Goal: Information Seeking & Learning: Learn about a topic

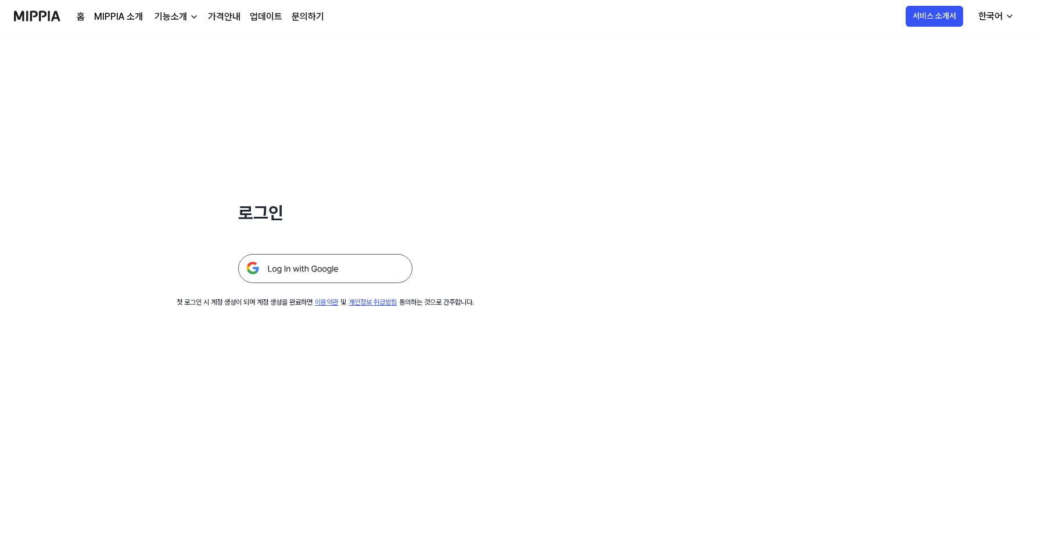
click at [297, 265] on img at bounding box center [325, 268] width 174 height 29
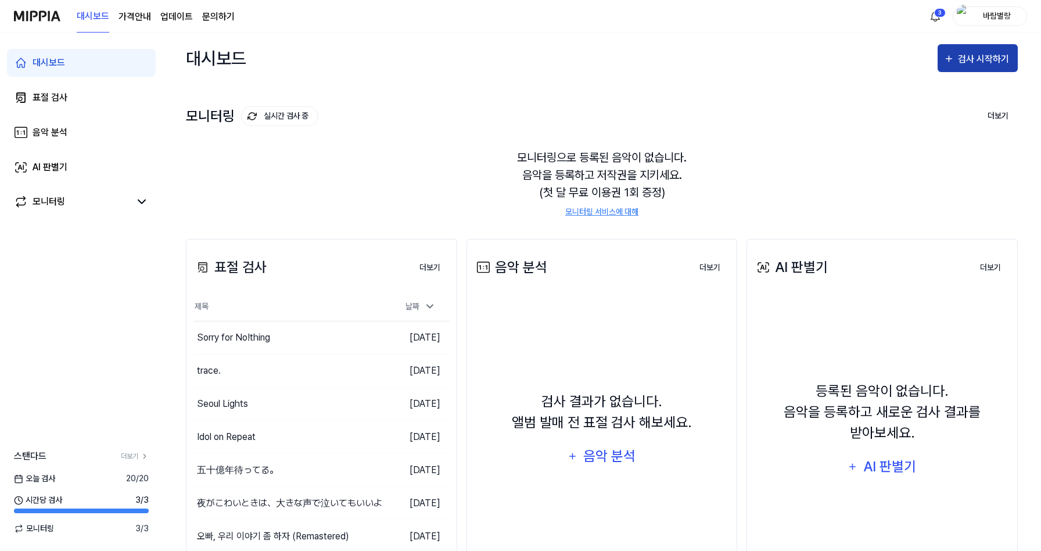
click at [986, 58] on div "검사 시작하기" at bounding box center [985, 59] width 54 height 15
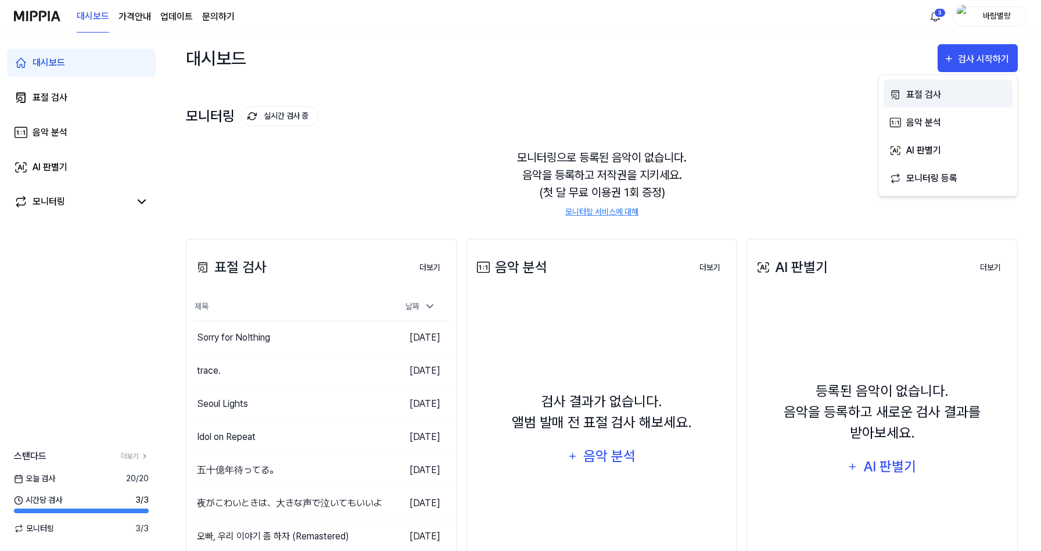
click at [912, 94] on div "표절 검사" at bounding box center [956, 94] width 101 height 15
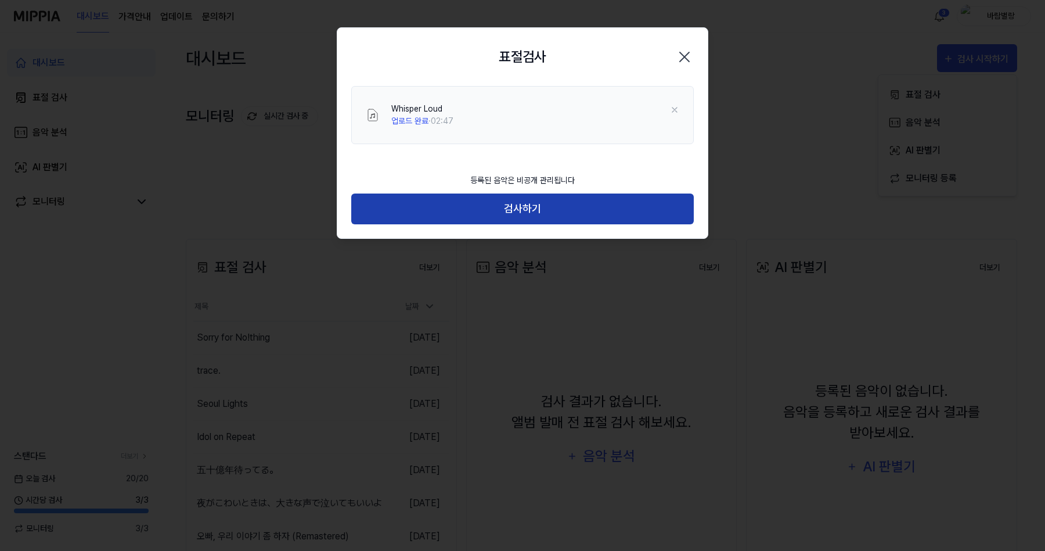
click at [519, 210] on button "검사하기" at bounding box center [522, 208] width 343 height 31
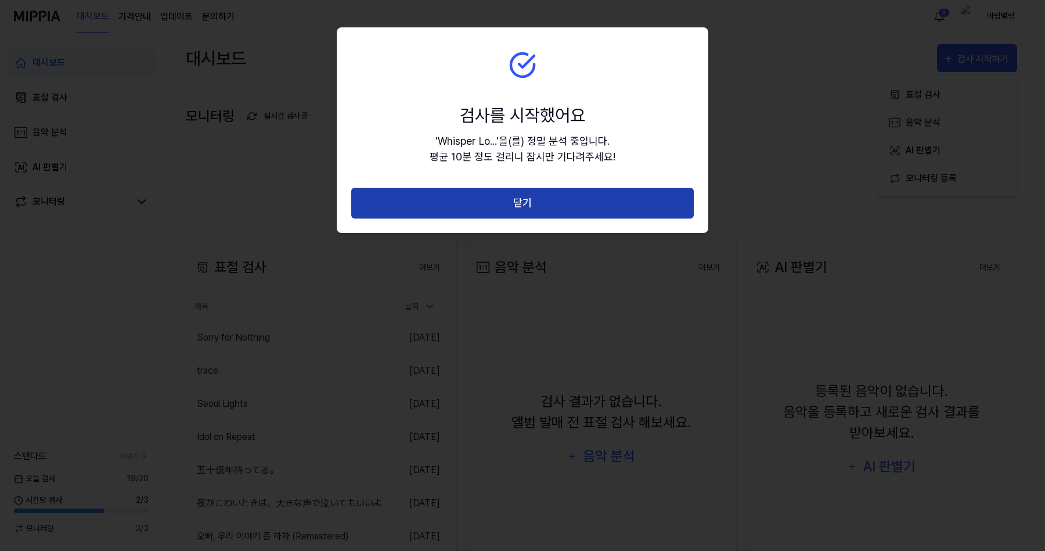
click at [480, 208] on button "닫기" at bounding box center [522, 203] width 343 height 31
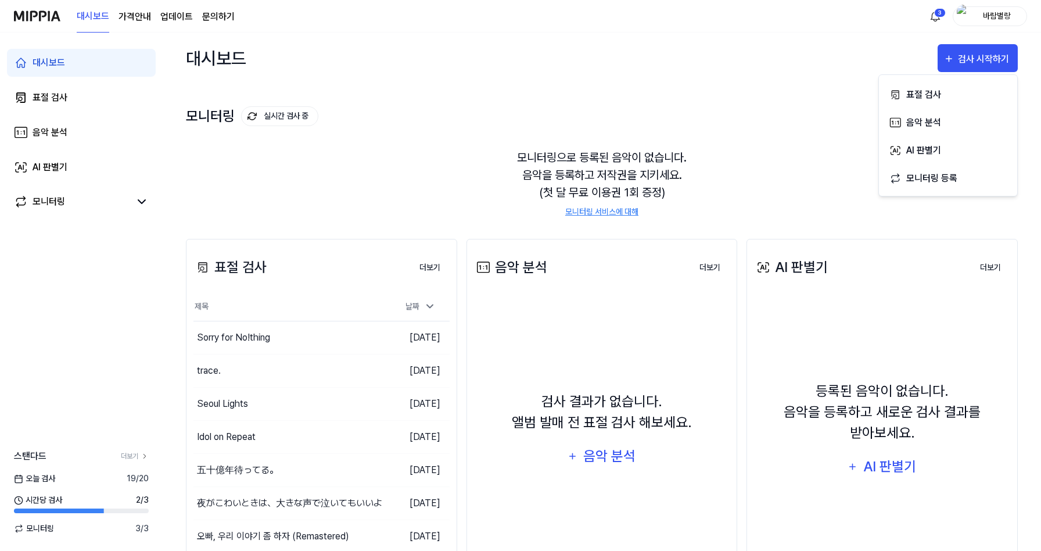
click at [42, 20] on img at bounding box center [37, 16] width 46 height 32
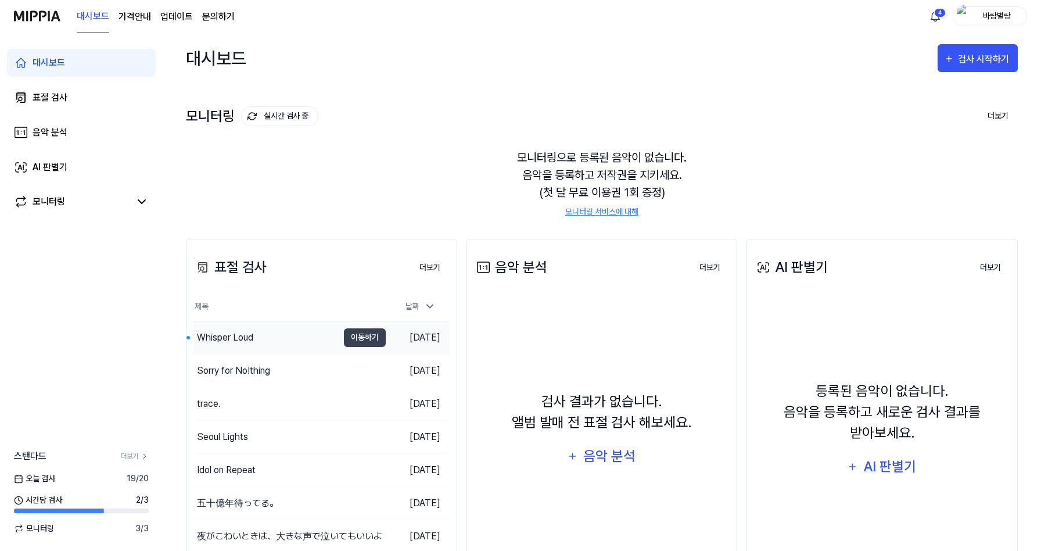
click at [242, 333] on div "Whisper Loud" at bounding box center [225, 337] width 56 height 14
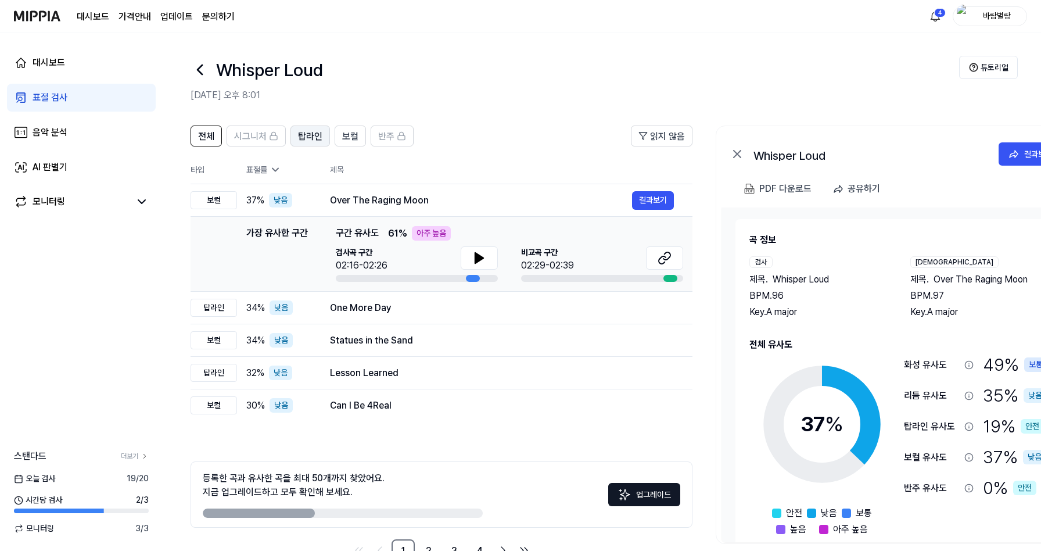
click at [302, 134] on span "탑라인" at bounding box center [310, 137] width 24 height 14
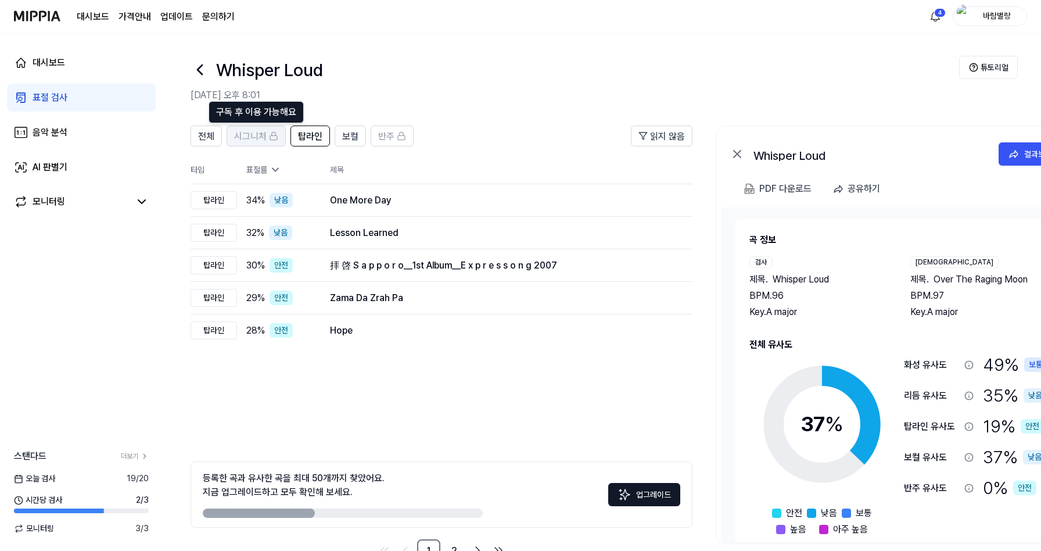
click at [271, 137] on icon at bounding box center [273, 135] width 9 height 9
click at [255, 136] on span "시그니처" at bounding box center [250, 137] width 33 height 14
click at [271, 135] on rect at bounding box center [273, 137] width 7 height 4
click at [139, 454] on link "더보기" at bounding box center [135, 456] width 28 height 10
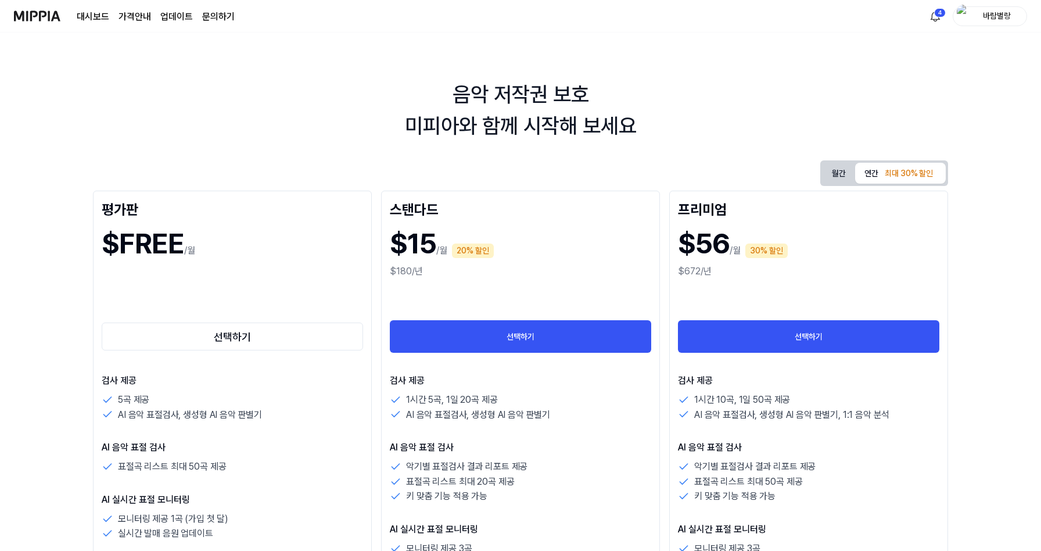
scroll to position [41, 0]
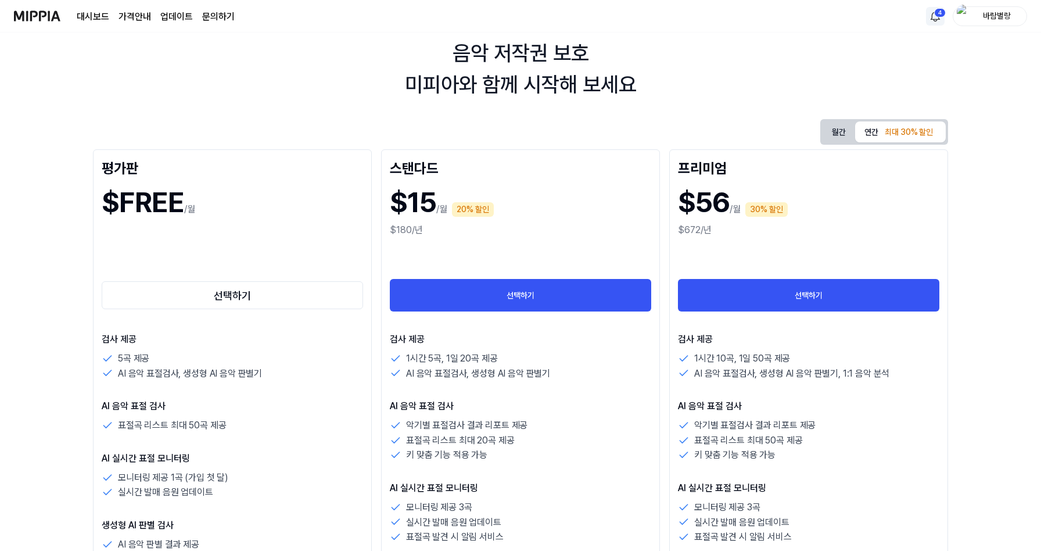
click at [936, 20] on html "대시보드 가격안내 업데이트 문의하기 4 바람별랑 음악 저작권 보호 미피아와 함께 시작해 보세요 월간 연간 최대 30% 할인 평가판 $FREE …" at bounding box center [520, 234] width 1041 height 551
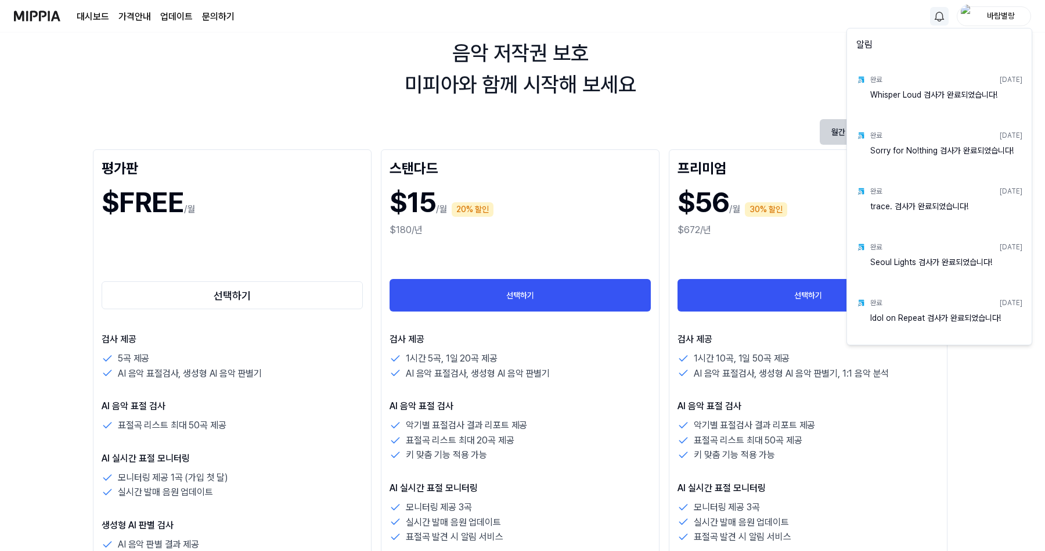
click at [936, 20] on html "대시보드 가격안내 업데이트 문의하기 바람별랑 음악 저작권 보호 미피아와 함께 시작해 보세요 월간 연간 최대 30% 할인 평가판 $FREE /월…" at bounding box center [522, 234] width 1045 height 551
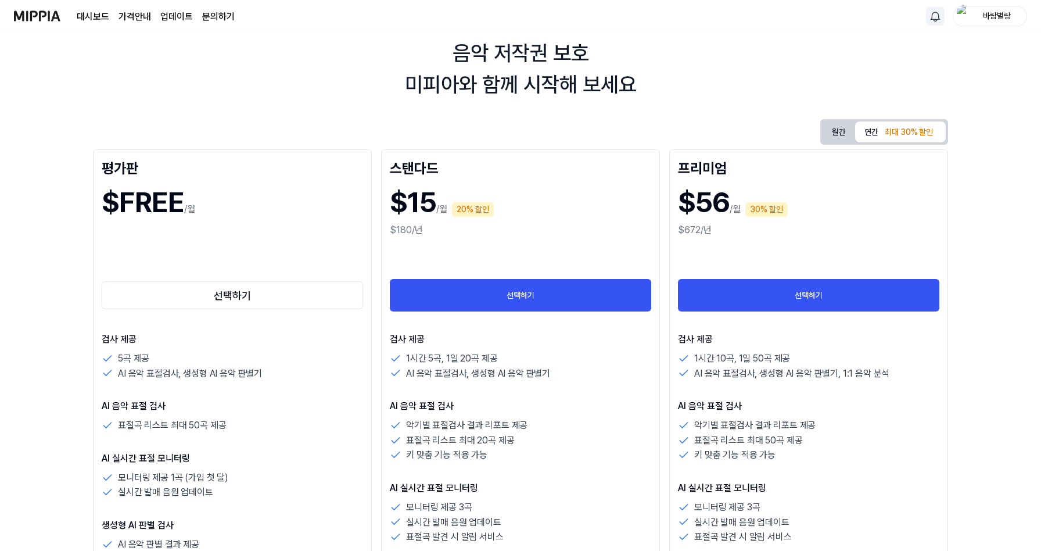
click at [41, 20] on img at bounding box center [37, 16] width 46 height 32
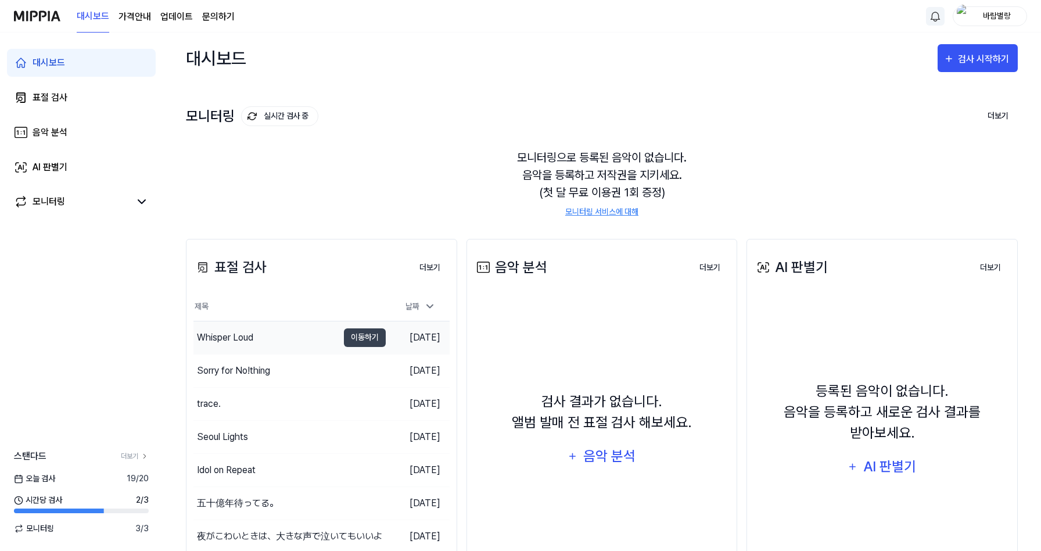
click at [230, 337] on div "Whisper Loud" at bounding box center [225, 337] width 56 height 14
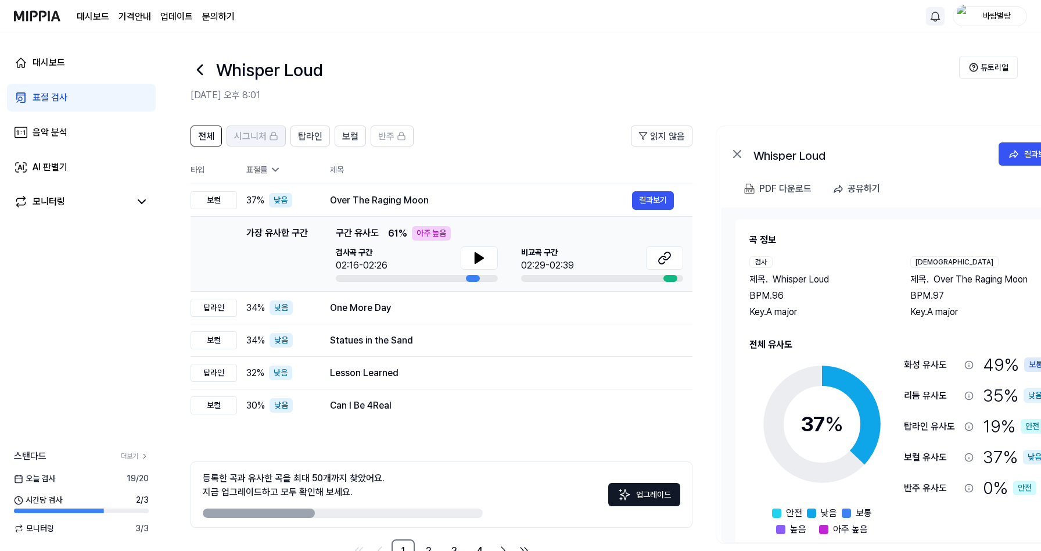
click at [270, 138] on icon at bounding box center [273, 135] width 9 height 9
click at [134, 457] on link "더보기" at bounding box center [135, 456] width 28 height 10
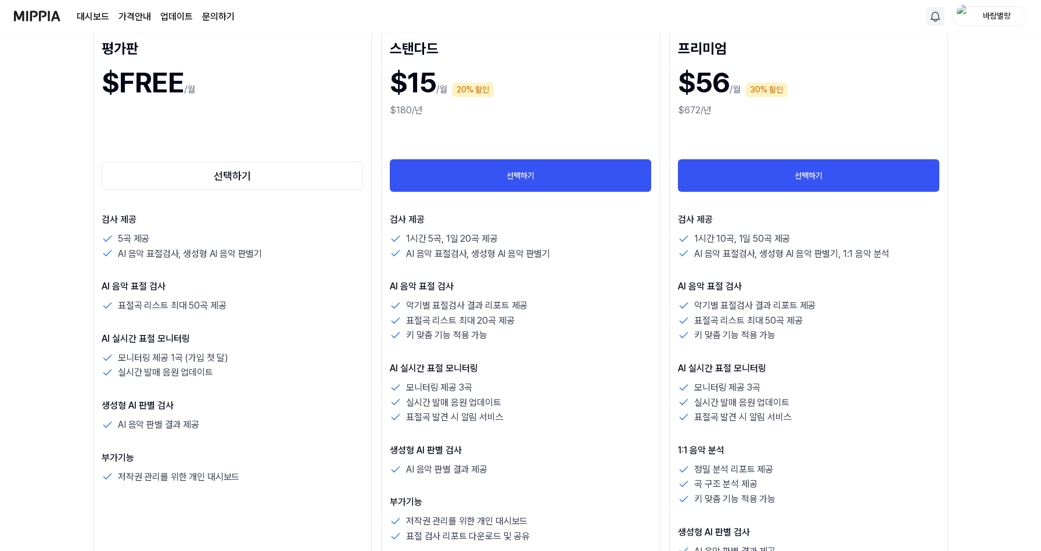
scroll to position [102, 0]
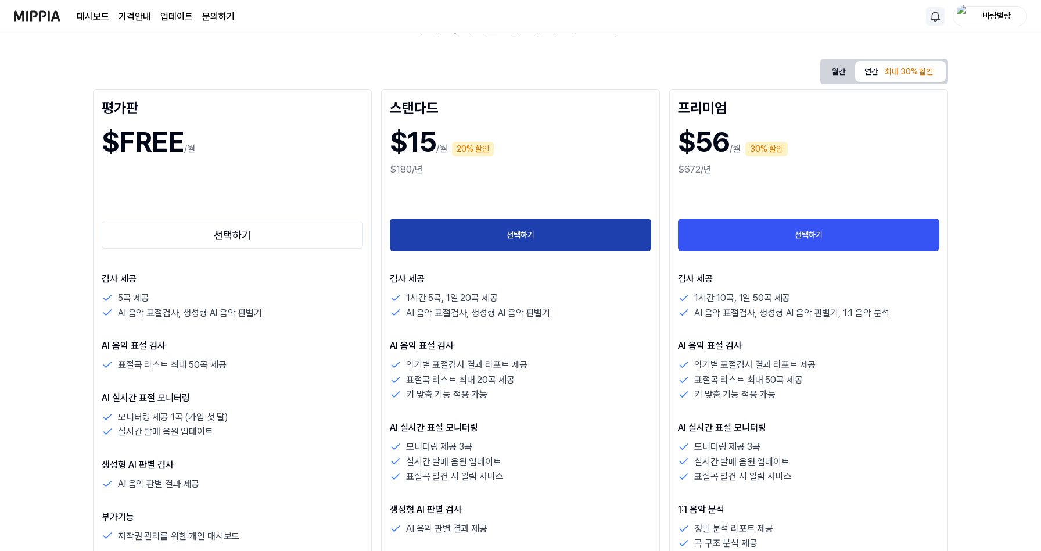
click at [549, 232] on button "선택하기" at bounding box center [520, 234] width 261 height 33
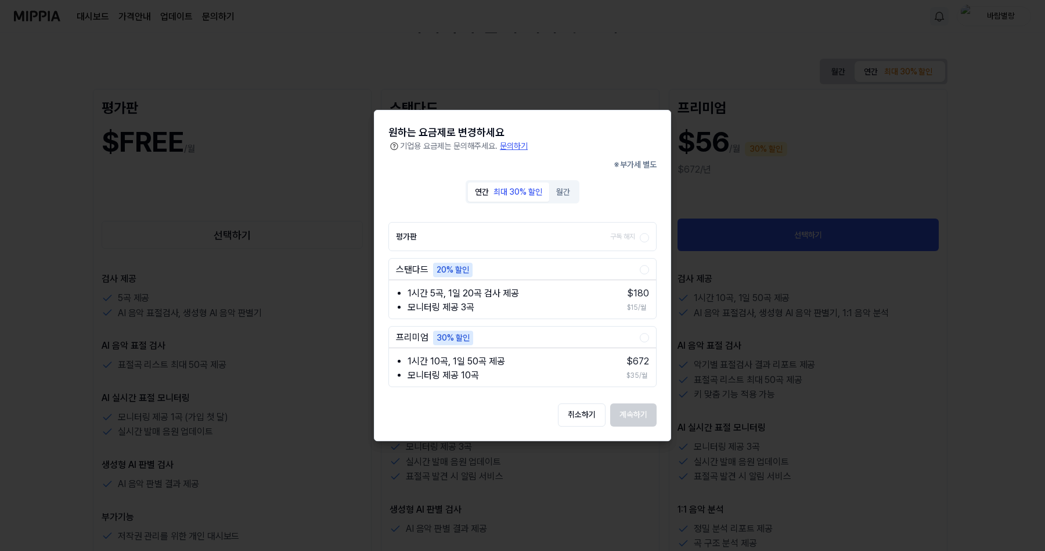
click at [567, 183] on button "월간" at bounding box center [563, 191] width 28 height 19
click at [526, 191] on div "최대 30% 할인" at bounding box center [518, 192] width 49 height 12
click at [737, 132] on div at bounding box center [522, 275] width 1045 height 551
click at [257, 136] on div at bounding box center [522, 275] width 1045 height 551
click at [571, 414] on button "취소하기" at bounding box center [582, 414] width 48 height 23
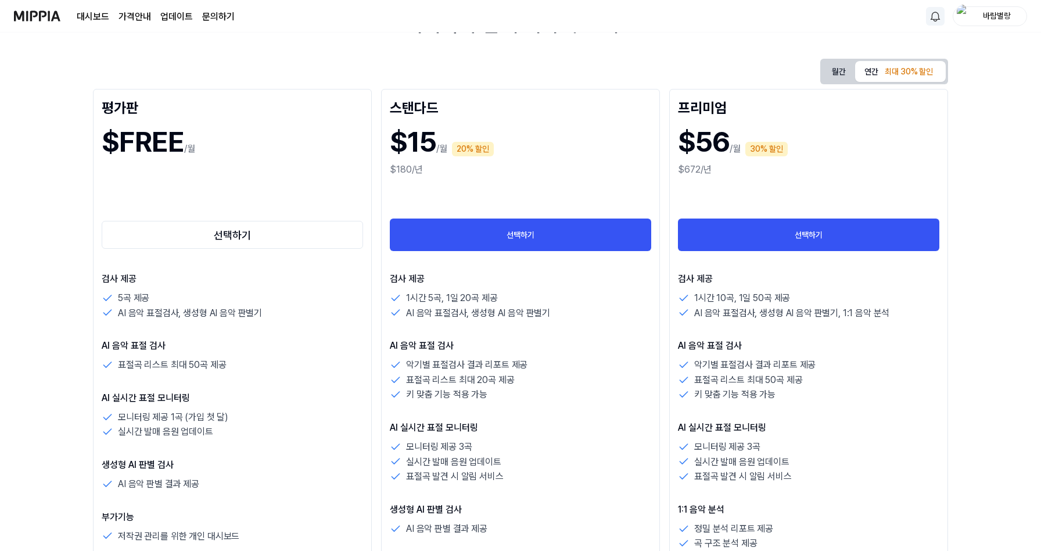
click at [49, 19] on img at bounding box center [37, 16] width 46 height 32
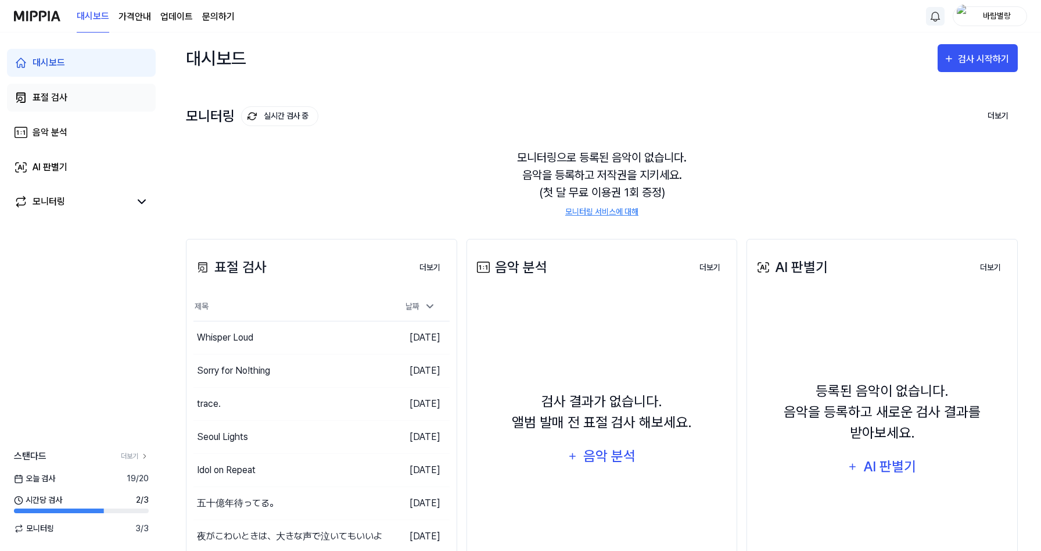
click at [44, 96] on div "표절 검사" at bounding box center [50, 98] width 35 height 14
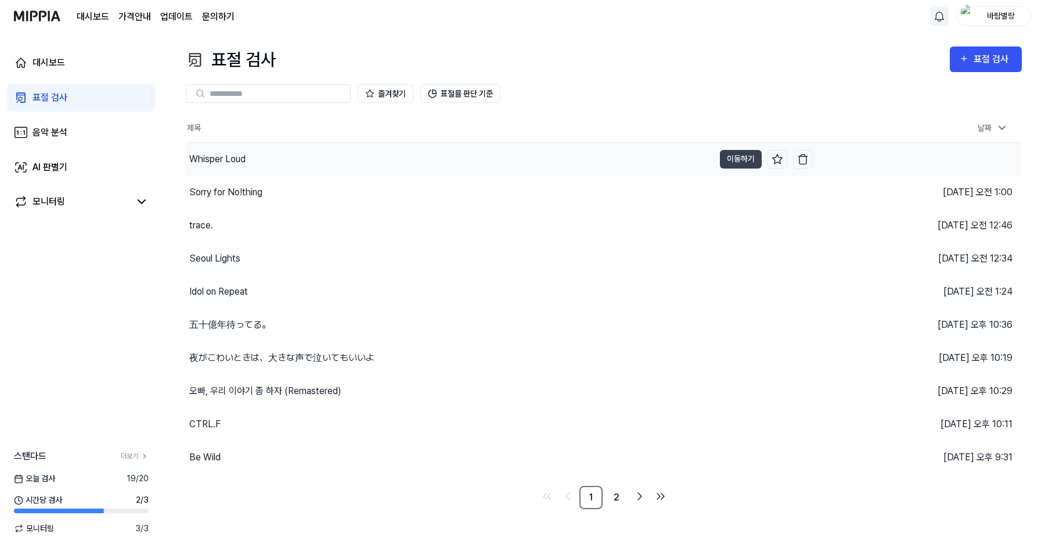
click at [236, 159] on div "Whisper Loud" at bounding box center [217, 159] width 56 height 14
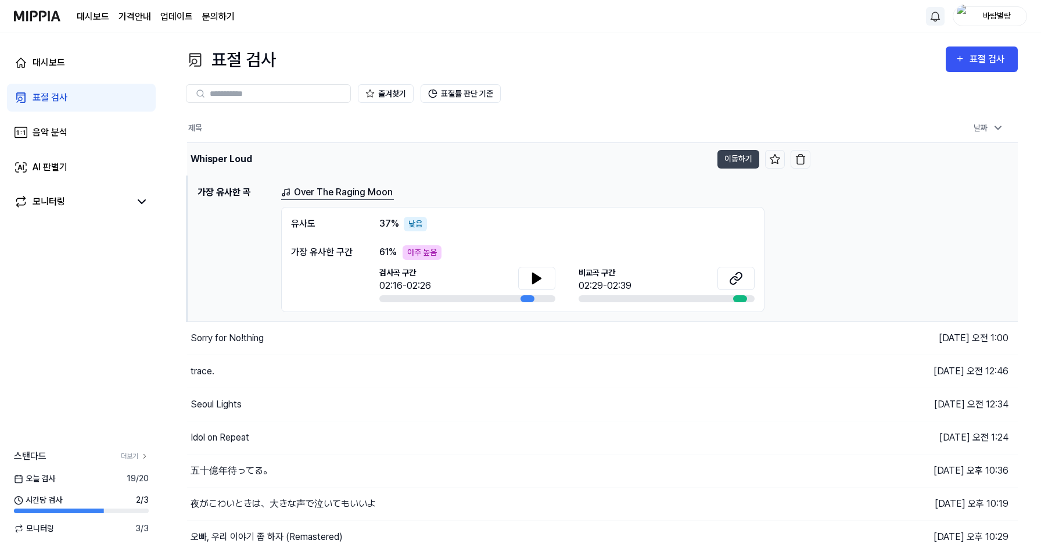
click at [237, 159] on div "Whisper Loud" at bounding box center [222, 159] width 62 height 14
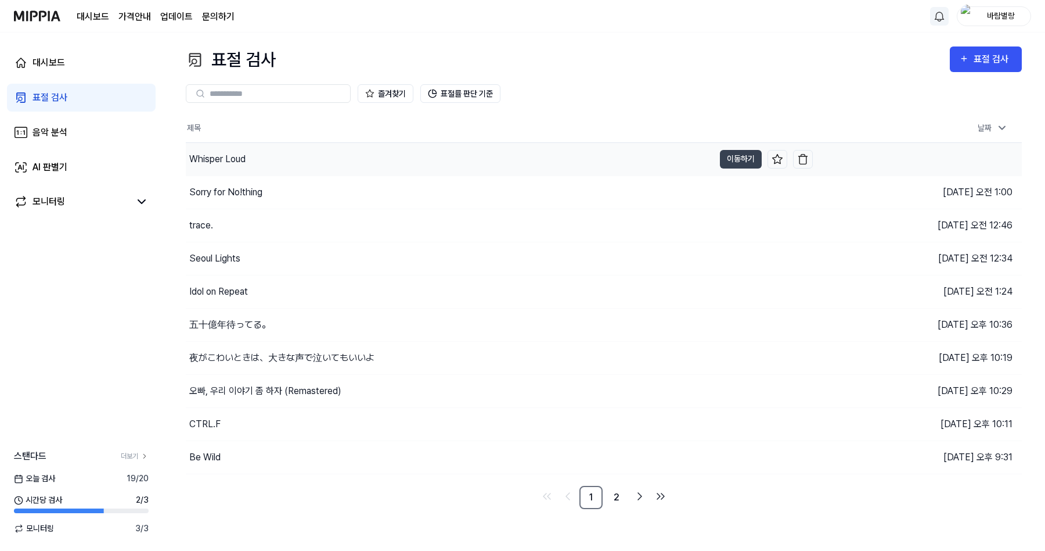
click at [260, 160] on div "Whisper Loud" at bounding box center [450, 159] width 529 height 33
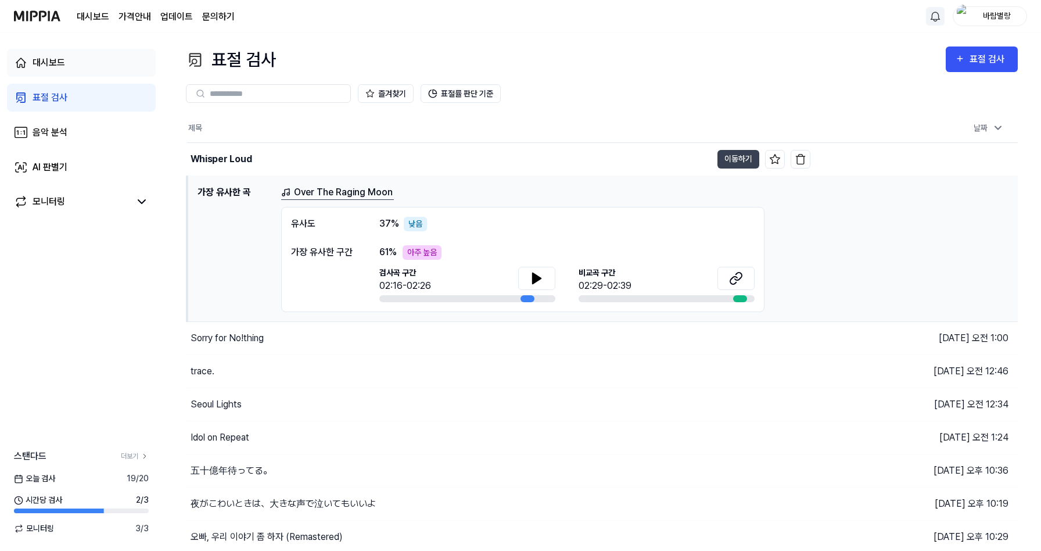
click at [61, 67] on div "대시보드" at bounding box center [49, 63] width 33 height 14
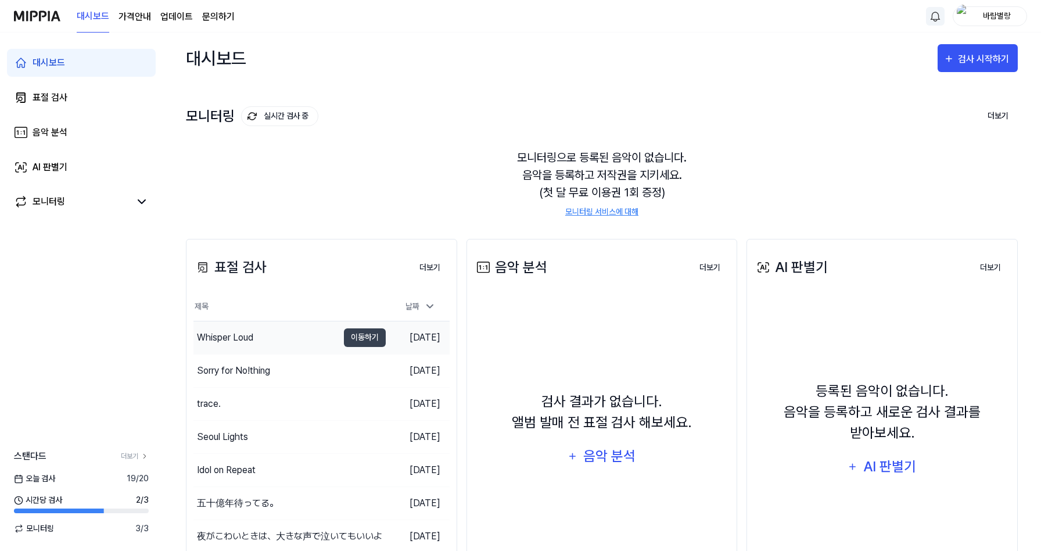
click at [274, 332] on div "Whisper Loud" at bounding box center [265, 337] width 145 height 33
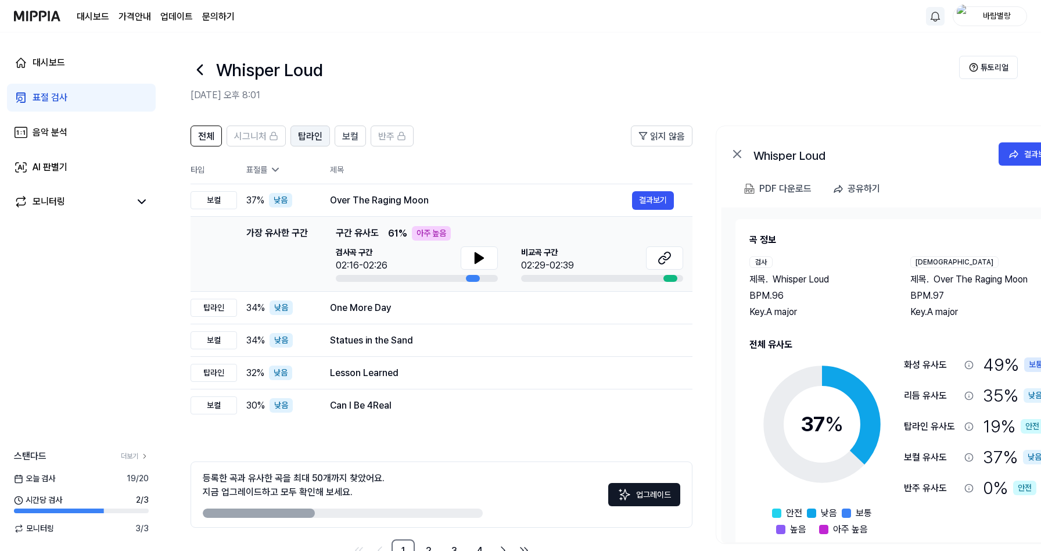
click at [308, 135] on span "탑라인" at bounding box center [310, 137] width 24 height 14
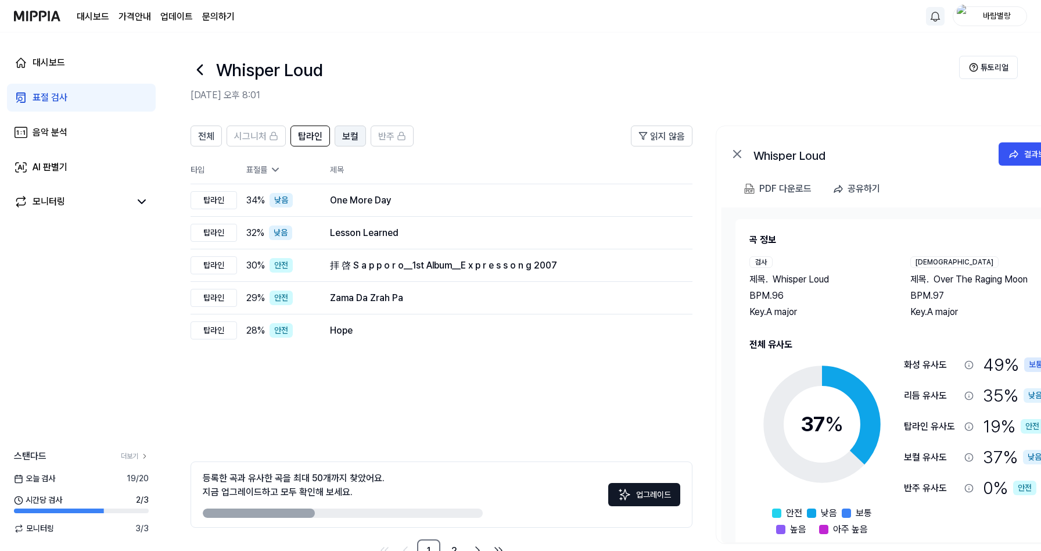
click at [348, 134] on span "보컬" at bounding box center [350, 137] width 16 height 14
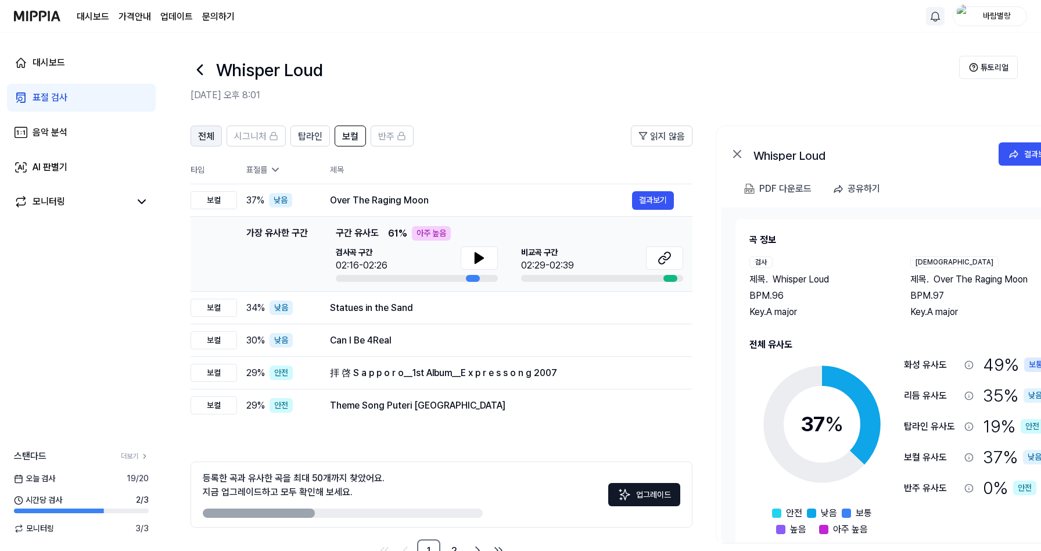
click at [207, 137] on span "전체" at bounding box center [206, 137] width 16 height 14
click at [321, 138] on span "탑라인" at bounding box center [310, 137] width 24 height 14
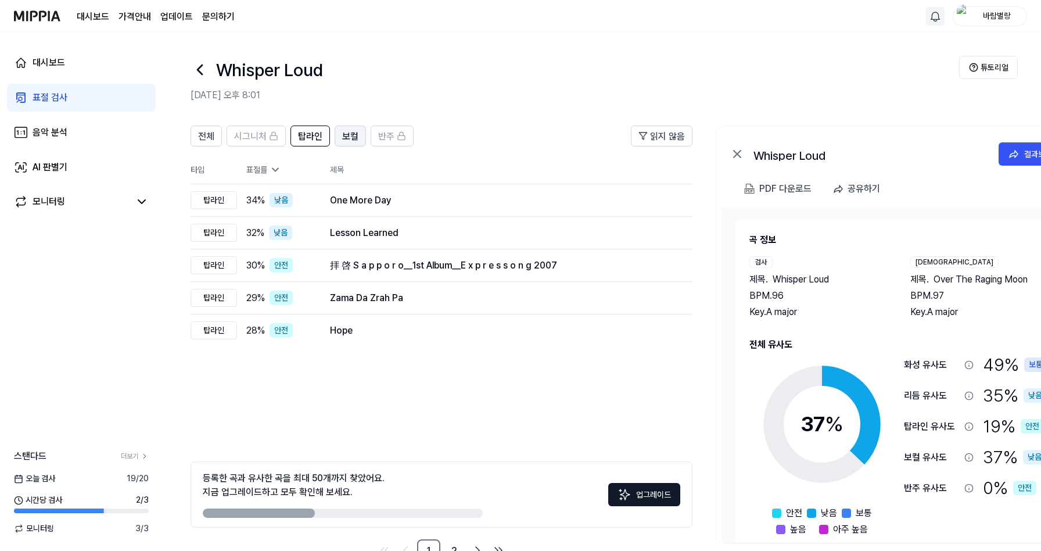
click at [347, 137] on span "보컬" at bounding box center [350, 137] width 16 height 14
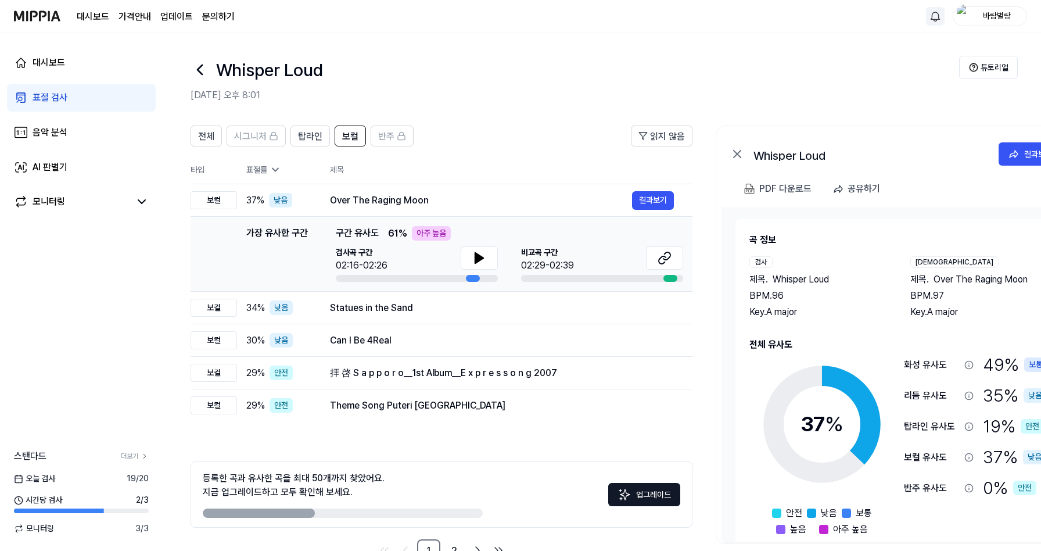
click at [214, 21] on link "문의하기" at bounding box center [218, 17] width 33 height 14
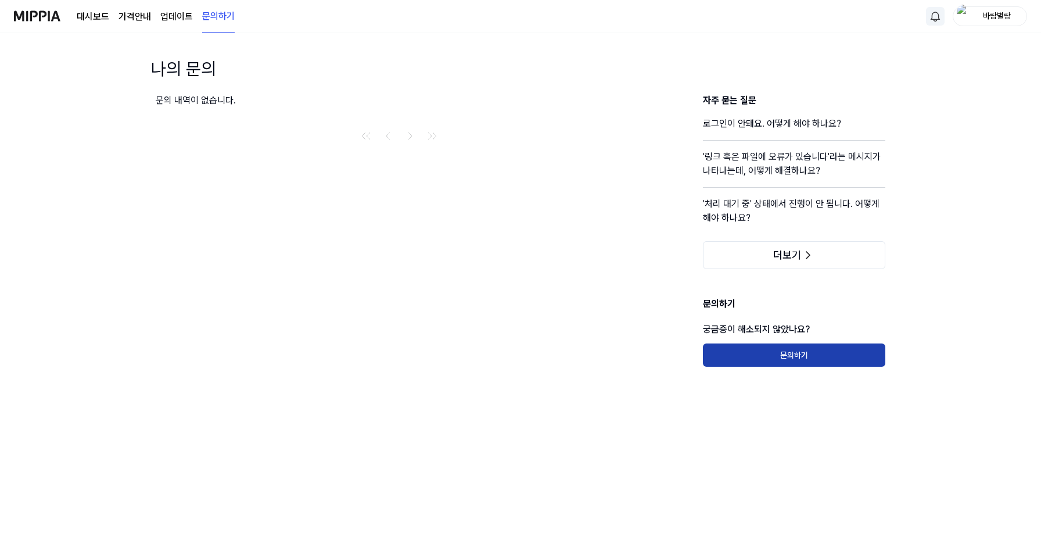
click at [802, 350] on button "문의하기" at bounding box center [794, 354] width 182 height 23
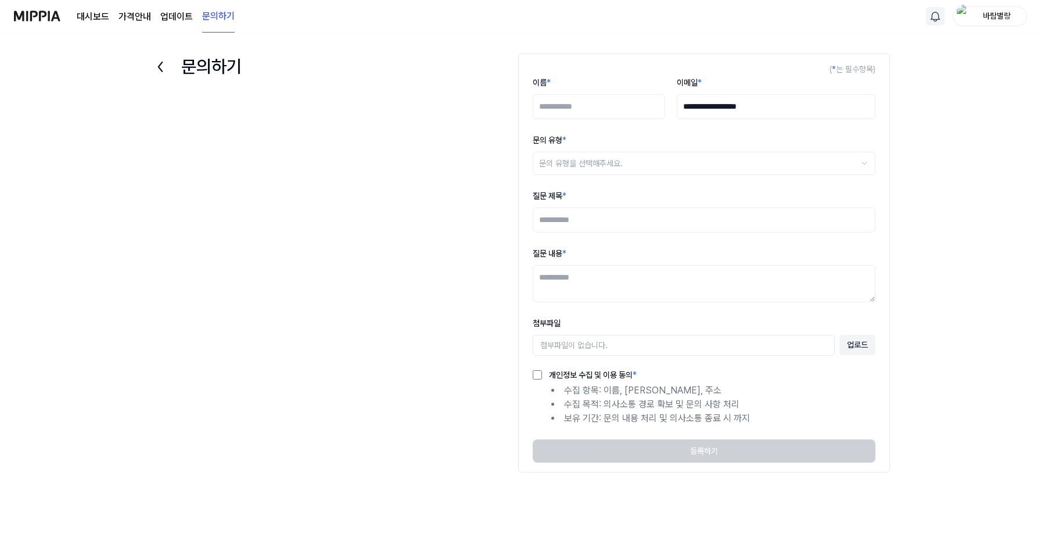
click at [609, 102] on input "이름 *" at bounding box center [599, 106] width 132 height 25
type input "***"
click at [649, 159] on html "**********" at bounding box center [522, 275] width 1045 height 551
select select "*******"
click at [590, 228] on input "질문 제목 *" at bounding box center [704, 219] width 343 height 25
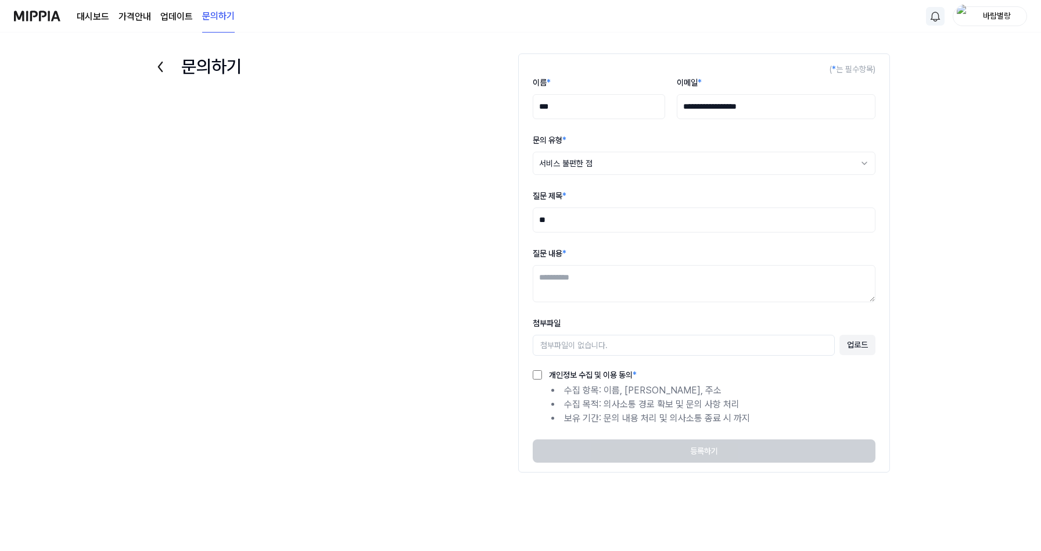
type input "*"
type input "**********"
click at [613, 288] on textarea "질문 내용 *" at bounding box center [704, 283] width 343 height 37
type textarea "**********"
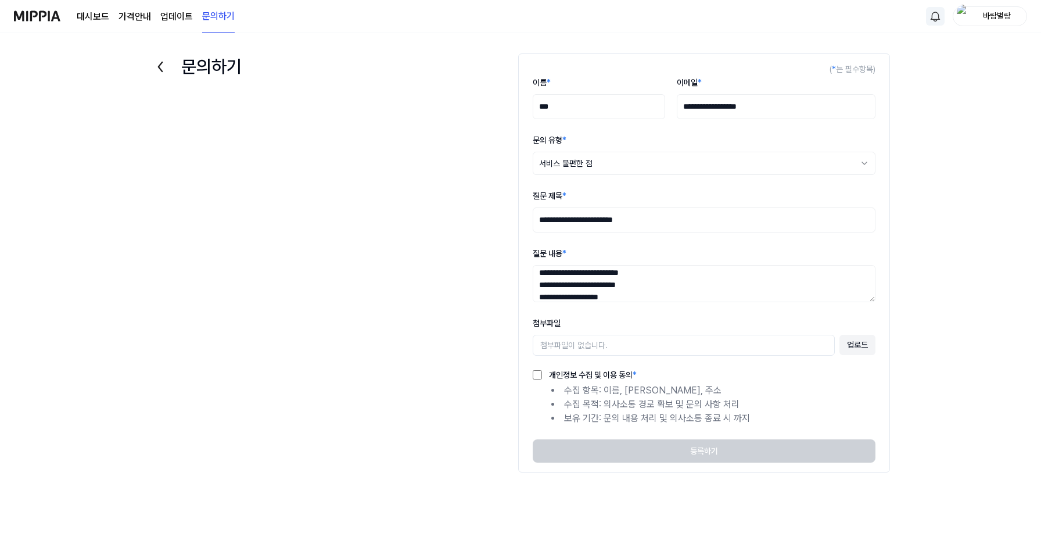
click at [598, 371] on label "개인정보 수집 및 이용 동의 *" at bounding box center [589, 375] width 95 height 8
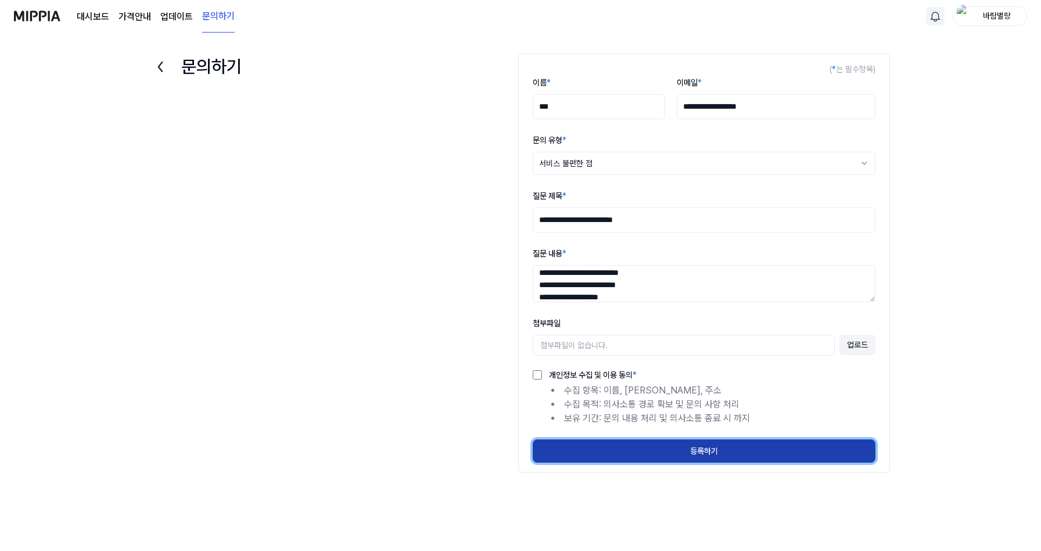
click at [706, 447] on button "등록하기" at bounding box center [704, 450] width 343 height 23
select select
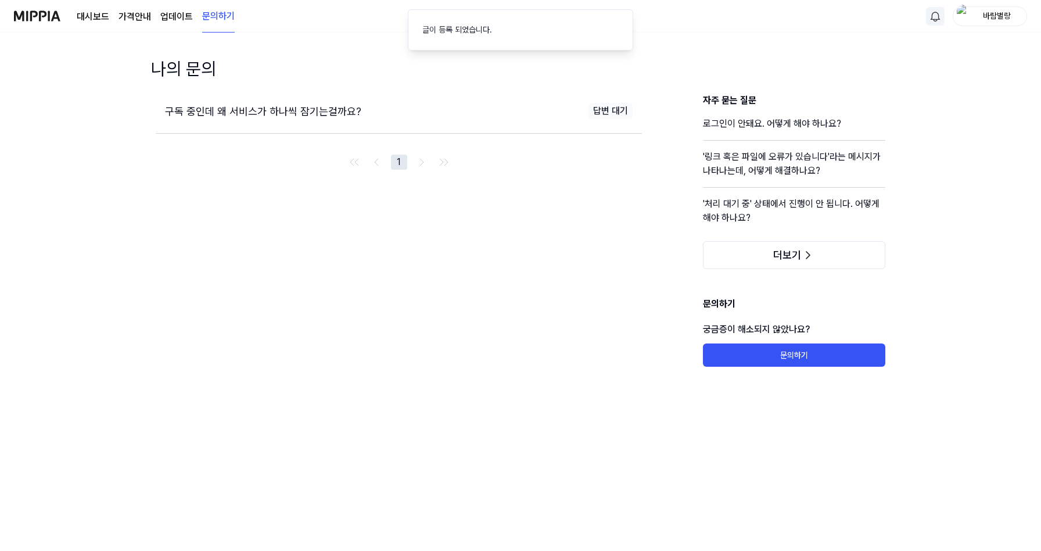
click at [181, 17] on link "업데이트" at bounding box center [176, 17] width 33 height 14
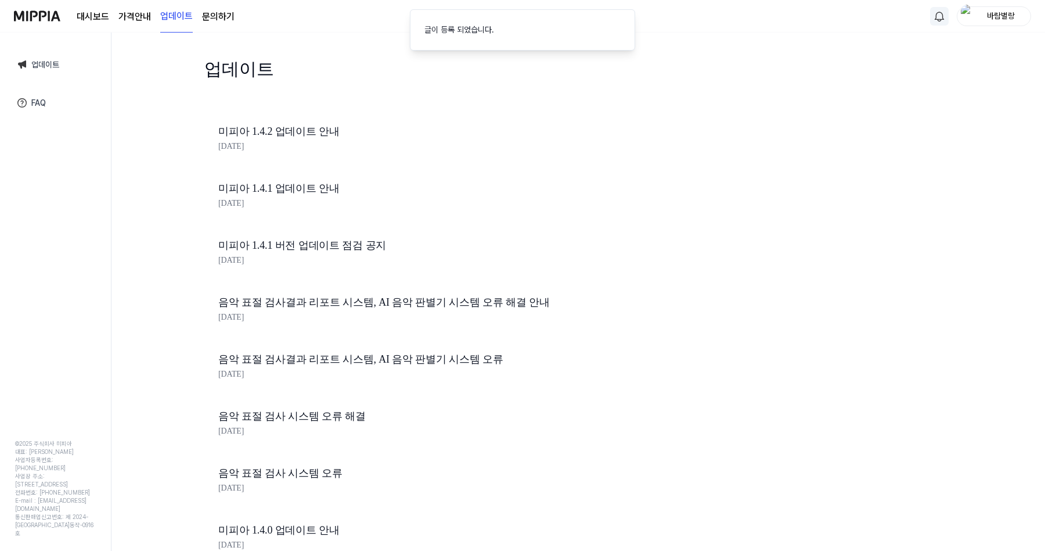
click at [275, 113] on div "미피아 1.4.2 업데이트 안내 [DATE]" at bounding box center [415, 140] width 423 height 57
click at [276, 136] on link "미피아 1.4.2 업데이트 안내" at bounding box center [415, 131] width 395 height 17
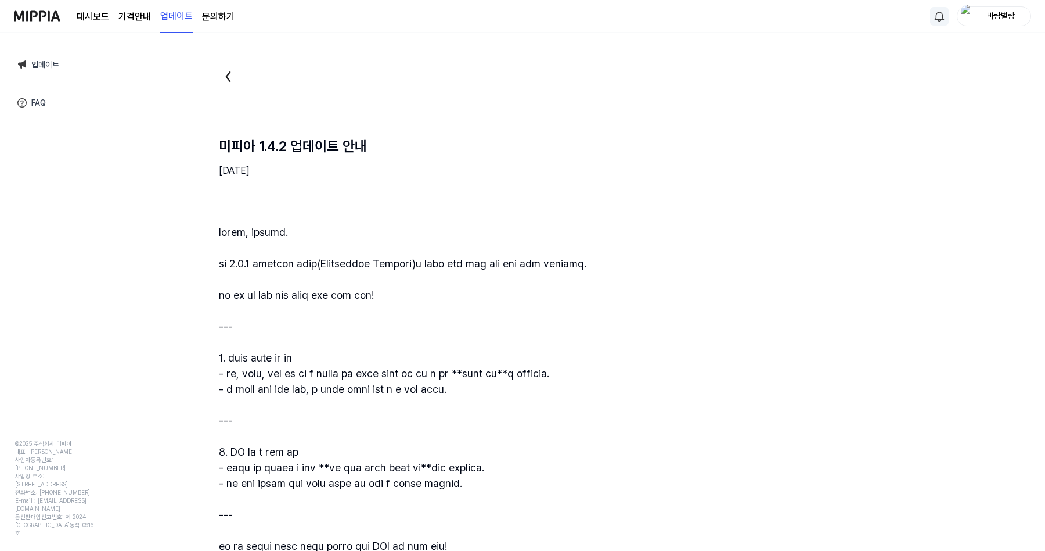
click at [52, 10] on img at bounding box center [37, 16] width 46 height 32
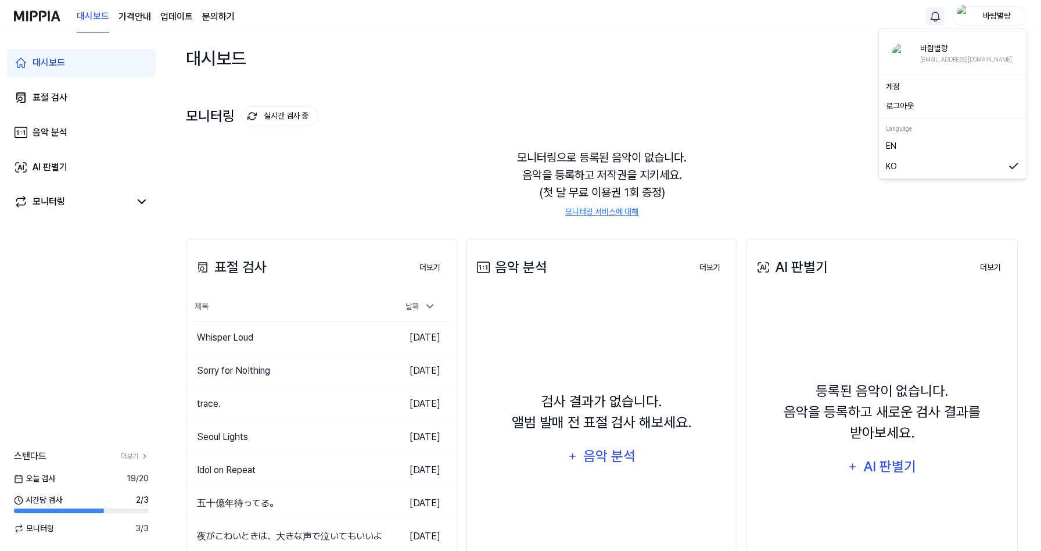
click at [978, 16] on div "바람별랑" at bounding box center [996, 15] width 45 height 13
click at [909, 83] on link "계정" at bounding box center [953, 87] width 134 height 12
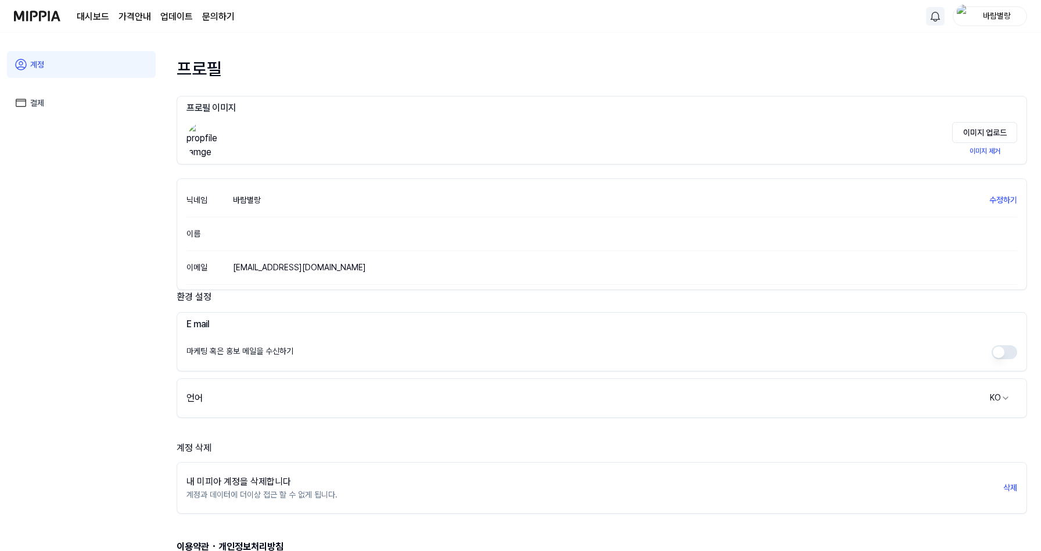
click at [64, 106] on link "결제" at bounding box center [81, 102] width 149 height 27
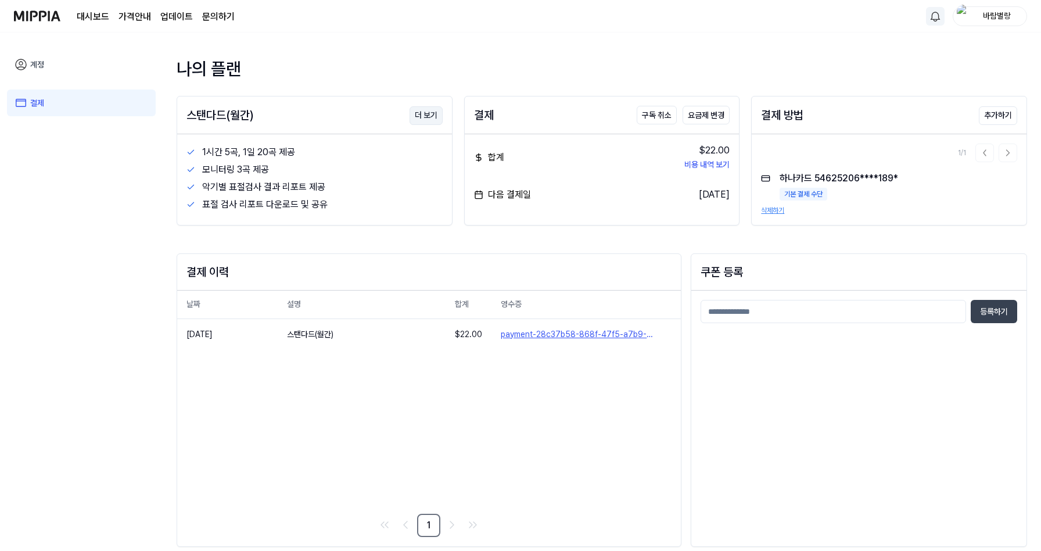
click at [419, 120] on button "더 보기" at bounding box center [425, 115] width 33 height 19
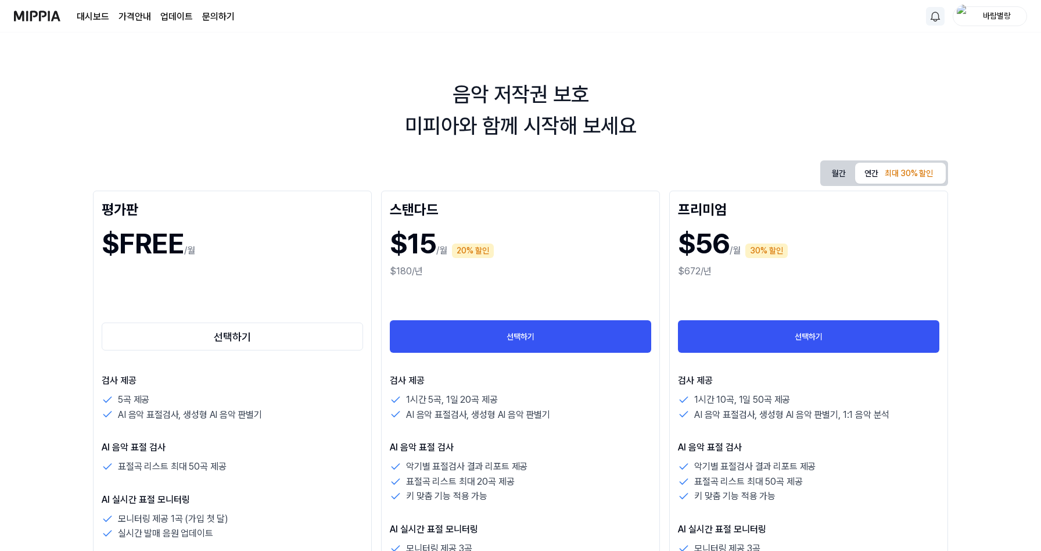
click at [38, 17] on img at bounding box center [37, 16] width 46 height 32
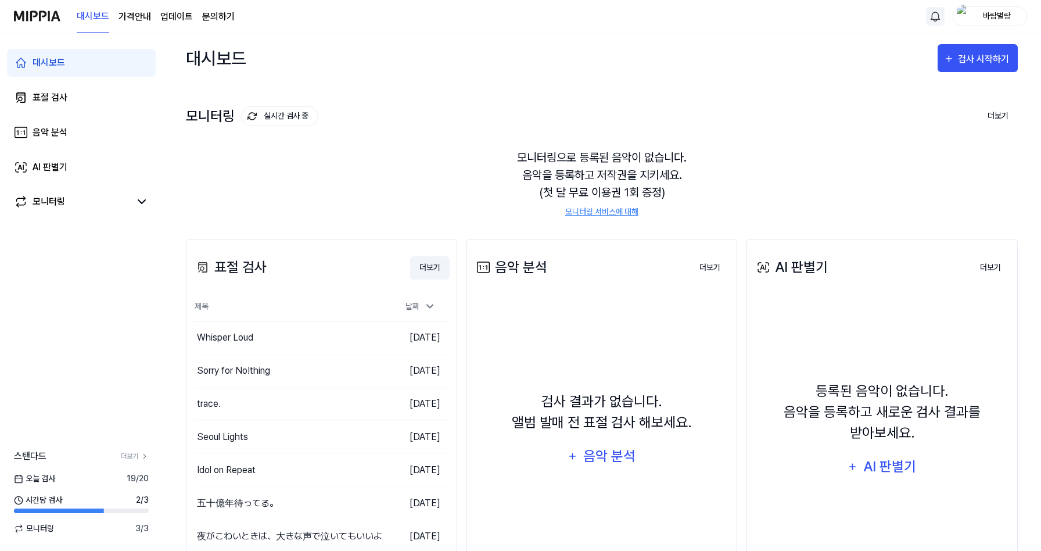
click at [429, 265] on button "더보기" at bounding box center [429, 267] width 39 height 23
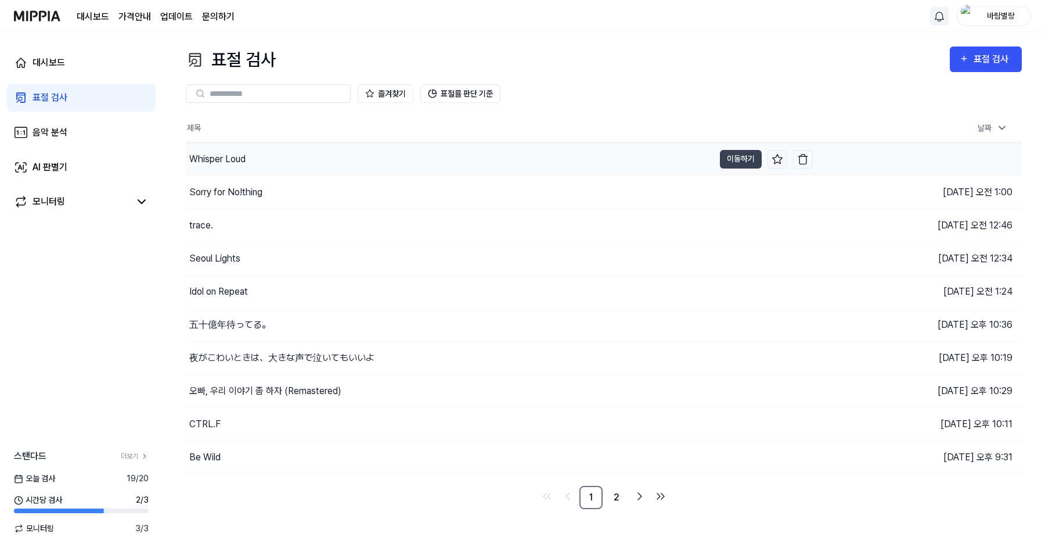
click at [245, 167] on div "Whisper Loud" at bounding box center [450, 159] width 529 height 33
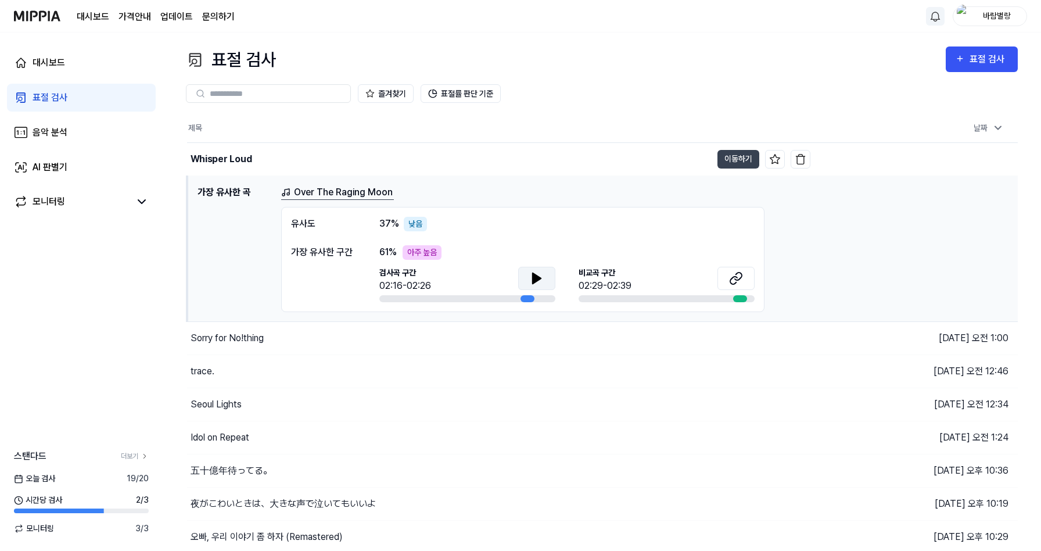
click at [537, 283] on icon at bounding box center [537, 278] width 14 height 14
click at [533, 279] on icon at bounding box center [534, 277] width 2 height 9
click at [732, 278] on icon at bounding box center [736, 278] width 14 height 14
click at [210, 16] on link "문의하기" at bounding box center [218, 17] width 33 height 14
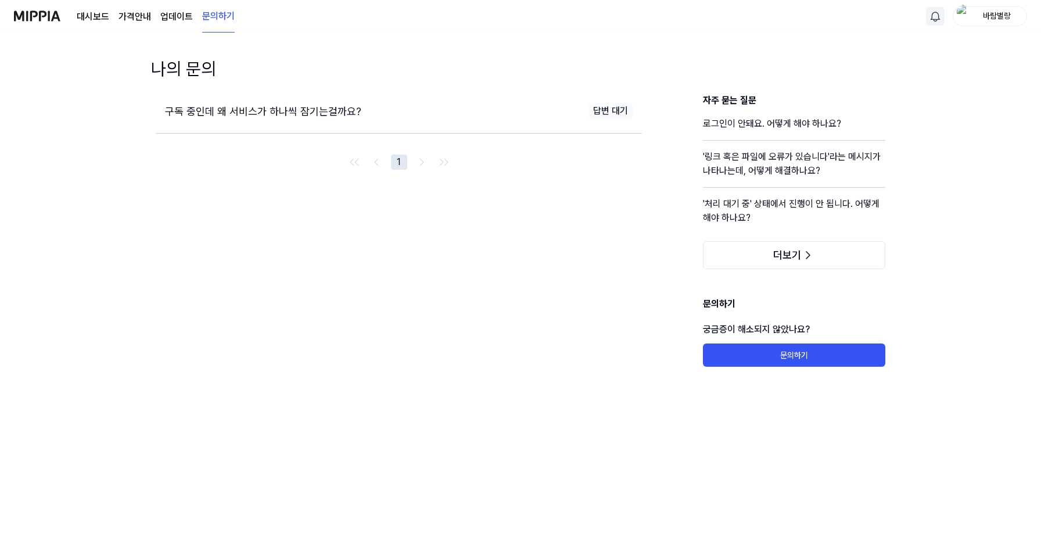
click at [46, 20] on img at bounding box center [37, 16] width 46 height 32
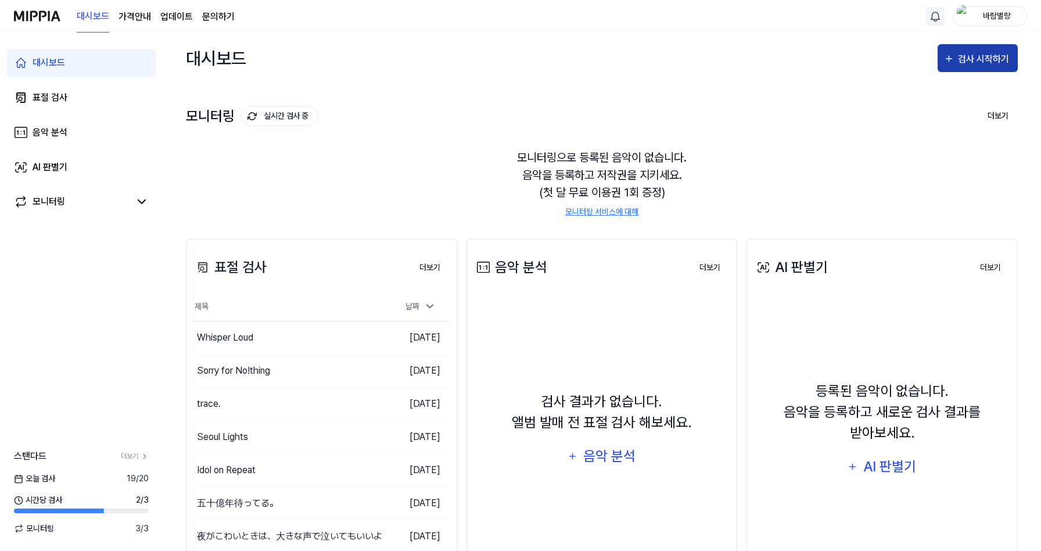
click at [974, 62] on div "검사 시작하기" at bounding box center [985, 59] width 54 height 15
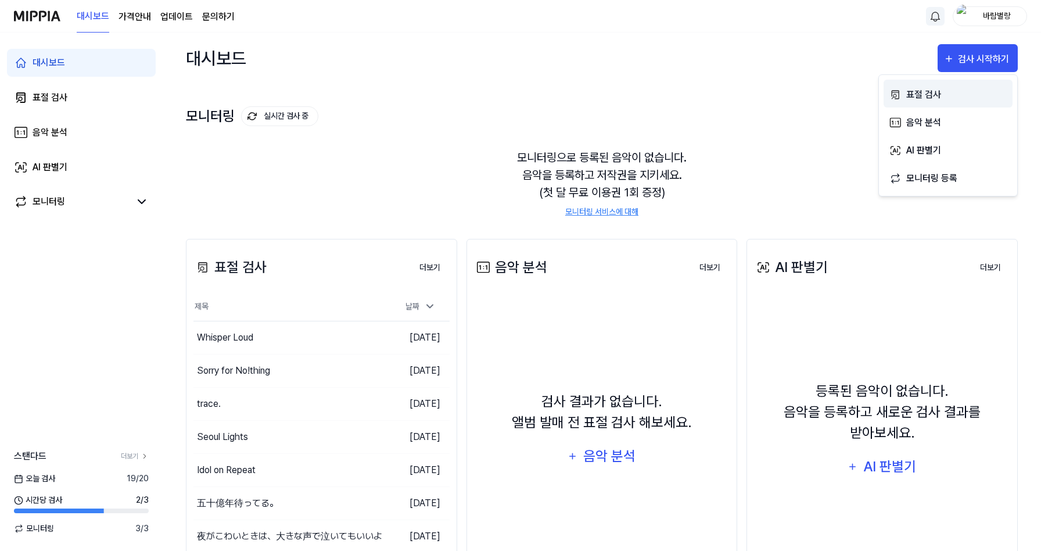
click at [913, 99] on div "표절 검사" at bounding box center [956, 94] width 101 height 15
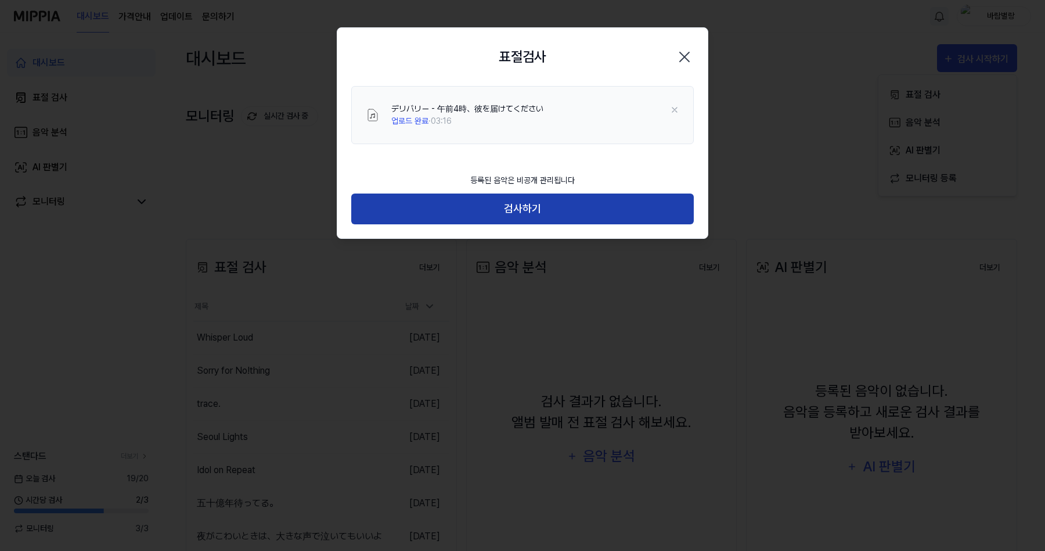
click at [542, 209] on button "검사하기" at bounding box center [522, 208] width 343 height 31
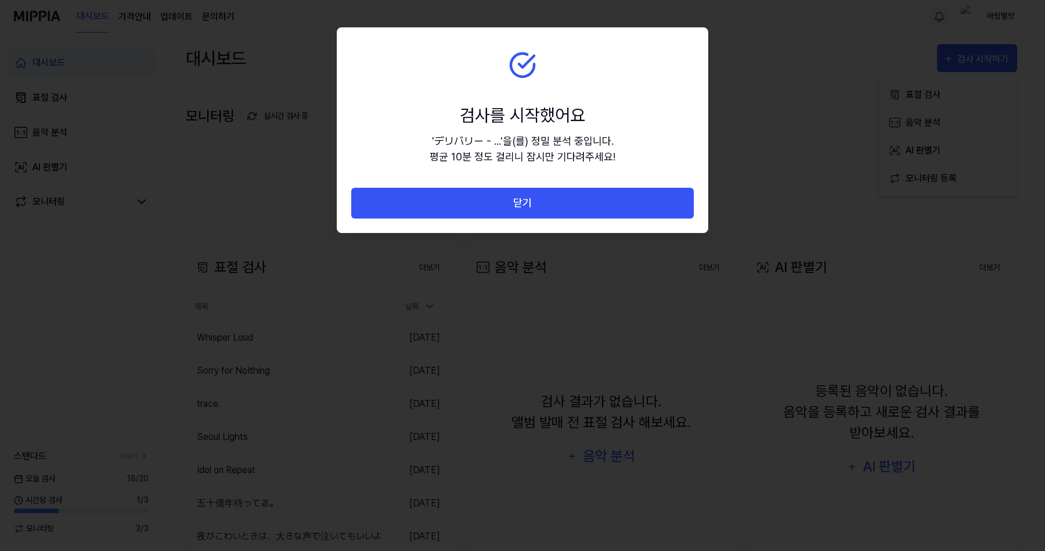
click at [542, 209] on button "닫기" at bounding box center [522, 203] width 343 height 31
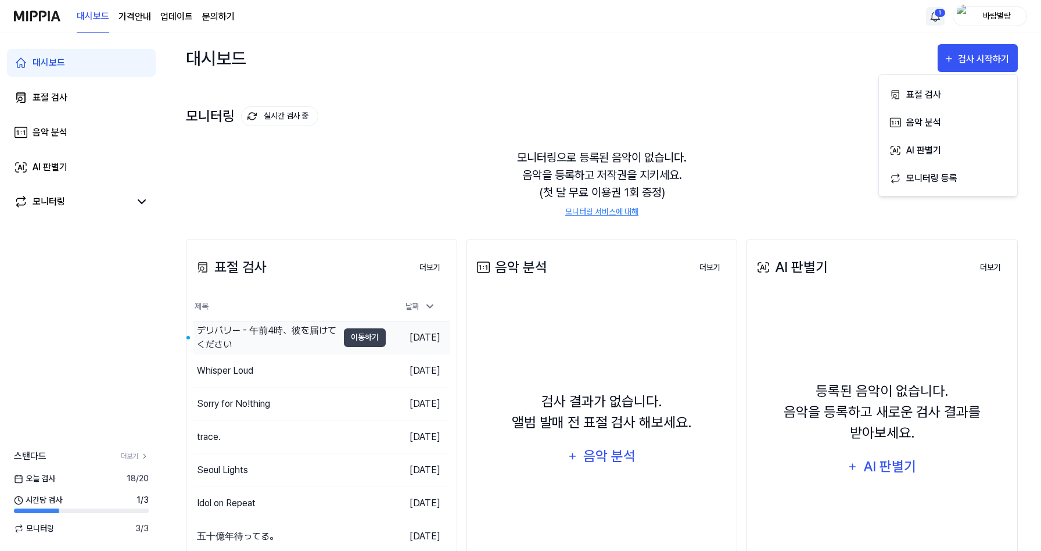
click at [304, 339] on div "デリバリー - 午前4時、彼を届けてください" at bounding box center [267, 338] width 141 height 28
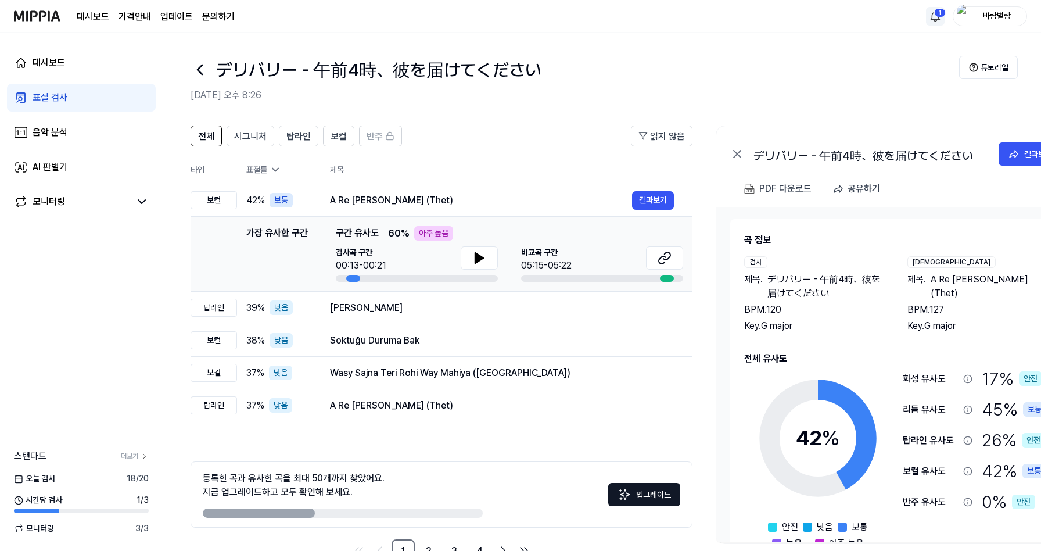
click at [229, 19] on link "문의하기" at bounding box center [218, 17] width 33 height 14
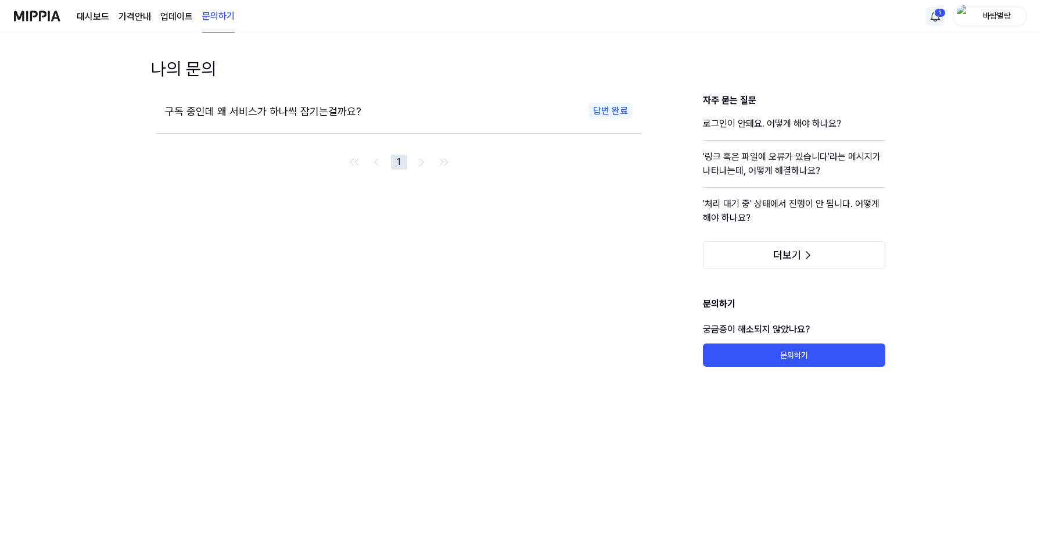
click at [268, 112] on span "구독 중인데 왜 서비스가 하나씩 잠기는걸까요?" at bounding box center [263, 111] width 196 height 12
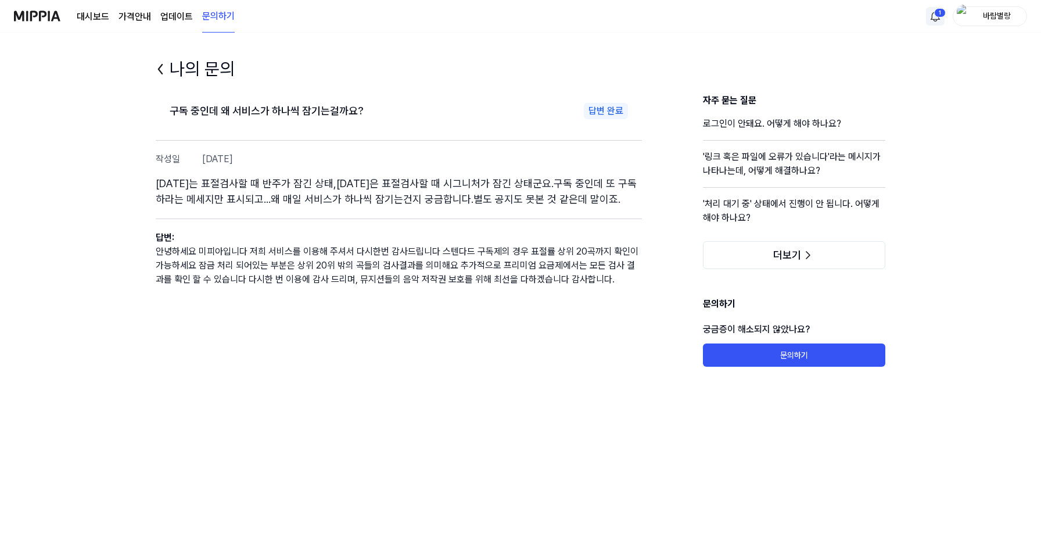
click at [41, 20] on img at bounding box center [37, 16] width 46 height 32
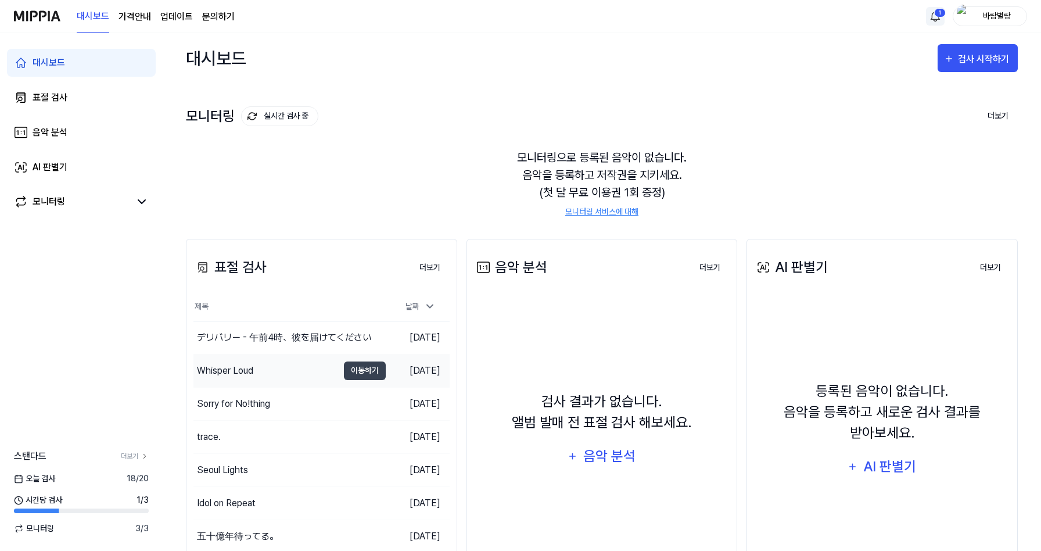
click at [236, 369] on div "Whisper Loud" at bounding box center [225, 371] width 56 height 14
click at [268, 405] on div "Sorry for No!thing" at bounding box center [233, 404] width 73 height 14
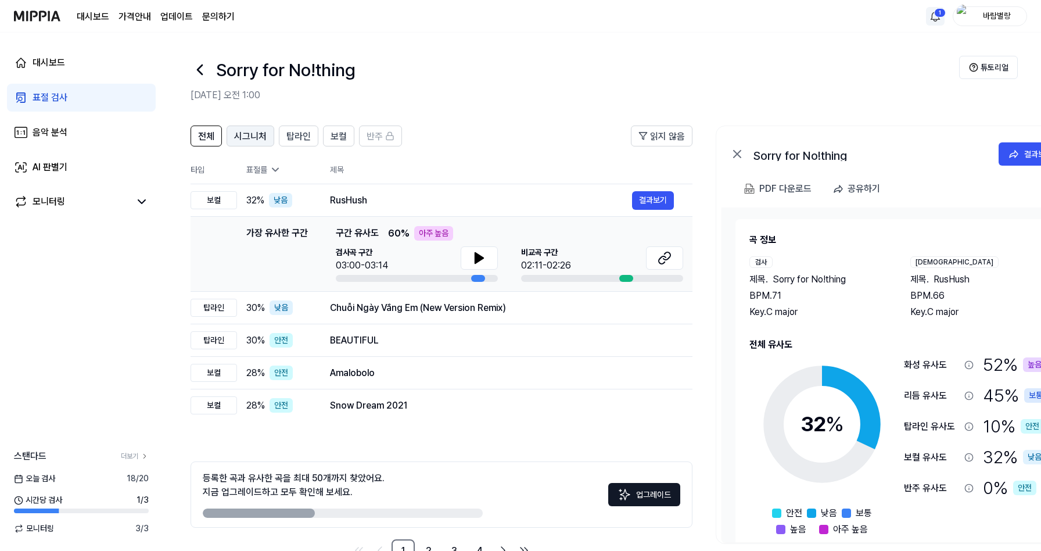
click at [256, 137] on span "시그니처" at bounding box center [250, 137] width 33 height 14
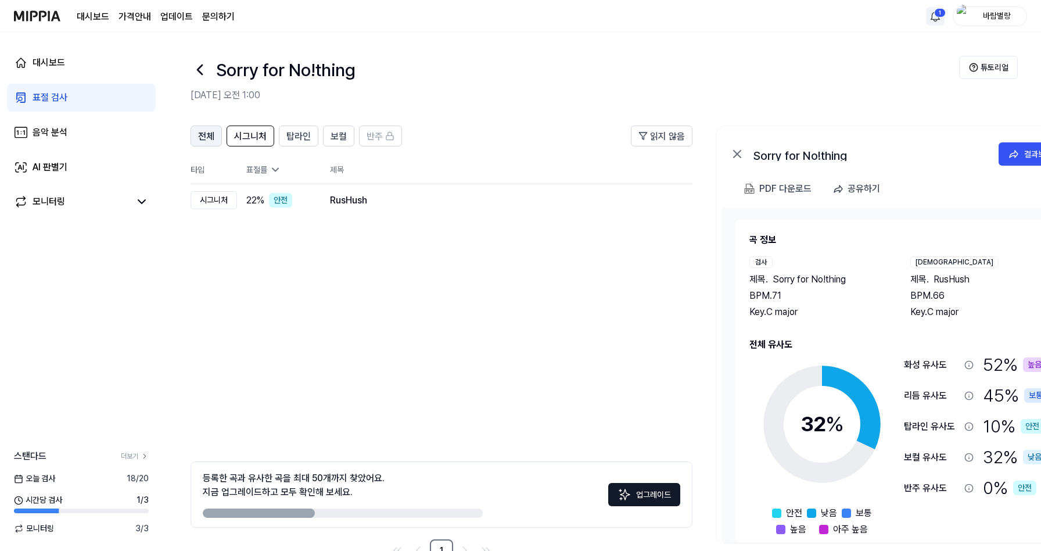
click at [217, 138] on button "전체" at bounding box center [206, 135] width 31 height 21
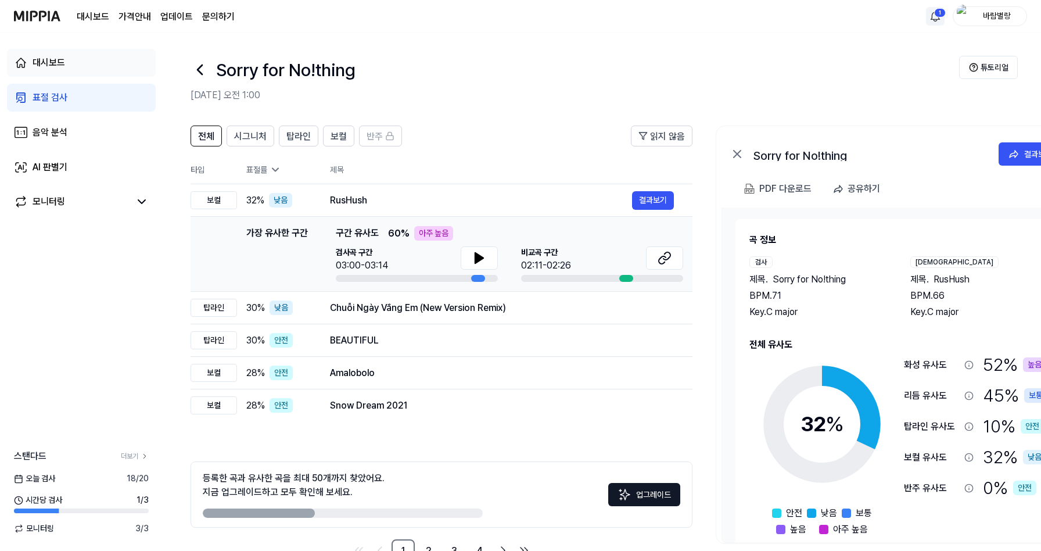
click at [62, 64] on div "대시보드" at bounding box center [49, 63] width 33 height 14
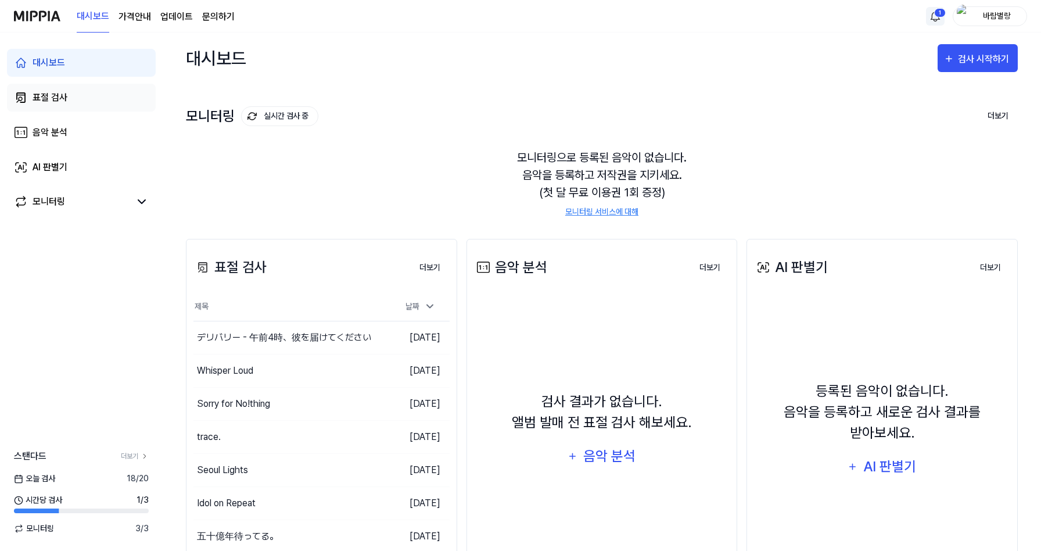
click at [63, 100] on div "표절 검사" at bounding box center [50, 98] width 35 height 14
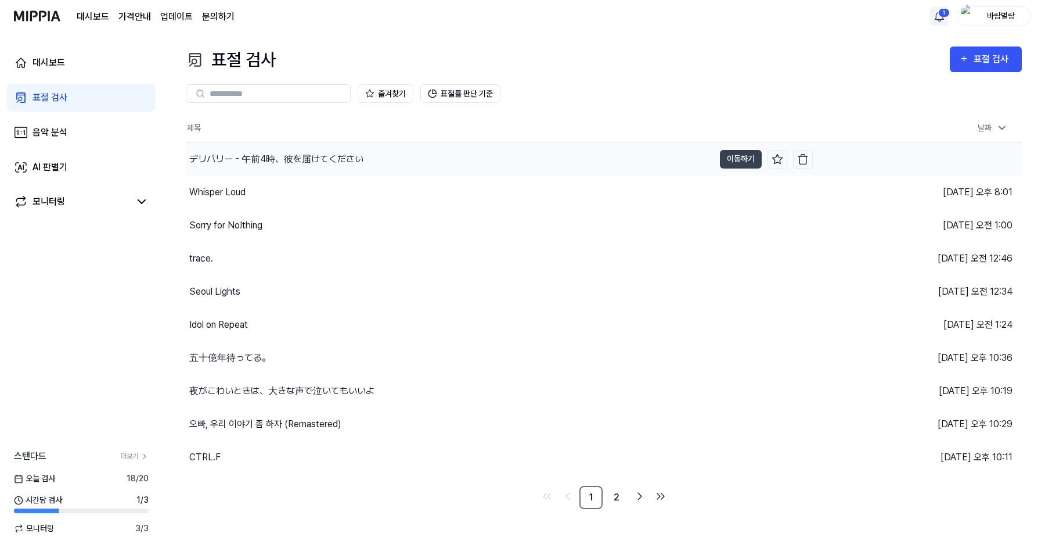
click at [338, 160] on div "デリバリー - 午前4時、彼を届けてください" at bounding box center [276, 159] width 174 height 14
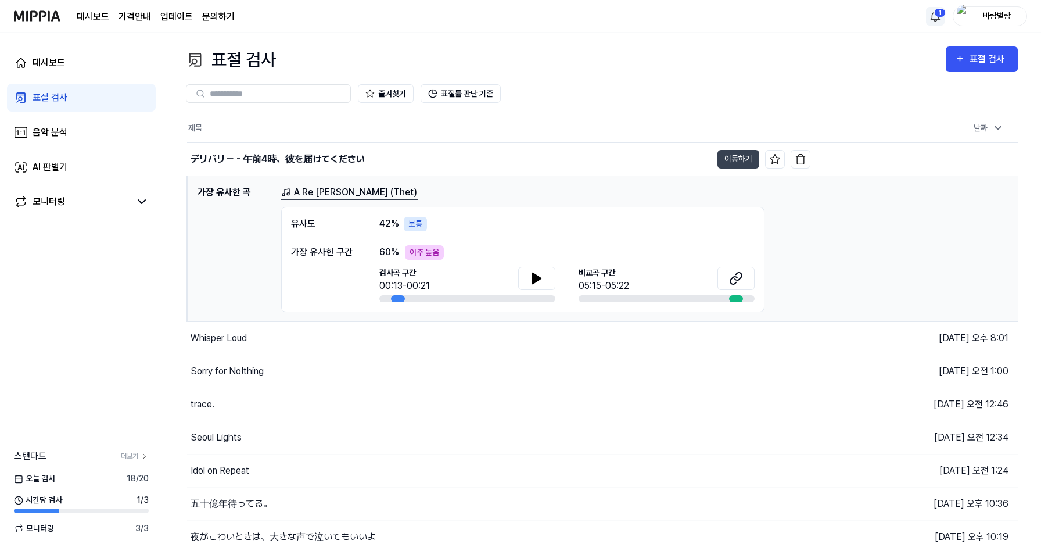
click at [44, 16] on img at bounding box center [37, 16] width 46 height 32
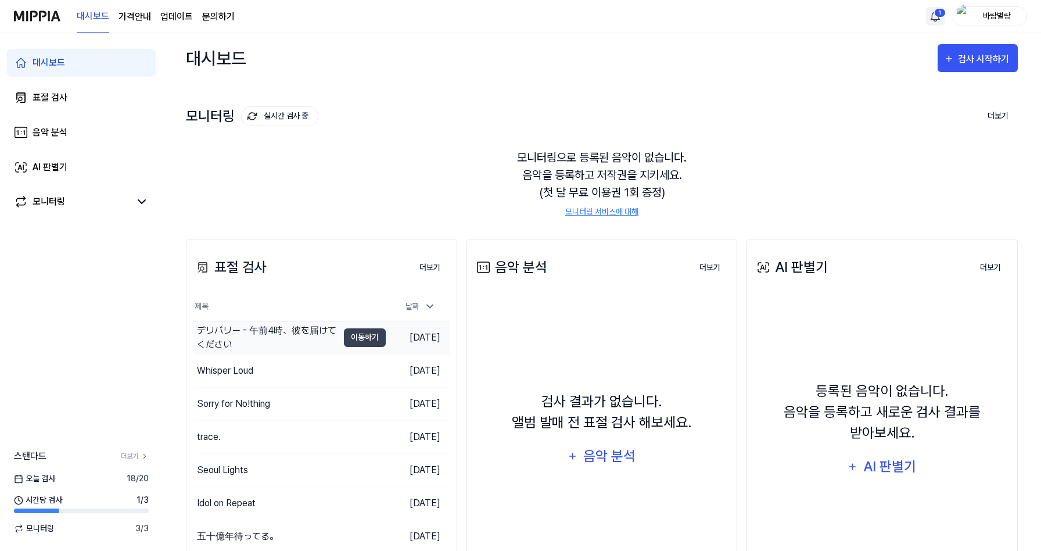
click at [265, 342] on div "デリバリー - 午前4時、彼を届けてください" at bounding box center [267, 338] width 141 height 28
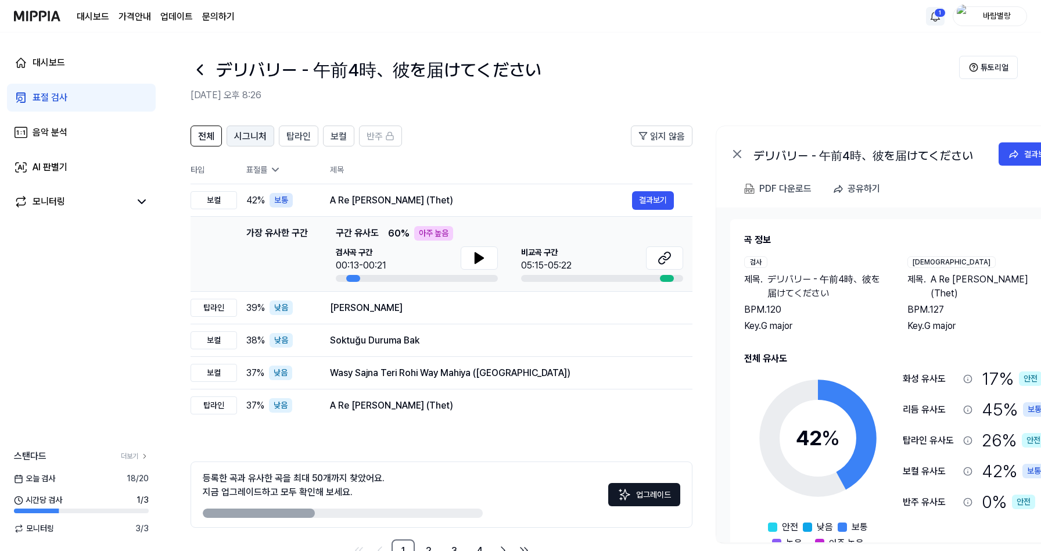
click at [249, 143] on span "시그니처" at bounding box center [250, 137] width 33 height 14
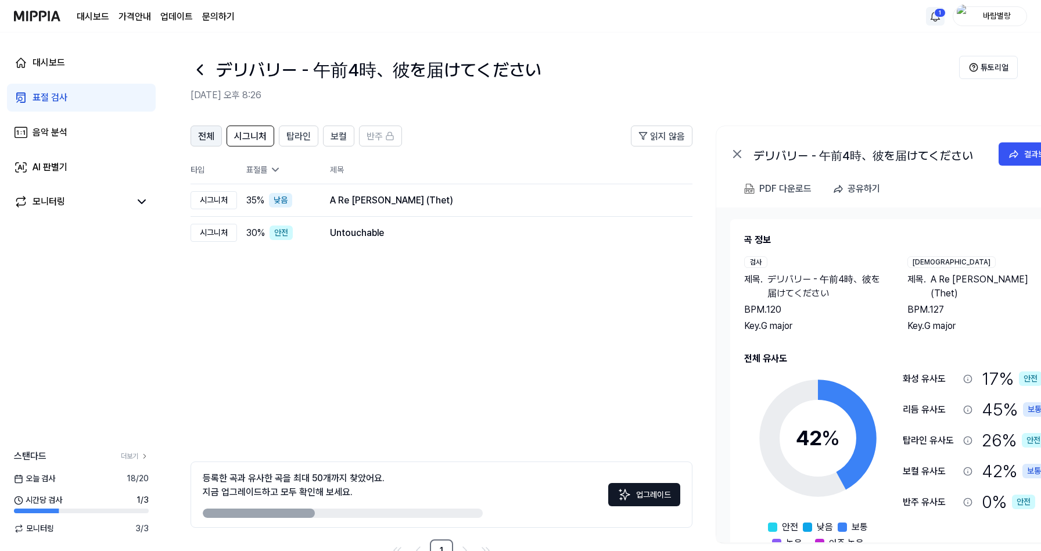
click at [215, 138] on button "전체" at bounding box center [206, 135] width 31 height 21
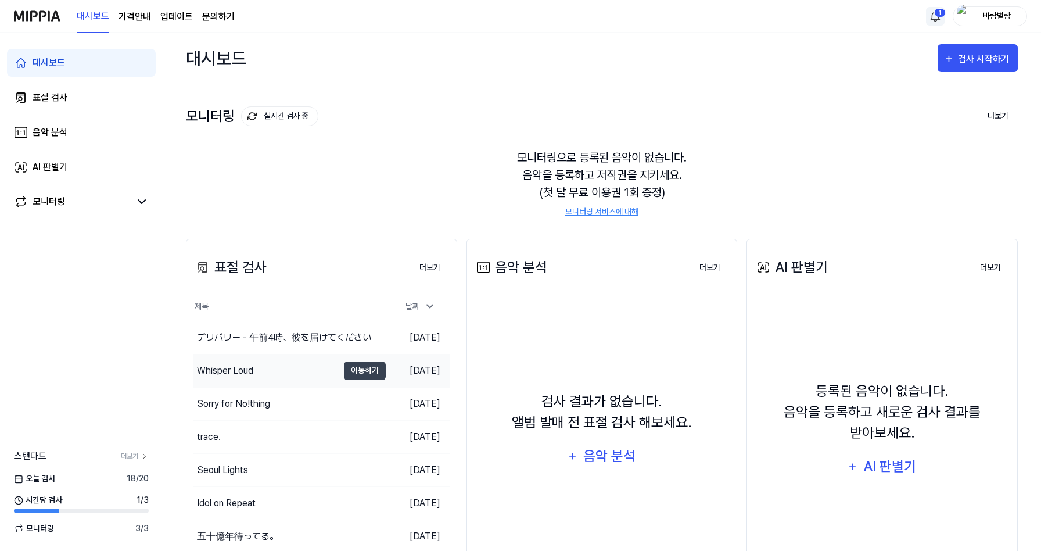
click at [245, 374] on div "Whisper Loud" at bounding box center [225, 371] width 56 height 14
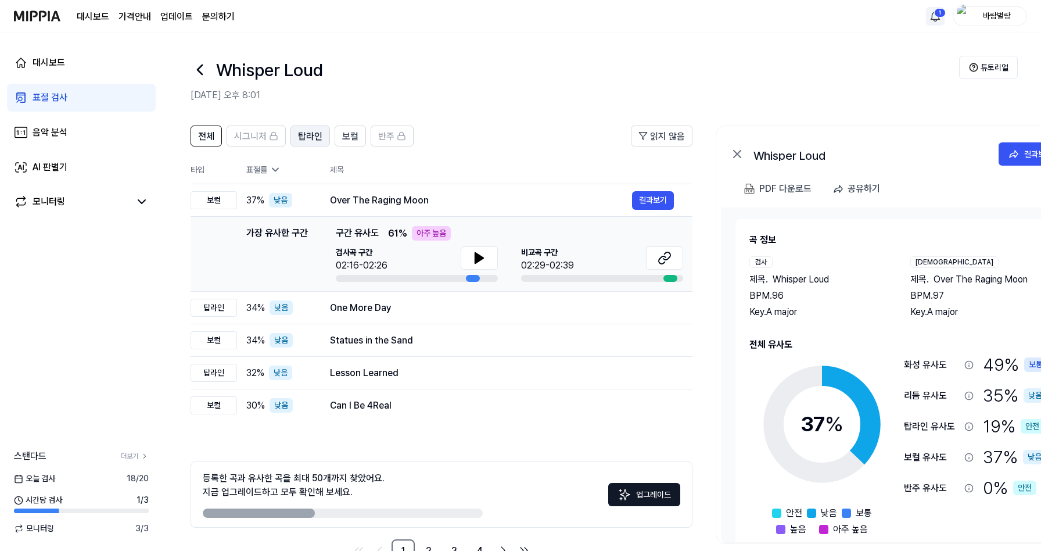
click at [314, 138] on span "탑라인" at bounding box center [310, 137] width 24 height 14
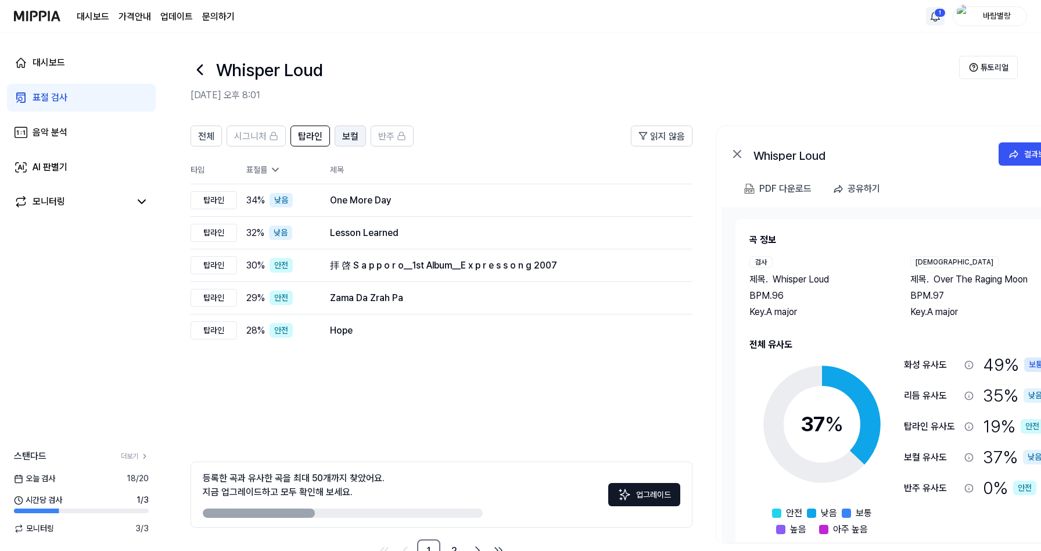
click at [346, 135] on span "보컬" at bounding box center [350, 137] width 16 height 14
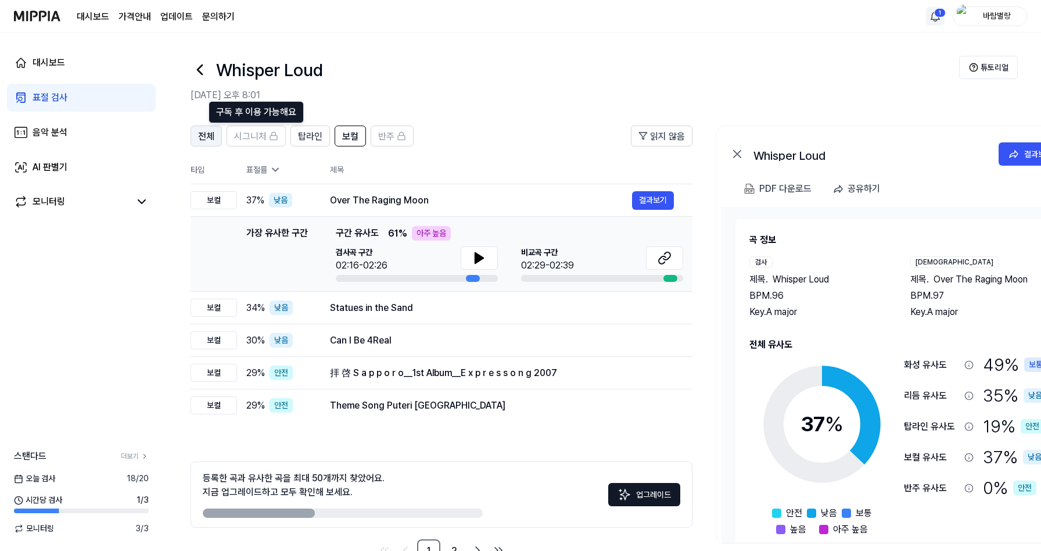
click at [203, 136] on span "전체" at bounding box center [206, 137] width 16 height 14
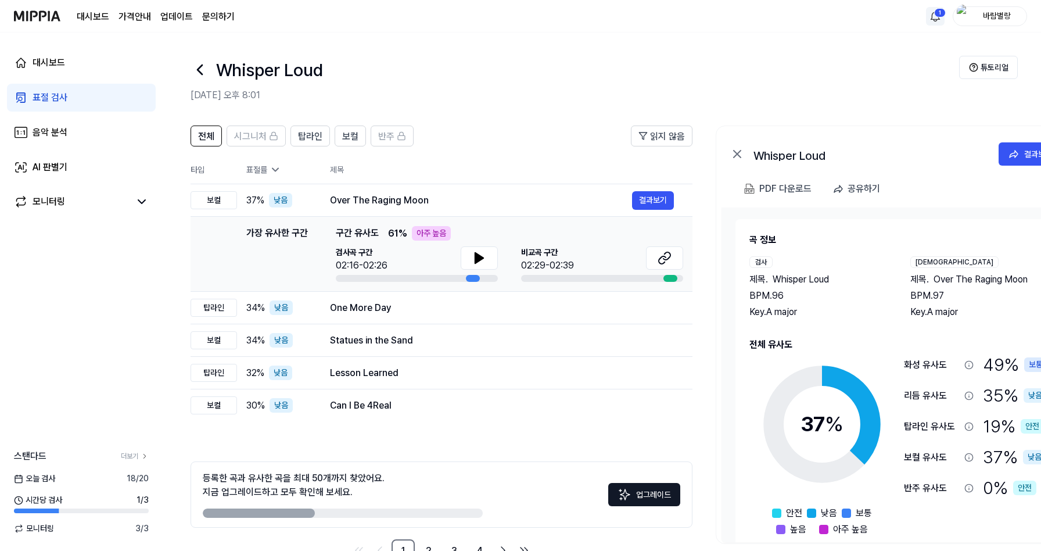
click at [42, 14] on img at bounding box center [37, 16] width 46 height 32
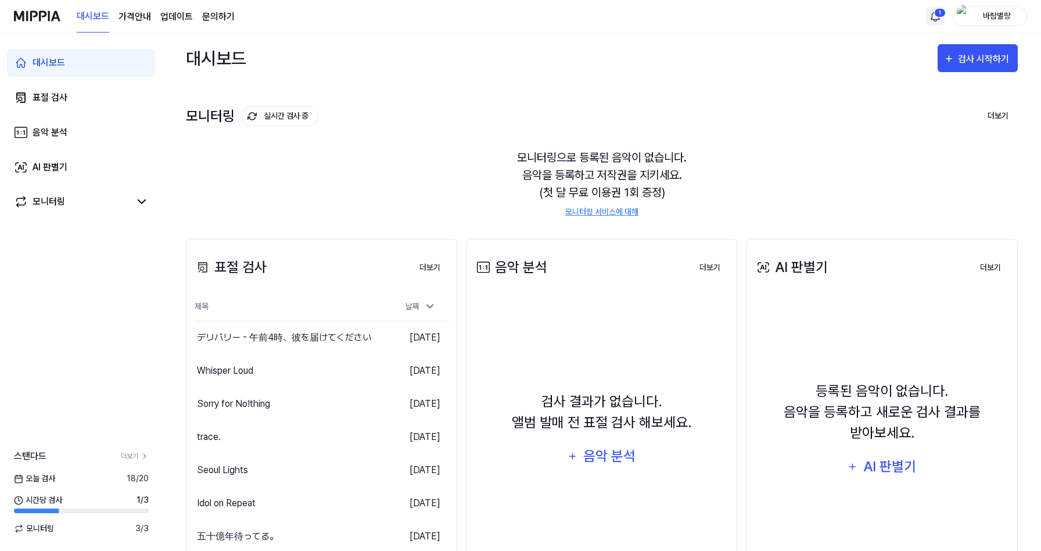
click at [220, 20] on link "문의하기" at bounding box center [218, 17] width 33 height 14
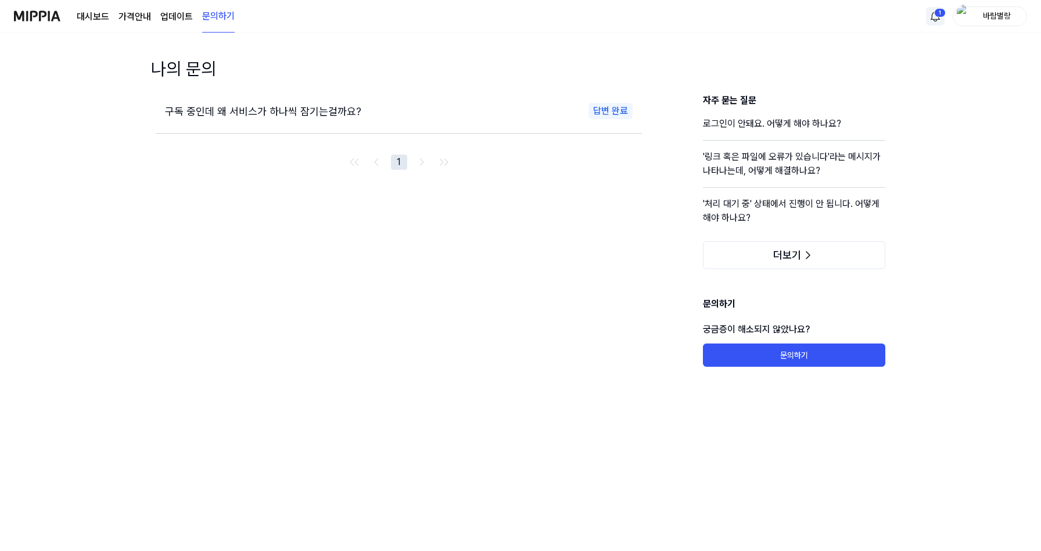
click at [344, 115] on span "구독 중인데 왜 서비스가 하나씩 잠기는걸까요?" at bounding box center [263, 111] width 196 height 12
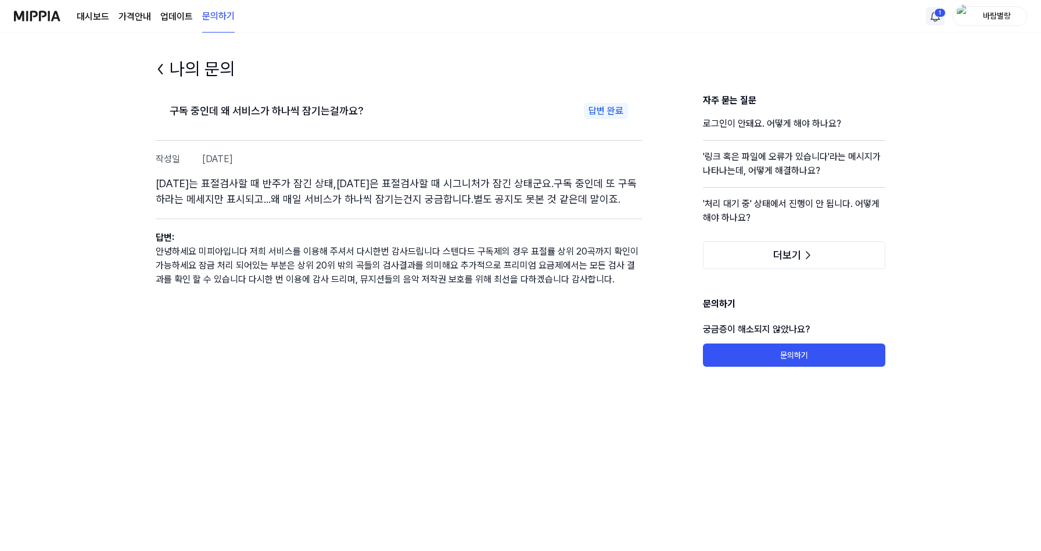
click at [18, 16] on img at bounding box center [37, 16] width 46 height 32
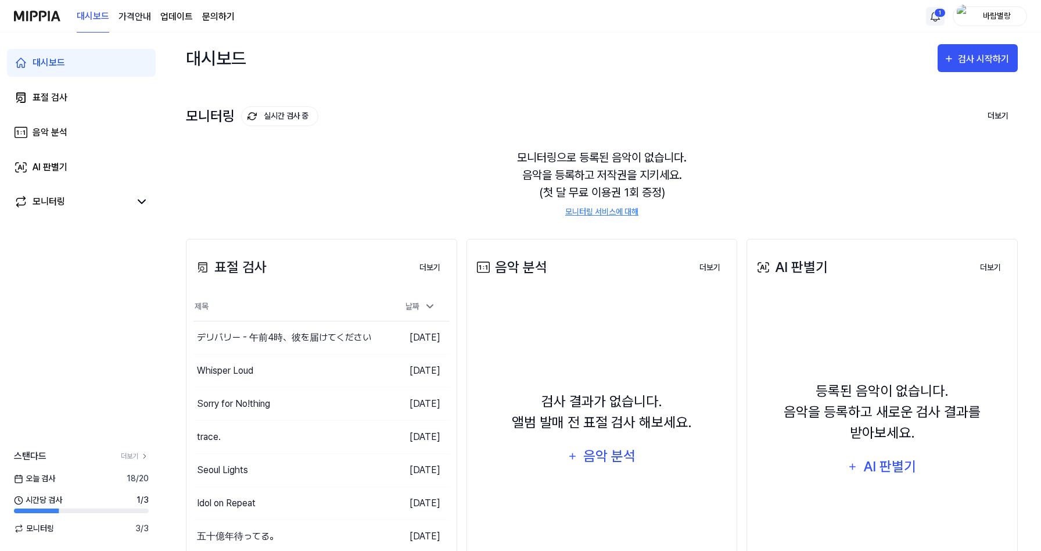
click at [139, 15] on 버튼 "가격안내" at bounding box center [134, 17] width 33 height 14
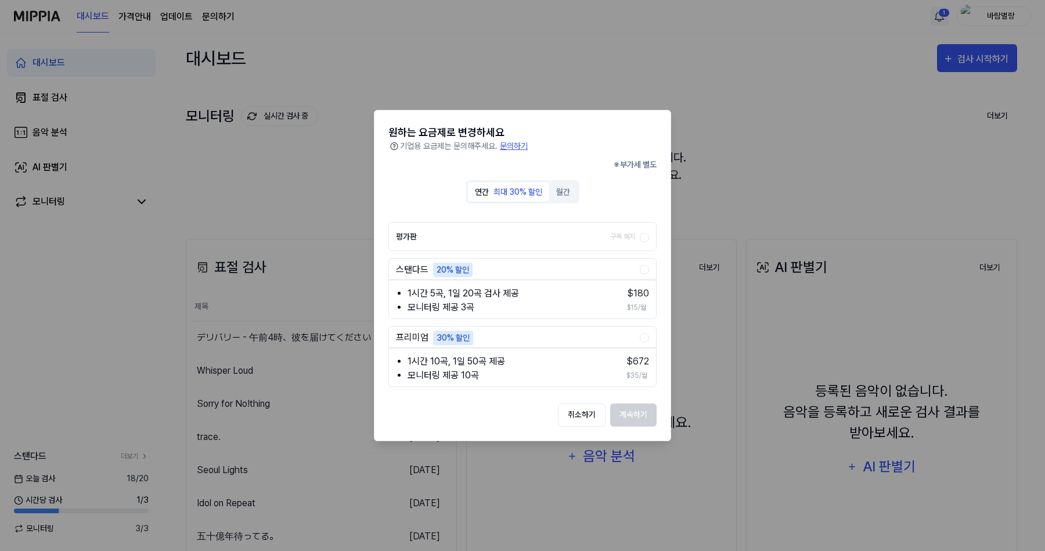
click at [531, 358] on li "1시간 10곡, 1일 50곡 제공" at bounding box center [509, 361] width 203 height 14
click at [736, 138] on div at bounding box center [522, 275] width 1045 height 551
drag, startPoint x: 113, startPoint y: 470, endPoint x: 117, endPoint y: 465, distance: 7.1
click at [117, 466] on div at bounding box center [522, 275] width 1045 height 551
click at [586, 413] on button "취소하기" at bounding box center [582, 414] width 48 height 23
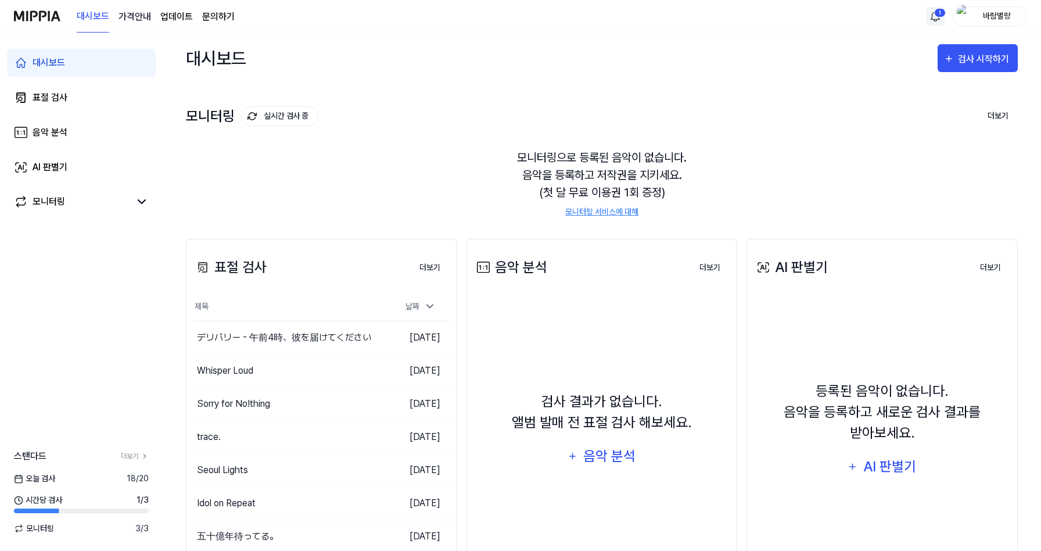
click at [133, 21] on 버튼 "가격안내" at bounding box center [134, 17] width 33 height 14
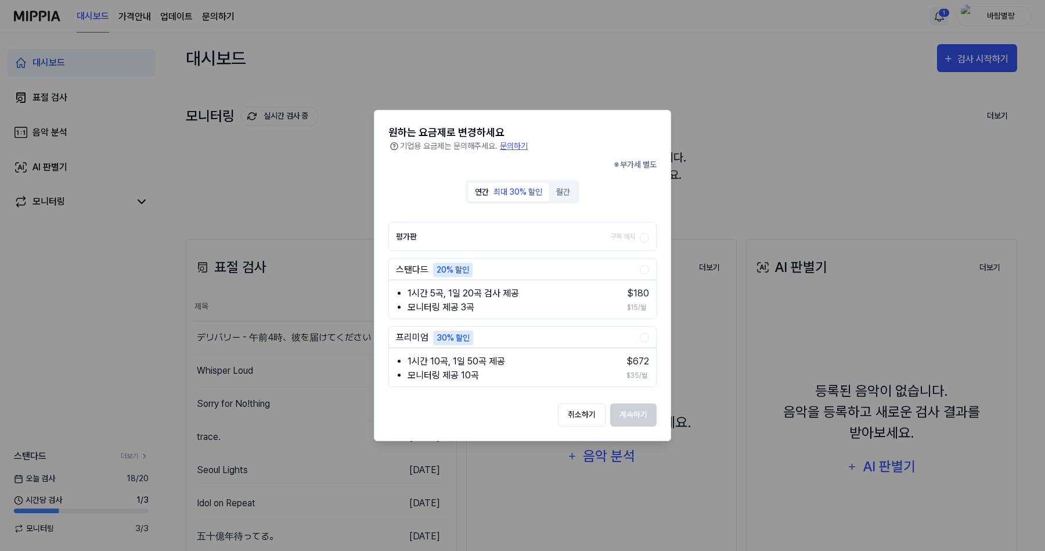
click at [631, 83] on div at bounding box center [522, 275] width 1045 height 551
click at [73, 407] on div at bounding box center [522, 275] width 1045 height 551
click at [585, 408] on button "취소하기" at bounding box center [582, 414] width 48 height 23
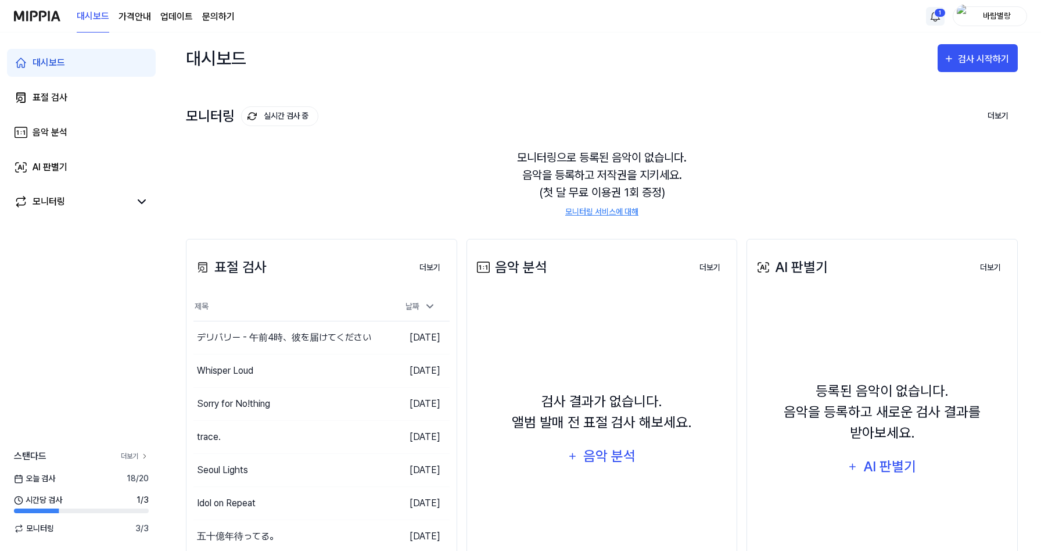
click at [135, 454] on link "더보기" at bounding box center [135, 456] width 28 height 10
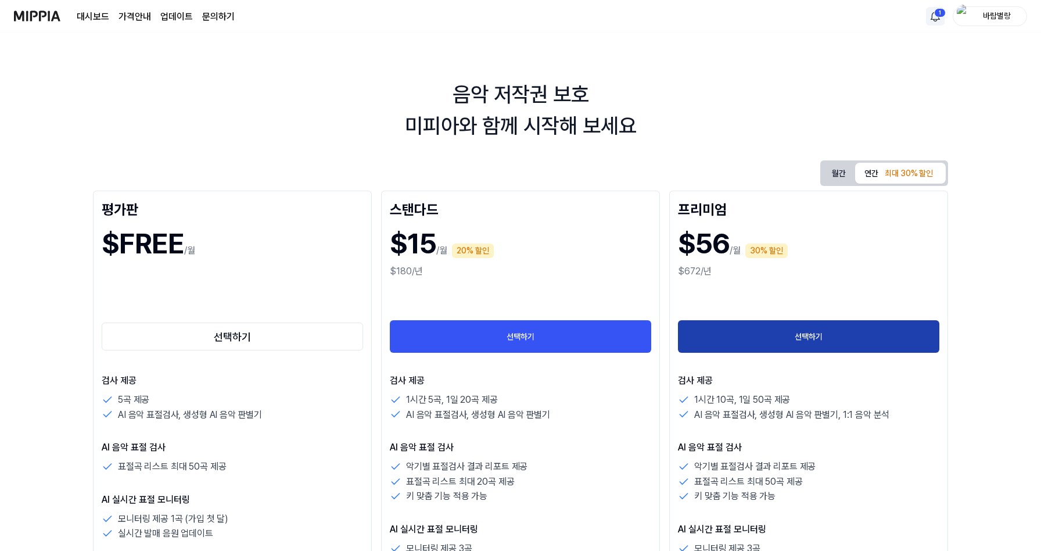
scroll to position [186, 0]
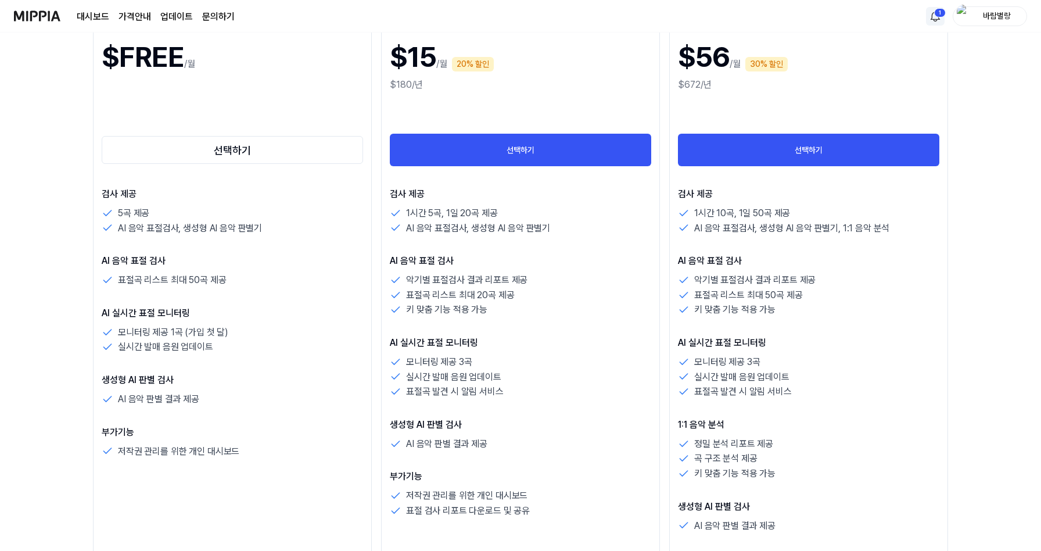
click at [35, 16] on img at bounding box center [37, 16] width 46 height 32
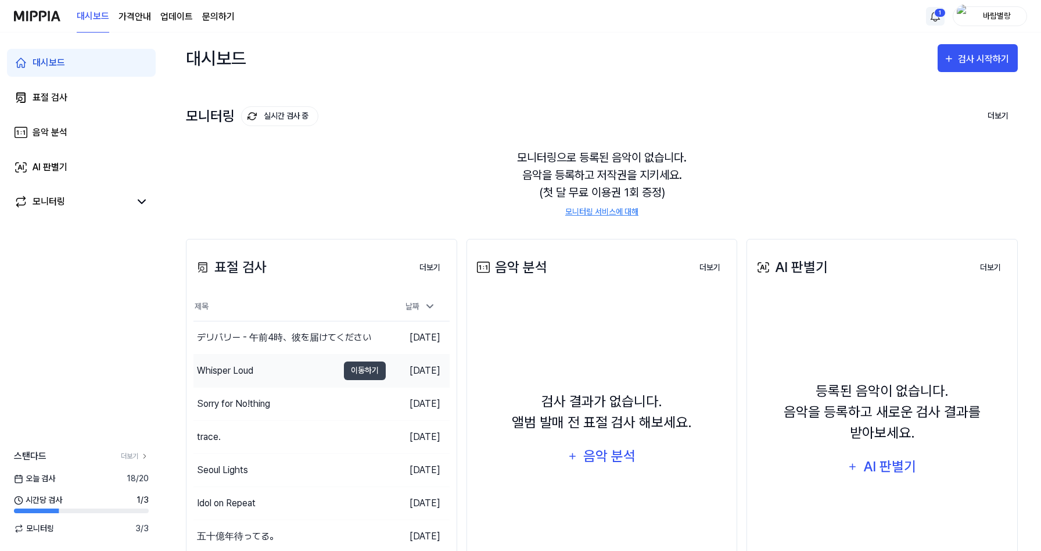
click at [245, 370] on div "Whisper Loud" at bounding box center [225, 371] width 56 height 14
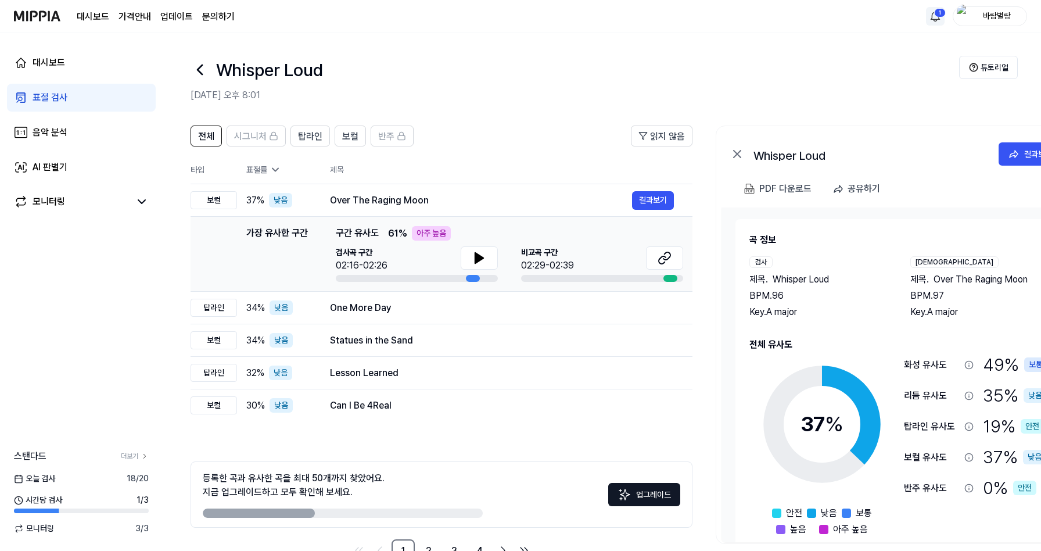
click at [352, 507] on div "등록한 곡과 유사한 곡을 최대 50개까지 찾았어요. 지금 업그레이드하고 모두 확인해 보세요." at bounding box center [343, 494] width 280 height 46
click at [346, 484] on div "등록한 곡과 유사한 곡을 최대 50개까지 찾았어요. 지금 업그레이드하고 모두 확인해 보세요." at bounding box center [294, 485] width 182 height 28
click at [127, 459] on link "더보기" at bounding box center [135, 456] width 28 height 10
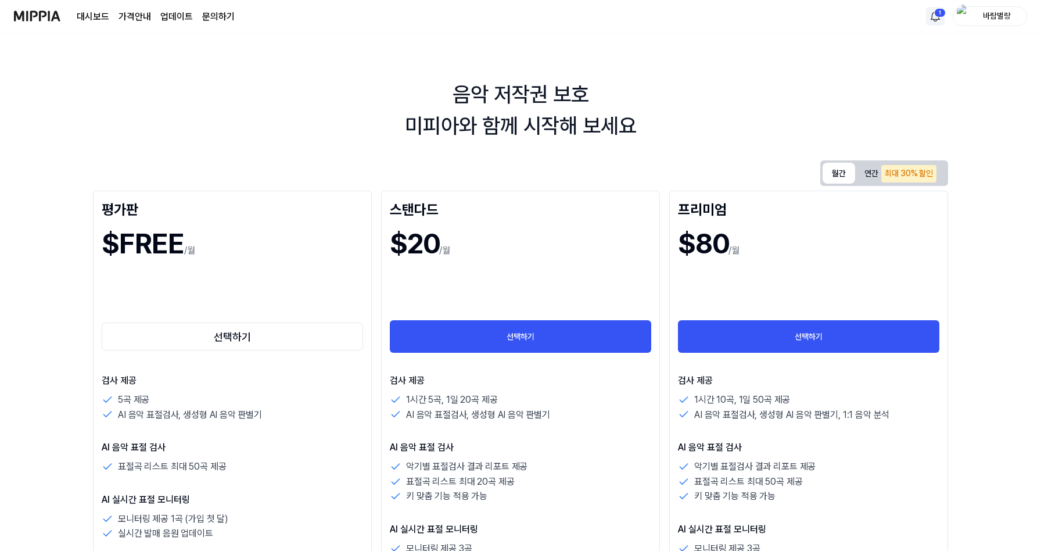
click at [847, 172] on button "월간" at bounding box center [838, 173] width 33 height 21
click at [38, 15] on img at bounding box center [37, 16] width 46 height 32
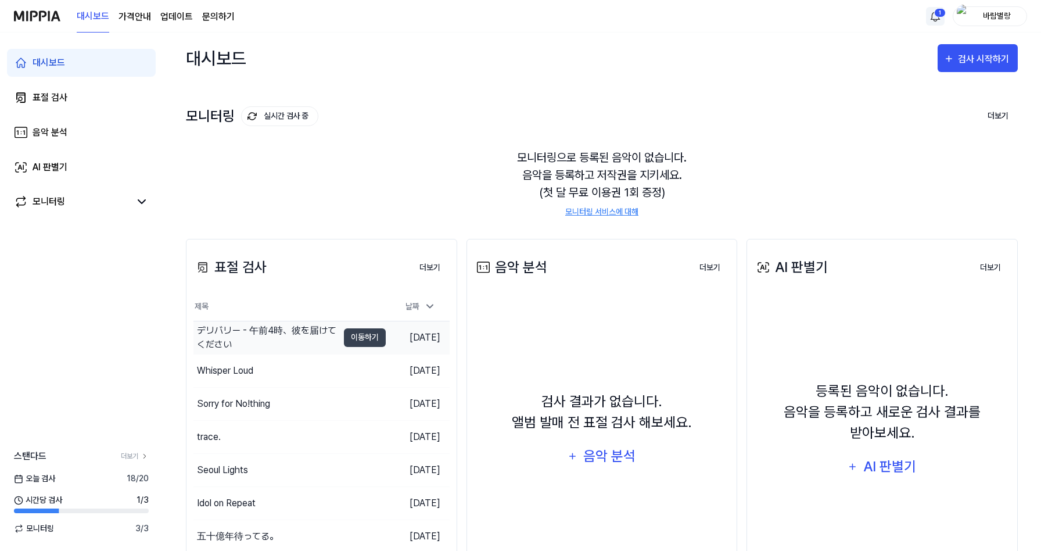
click at [270, 337] on div "デリバリー - 午前4時、彼を届けてください" at bounding box center [267, 338] width 141 height 28
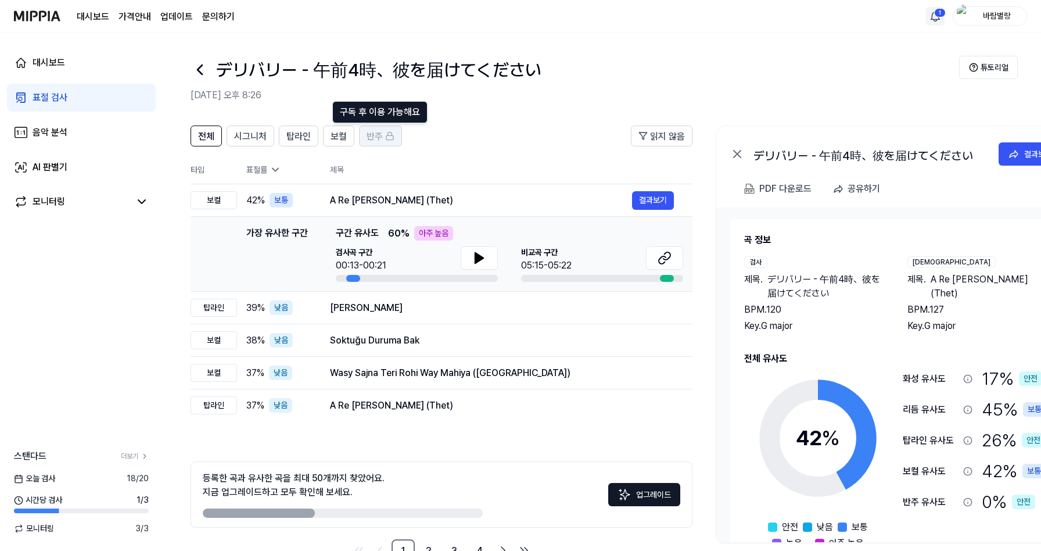
click at [376, 138] on span "반주" at bounding box center [375, 137] width 16 height 14
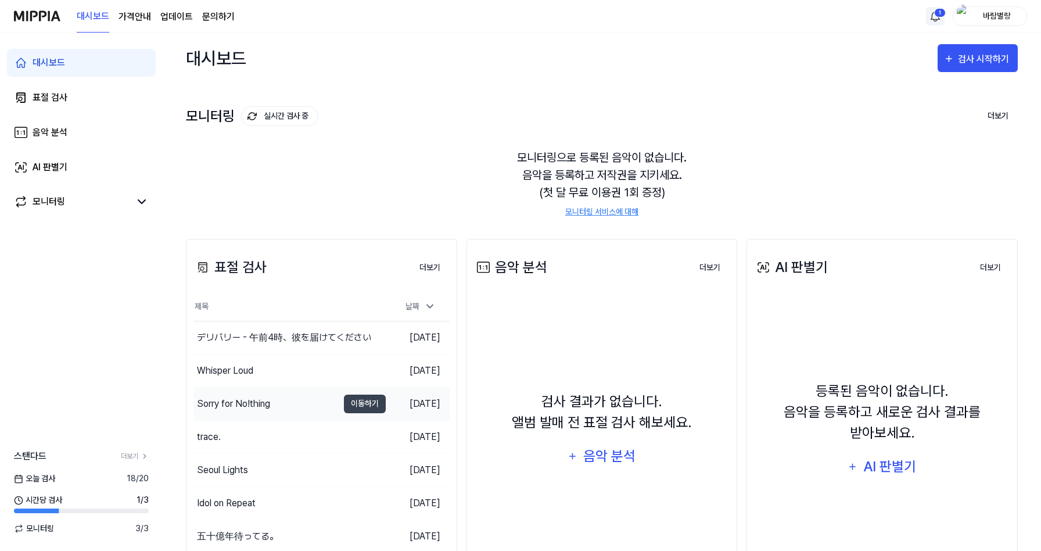
click at [258, 400] on div "Sorry for No!thing" at bounding box center [233, 404] width 73 height 14
click at [275, 436] on div "trace." at bounding box center [265, 437] width 145 height 33
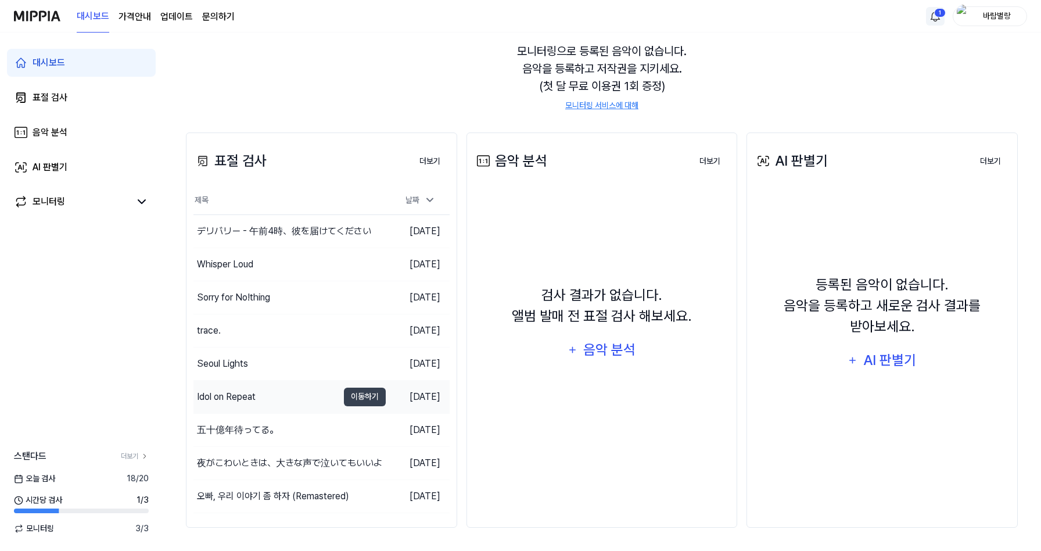
click at [239, 395] on div "Idol on Repeat" at bounding box center [226, 397] width 59 height 14
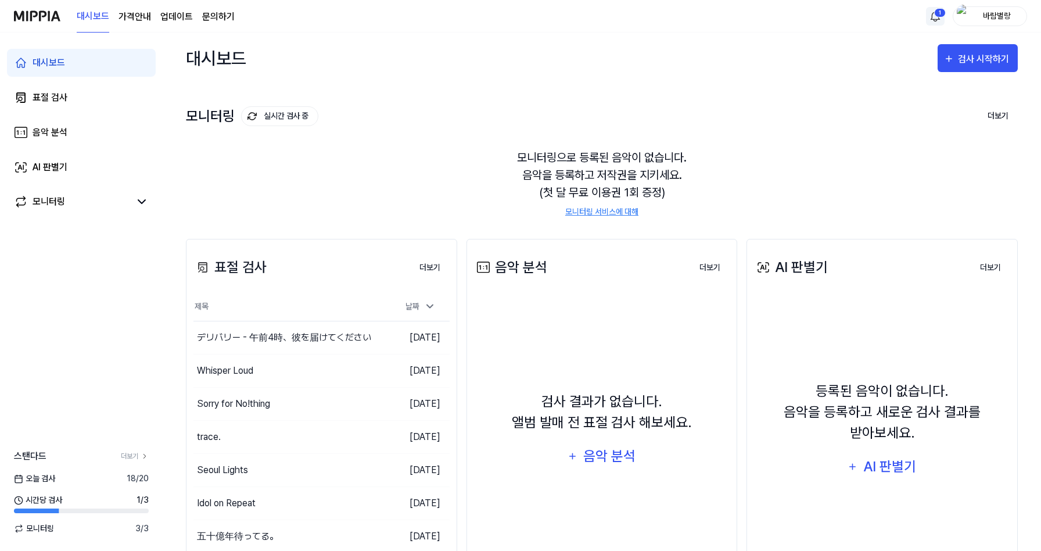
scroll to position [106, 0]
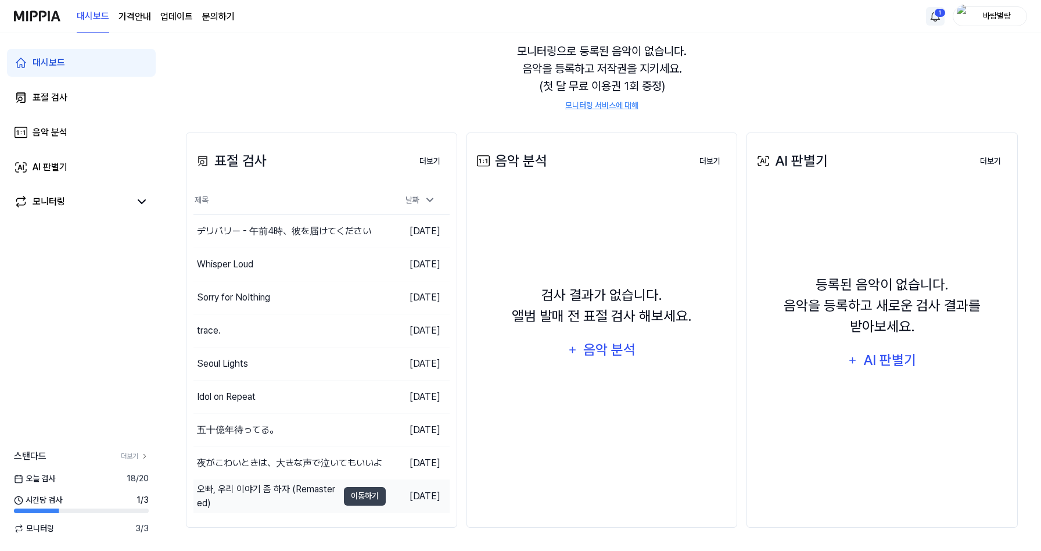
click at [317, 493] on div "오빠, 우리 이야기 좀 하자 (Remastered)" at bounding box center [267, 496] width 141 height 28
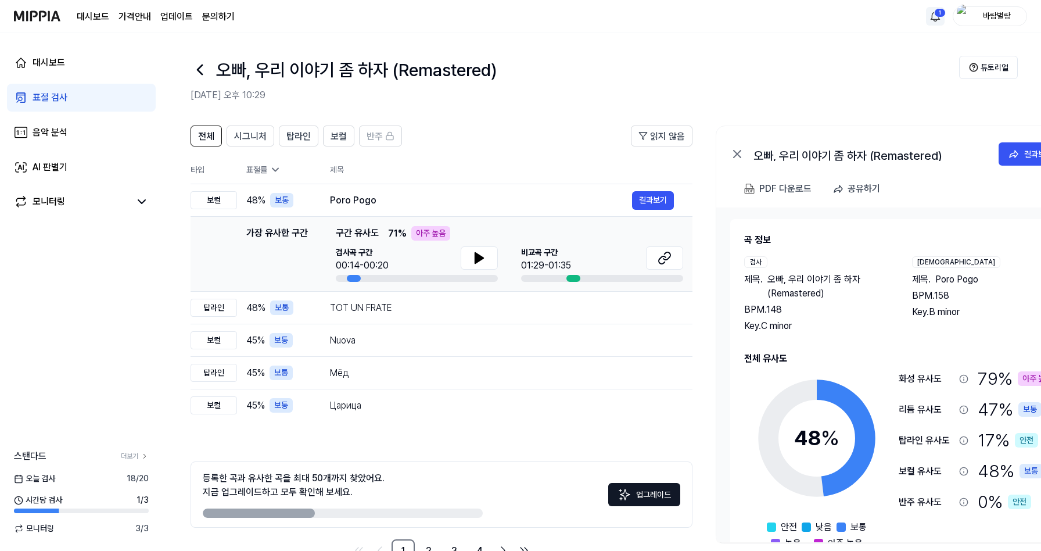
scroll to position [106, 0]
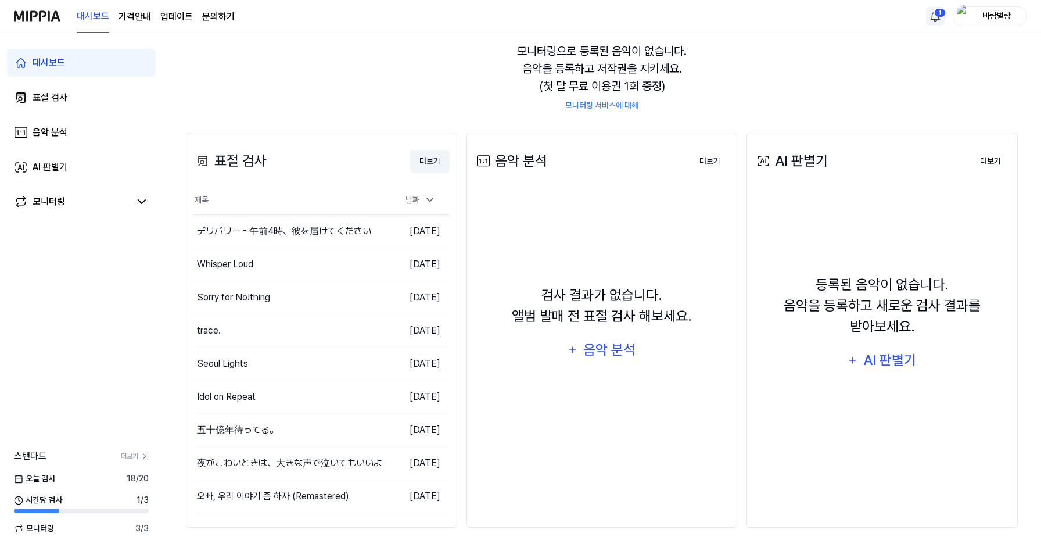
click at [433, 165] on button "더보기" at bounding box center [429, 161] width 39 height 23
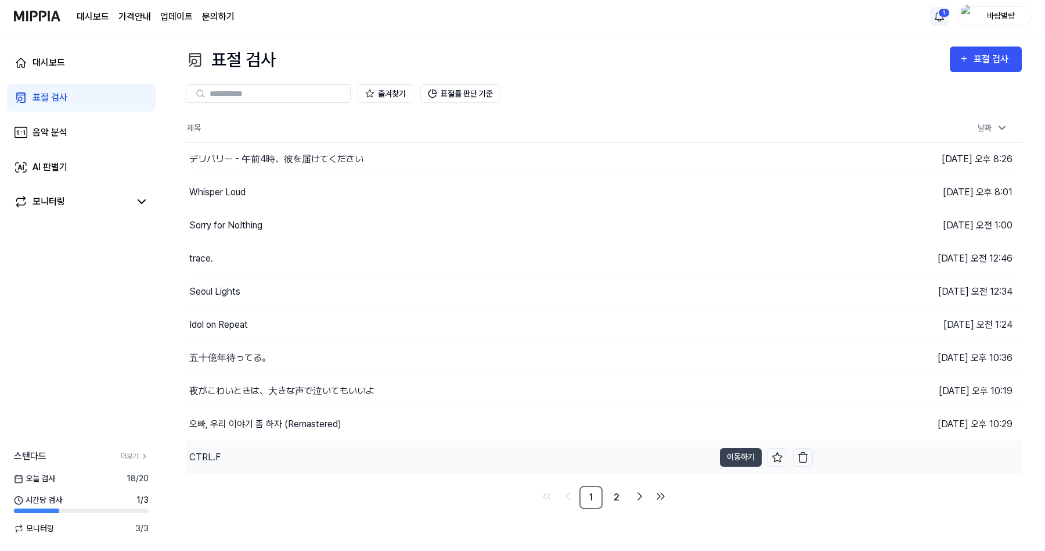
click at [253, 455] on div "CTRL.F" at bounding box center [450, 457] width 529 height 33
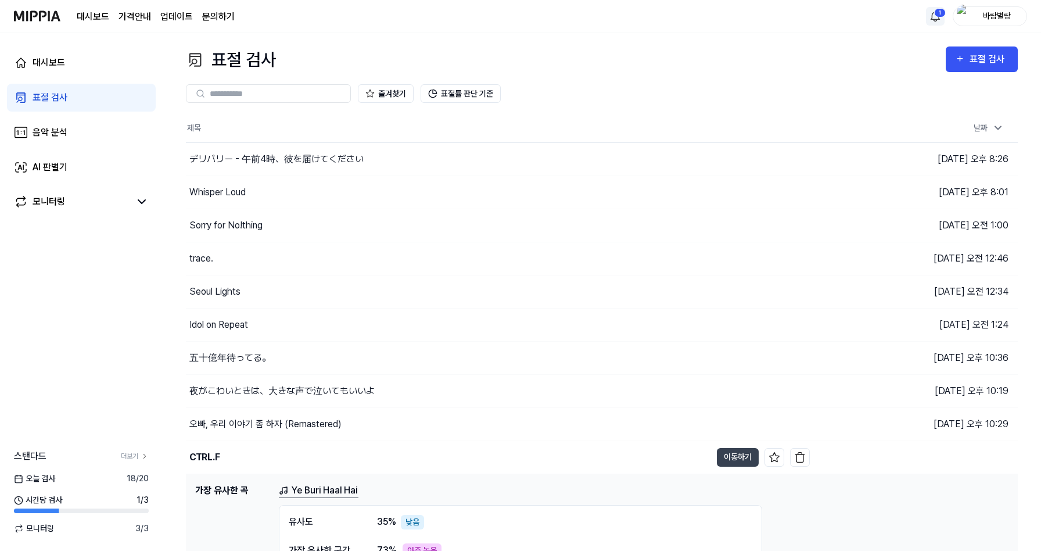
click at [48, 15] on img at bounding box center [37, 16] width 46 height 32
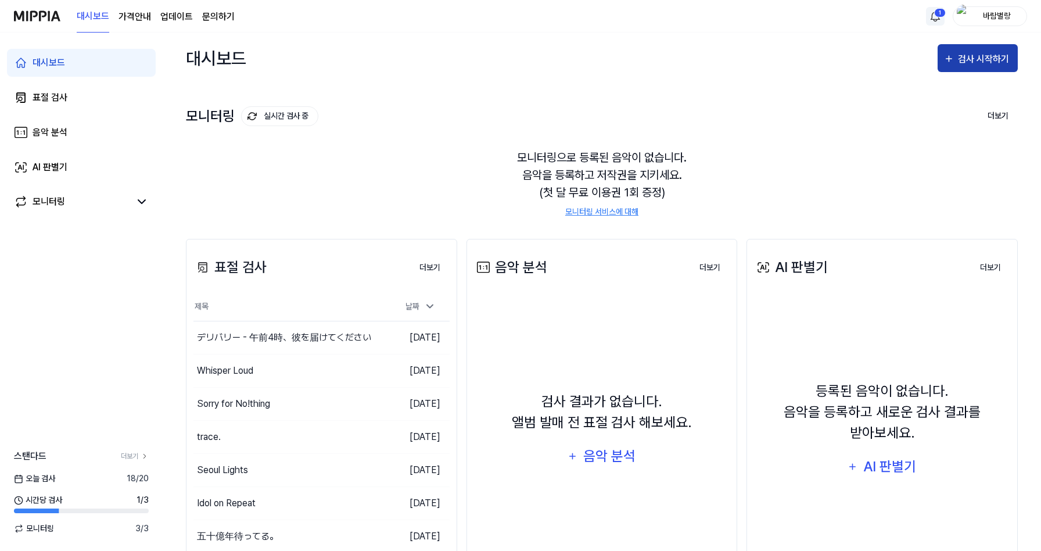
click at [996, 62] on div "검사 시작하기" at bounding box center [985, 59] width 54 height 15
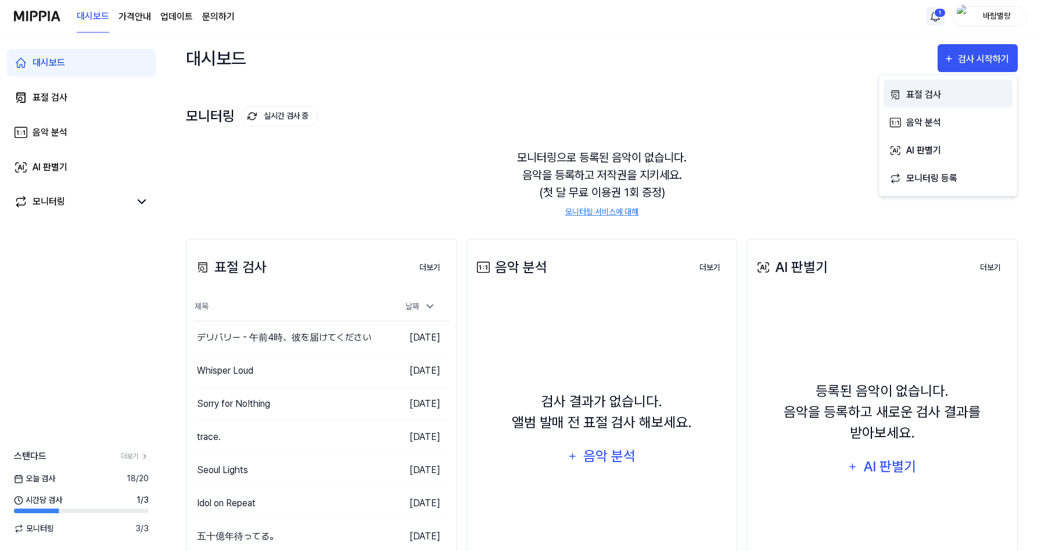
click at [928, 93] on div "표절 검사" at bounding box center [956, 94] width 101 height 15
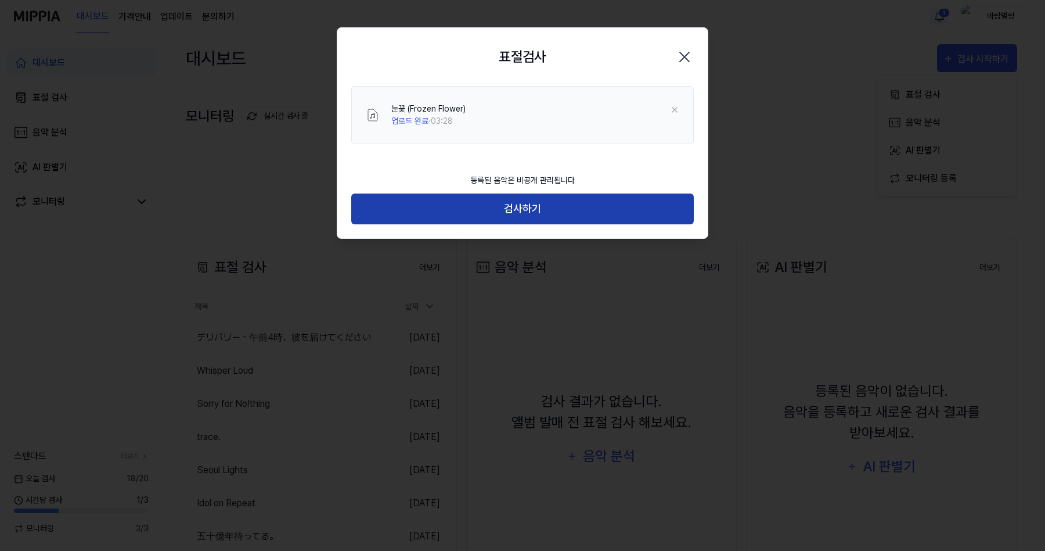
click at [540, 199] on button "검사하기" at bounding box center [522, 208] width 343 height 31
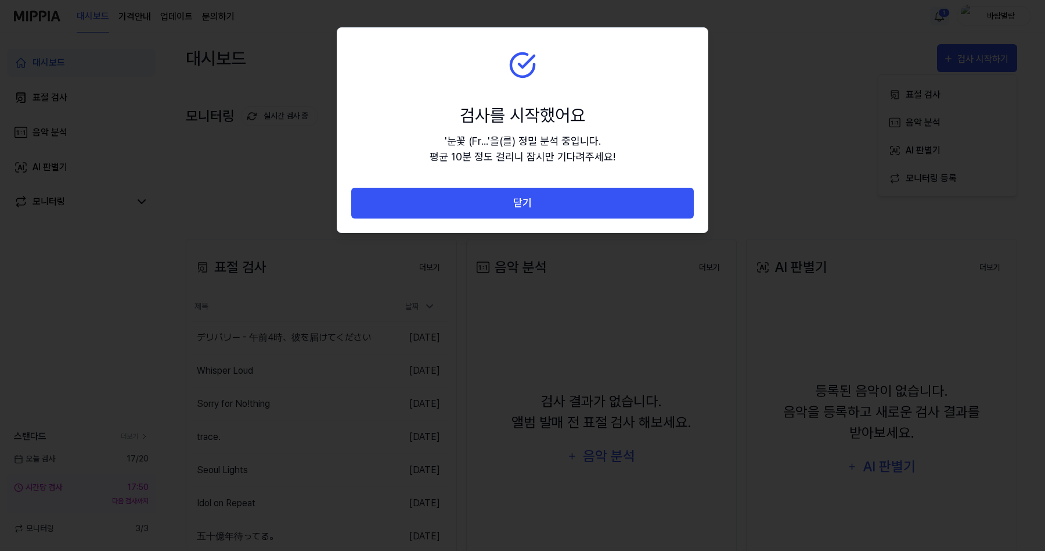
click at [552, 197] on button "닫기" at bounding box center [522, 203] width 343 height 31
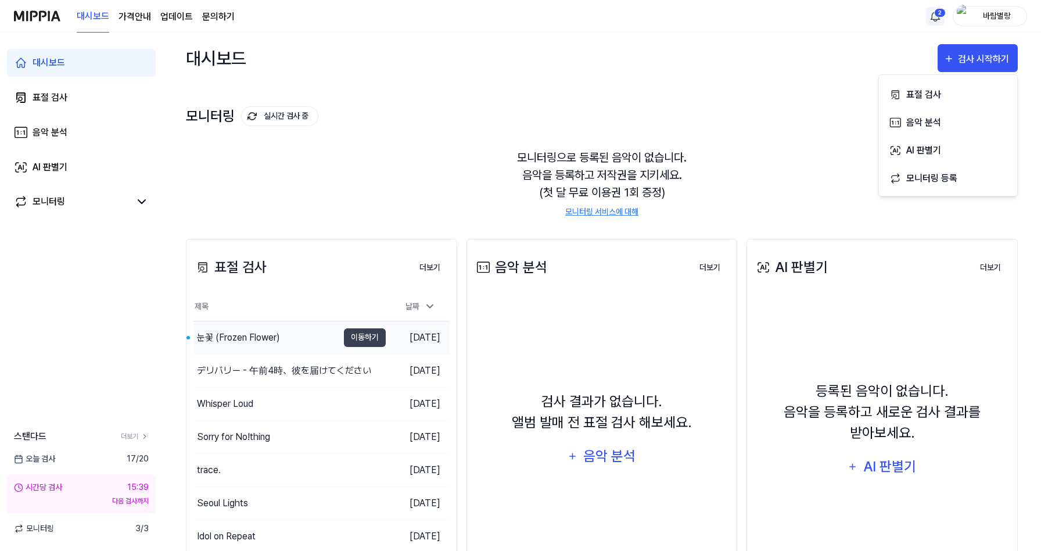
click at [272, 333] on div "눈꽃 (Frozen Flower)" at bounding box center [238, 337] width 83 height 14
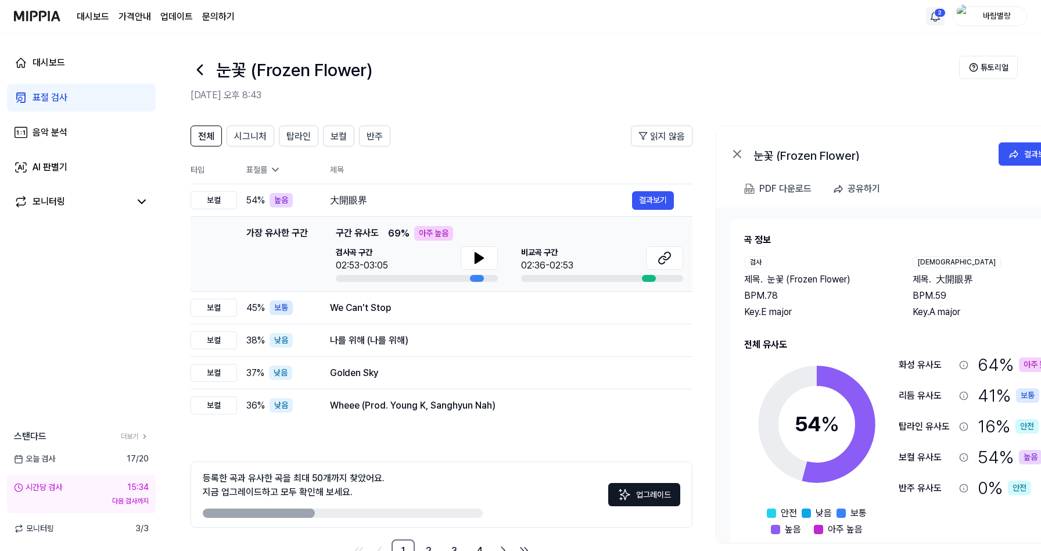
click at [506, 128] on header "전체 시그니처 탑라인 보컬 반주 읽지 않음" at bounding box center [442, 140] width 502 height 30
click at [252, 138] on span "시그니처" at bounding box center [250, 137] width 33 height 14
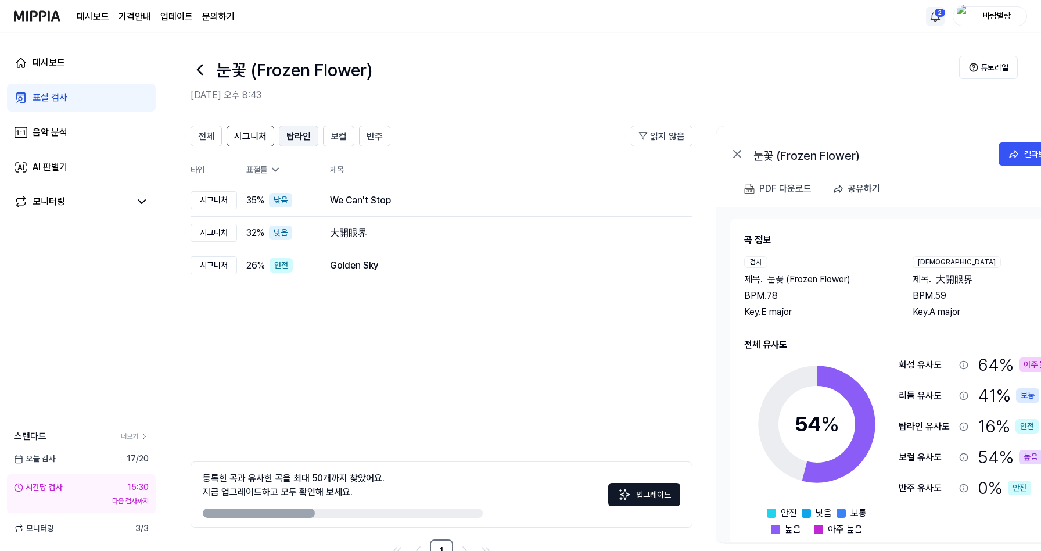
click at [290, 132] on span "탑라인" at bounding box center [298, 137] width 24 height 14
click at [344, 134] on span "보컬" at bounding box center [338, 137] width 16 height 14
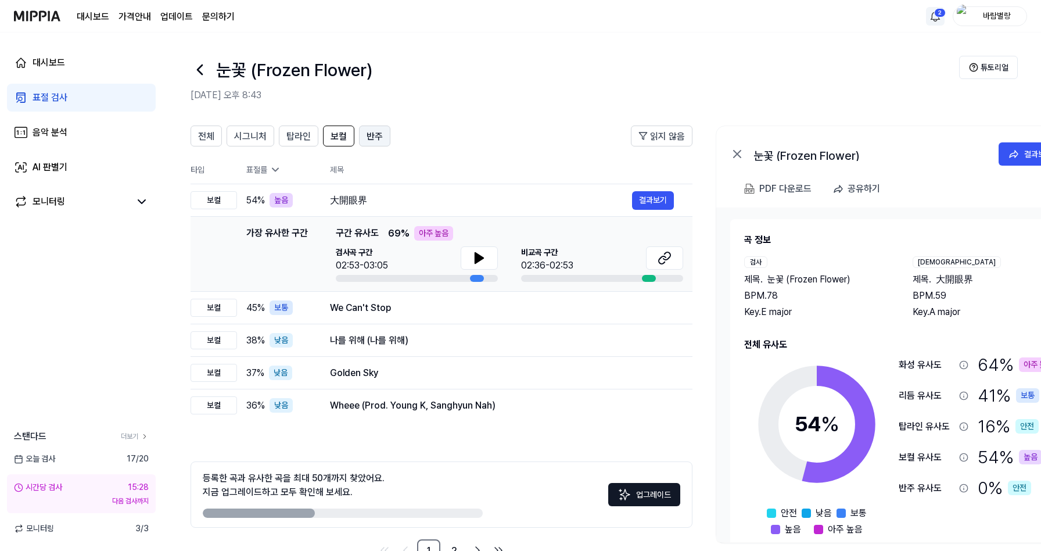
click at [368, 134] on span "반주" at bounding box center [375, 137] width 16 height 14
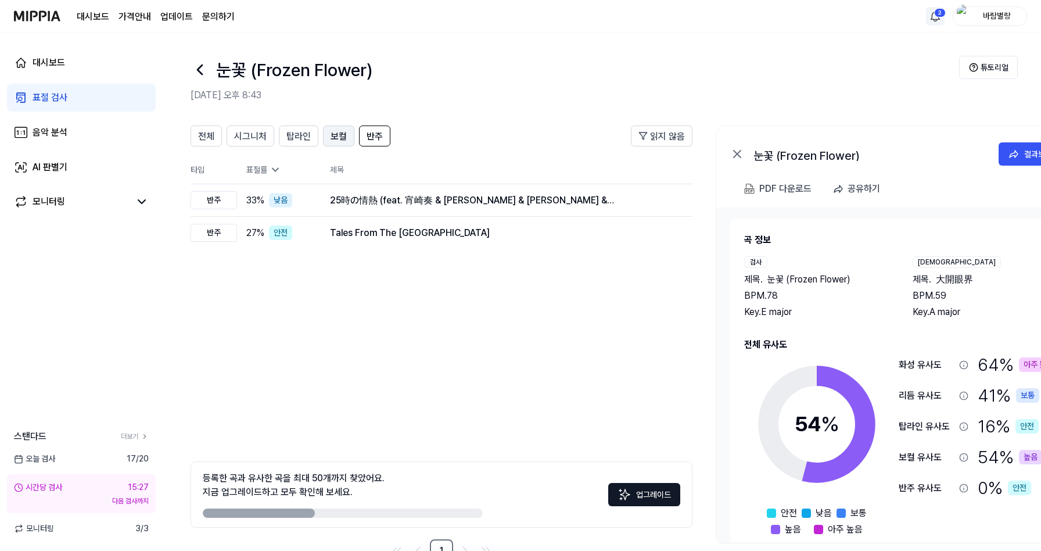
click at [344, 136] on span "보컬" at bounding box center [338, 137] width 16 height 14
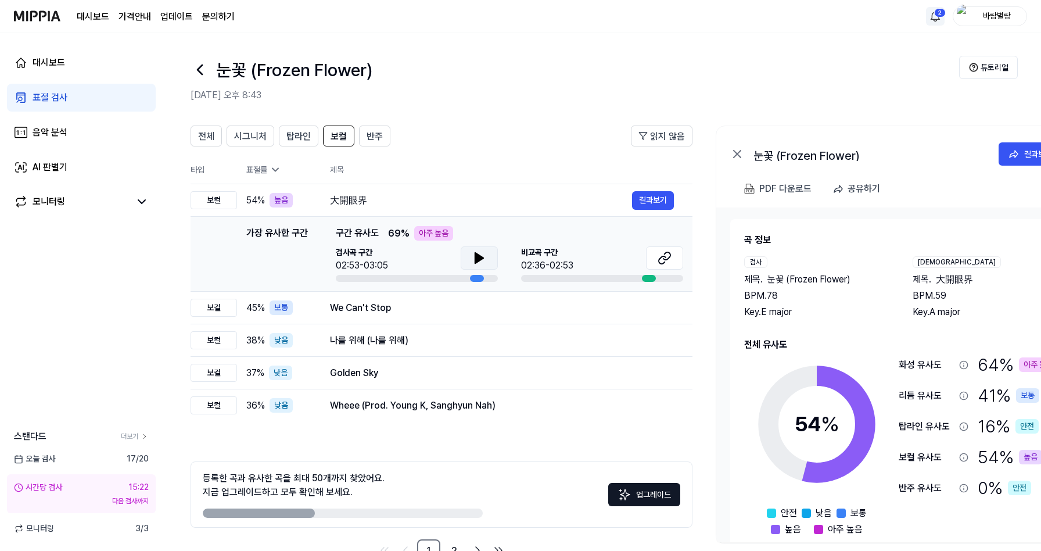
click at [472, 260] on icon at bounding box center [479, 258] width 14 height 14
click at [489, 256] on button at bounding box center [479, 257] width 37 height 23
click at [673, 257] on button at bounding box center [664, 257] width 37 height 23
click at [475, 254] on icon at bounding box center [479, 258] width 8 height 10
click at [673, 257] on button at bounding box center [664, 257] width 37 height 23
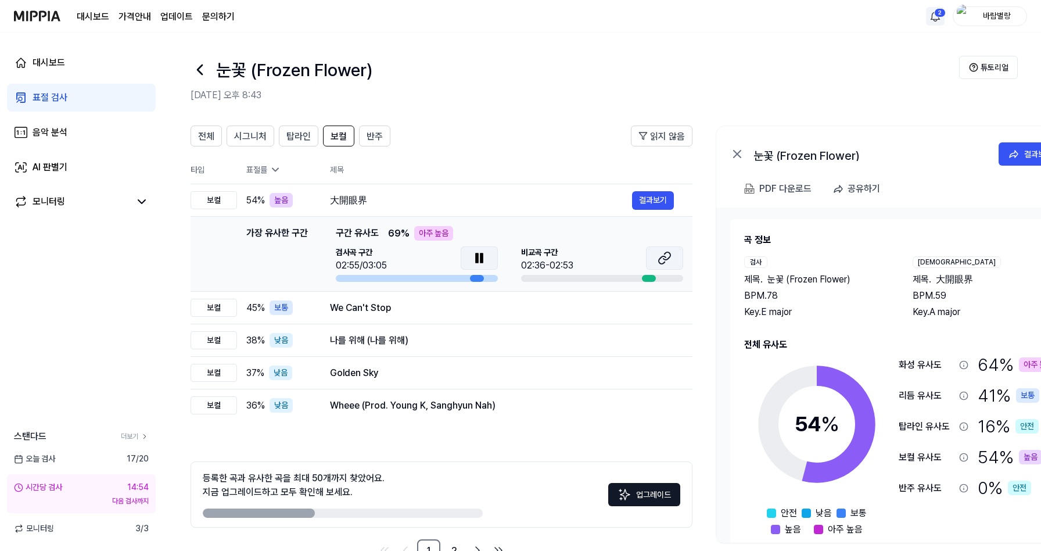
click at [668, 257] on button at bounding box center [664, 257] width 37 height 23
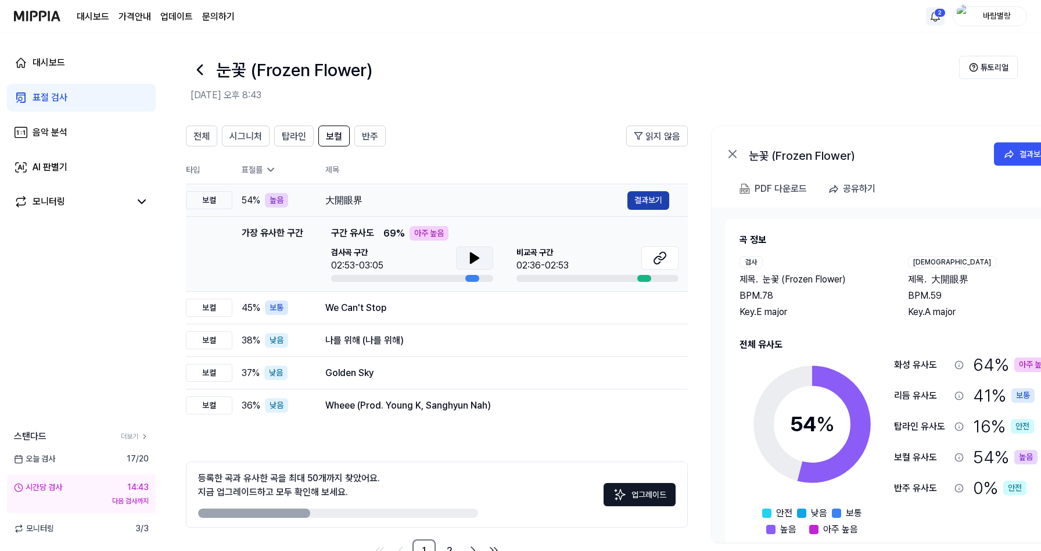
click at [646, 201] on button "결과보기" at bounding box center [648, 200] width 42 height 19
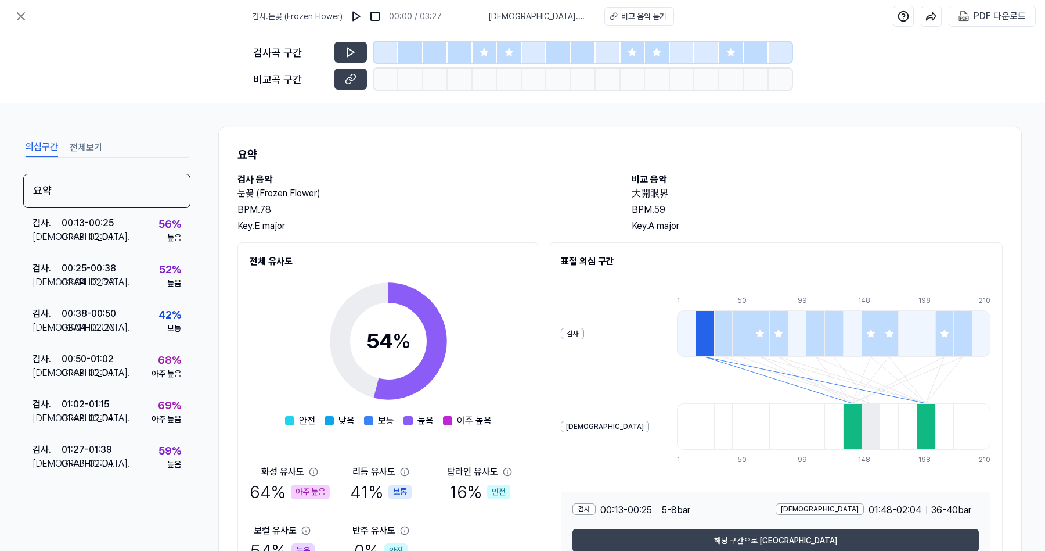
scroll to position [67, 0]
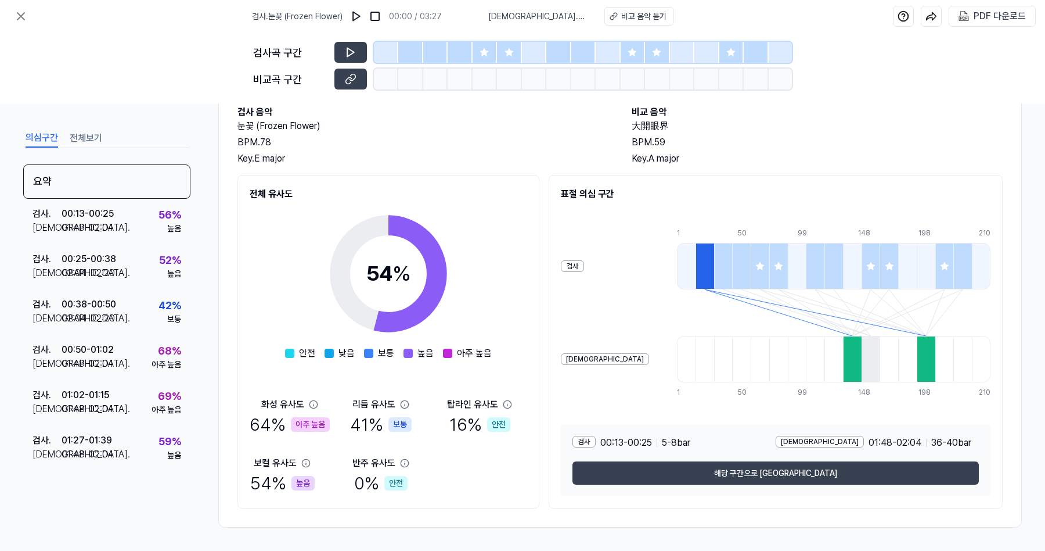
click at [314, 407] on icon at bounding box center [313, 404] width 9 height 9
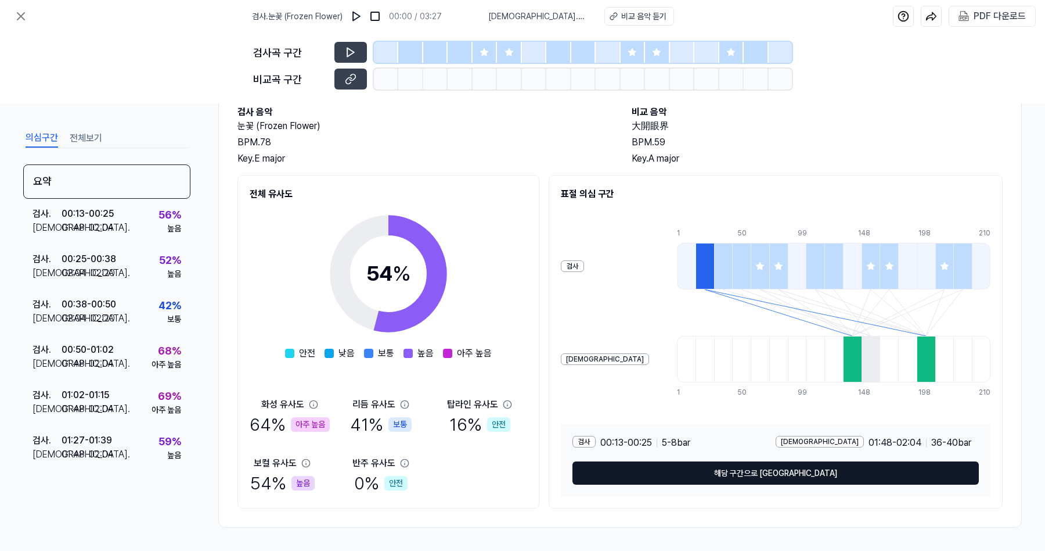
click at [783, 471] on button "해당 구간으로 [GEOGRAPHIC_DATA]" at bounding box center [776, 472] width 407 height 23
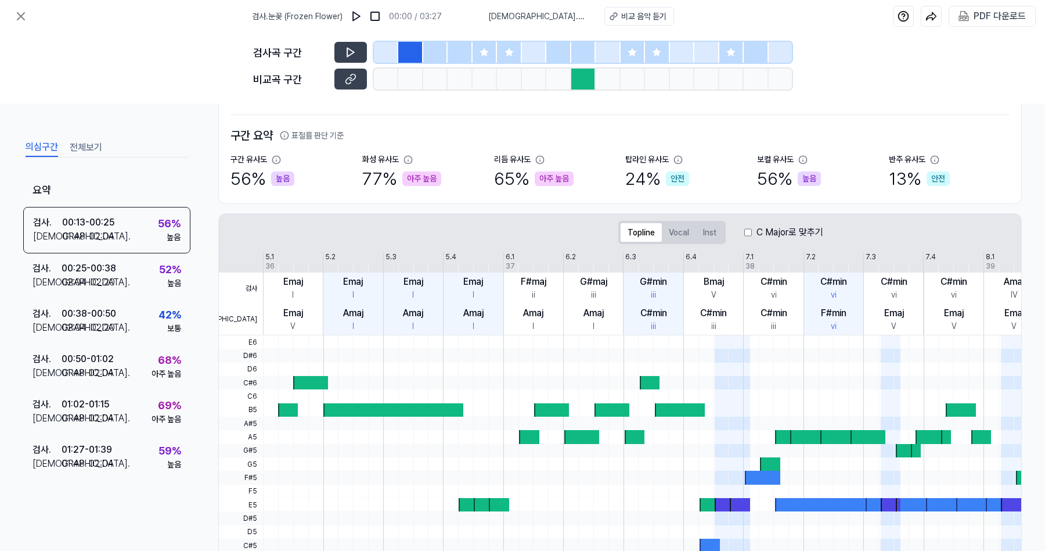
scroll to position [201, 0]
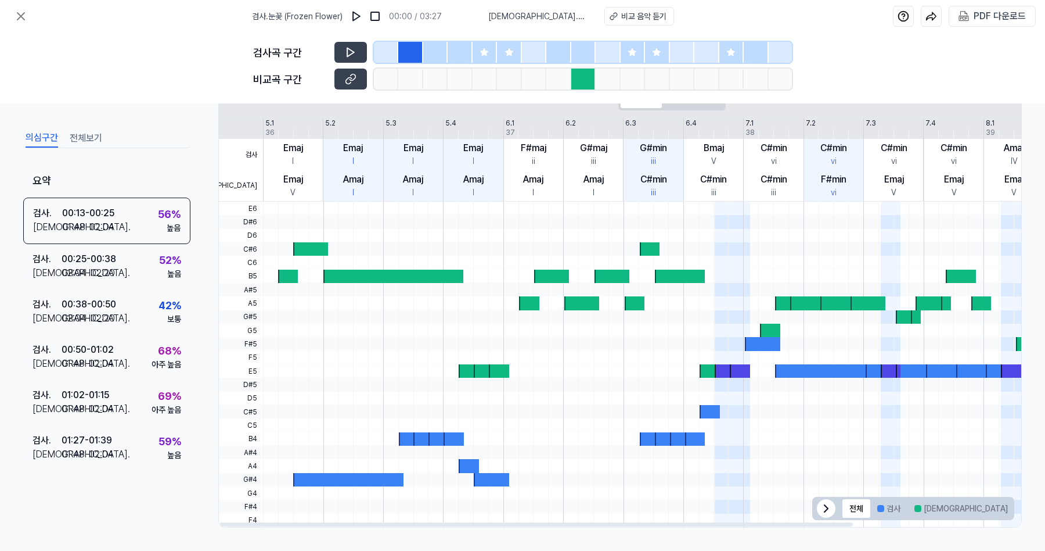
click at [1015, 508] on button "겹치는 부분" at bounding box center [1045, 508] width 60 height 19
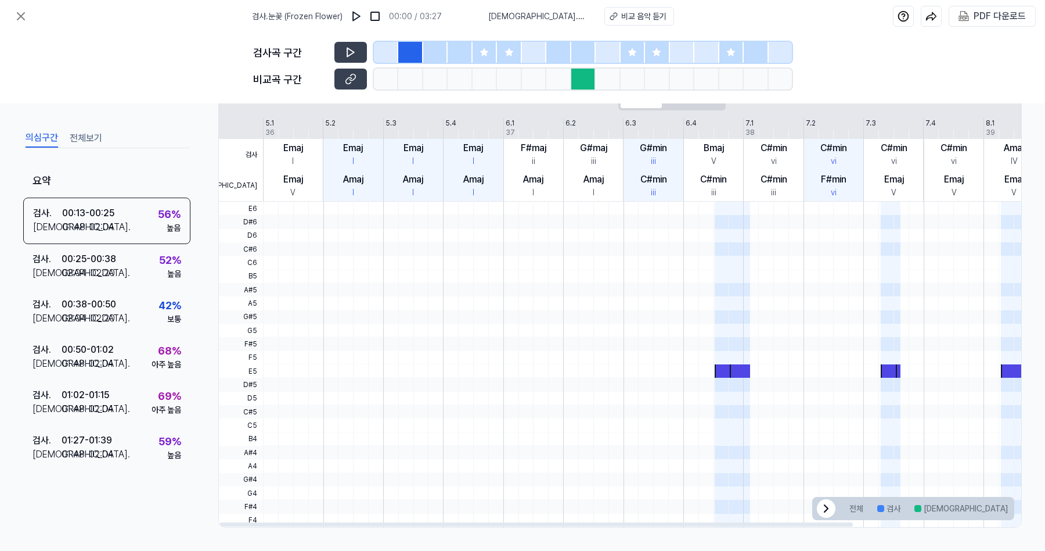
scroll to position [0, 0]
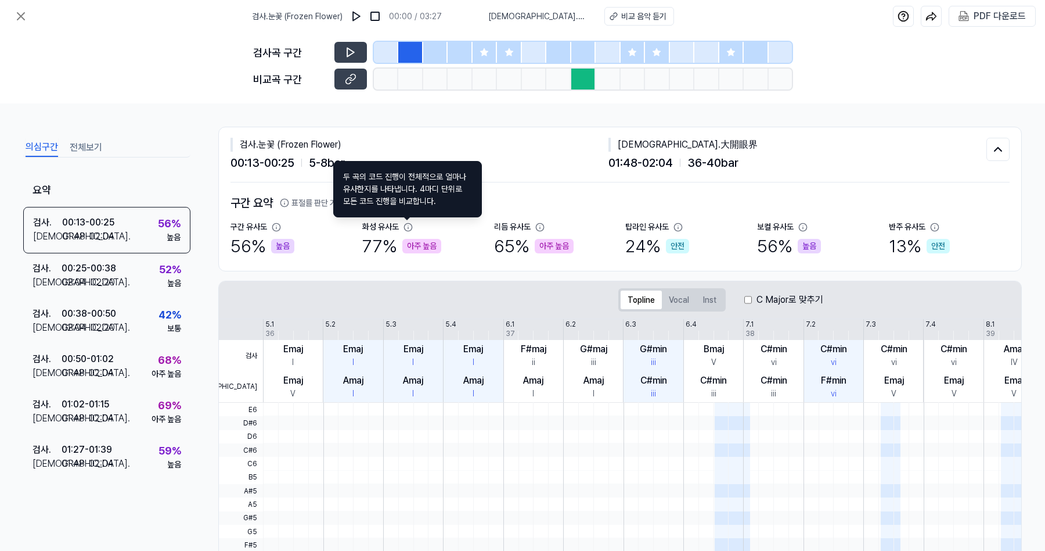
click at [408, 227] on icon at bounding box center [408, 227] width 8 height 8
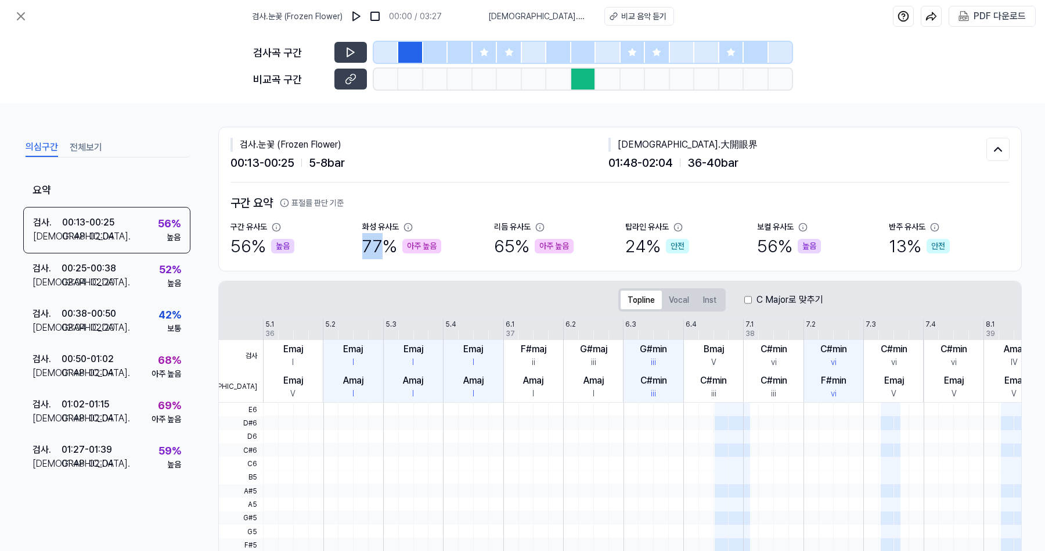
click at [408, 227] on icon at bounding box center [408, 227] width 8 height 8
click at [407, 226] on icon at bounding box center [408, 226] width 9 height 9
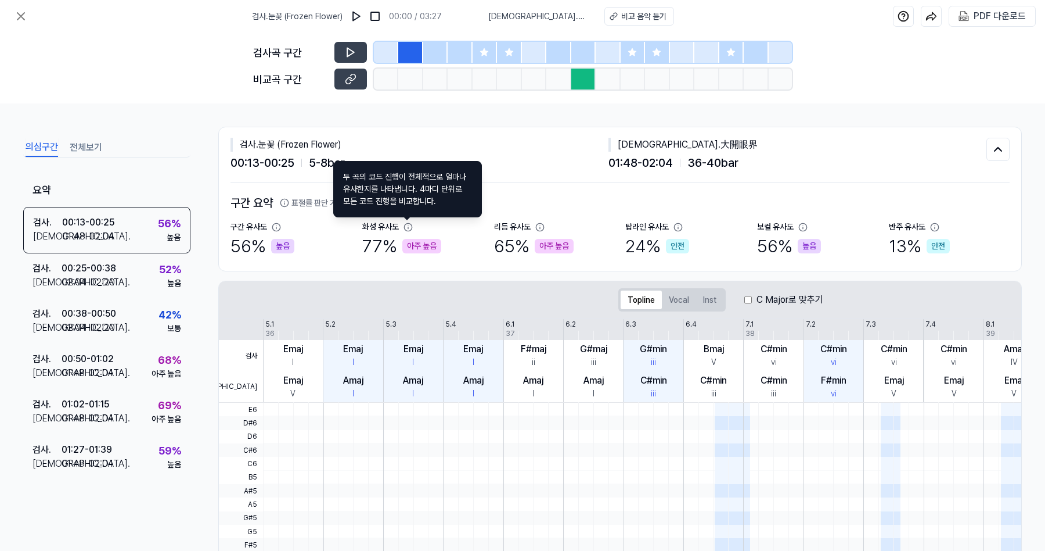
click at [408, 228] on icon at bounding box center [408, 226] width 9 height 9
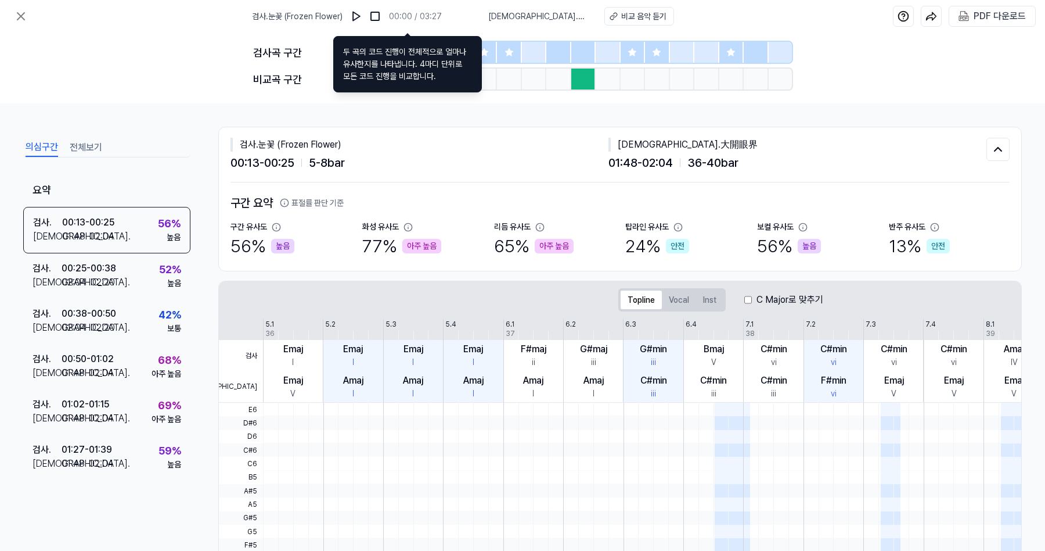
scroll to position [201, 0]
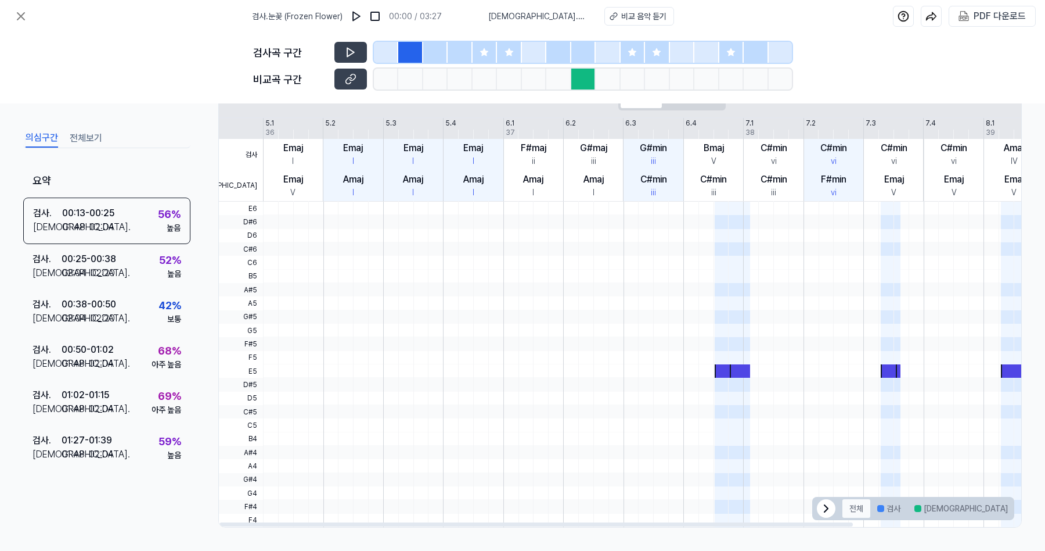
click at [848, 508] on button "전체" at bounding box center [857, 508] width 28 height 19
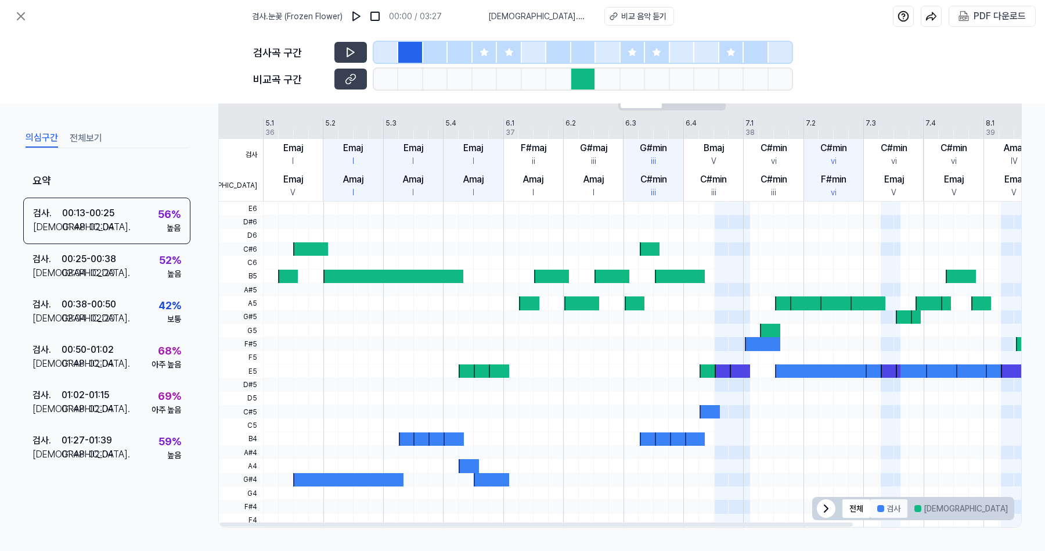
click at [881, 508] on div at bounding box center [881, 508] width 7 height 7
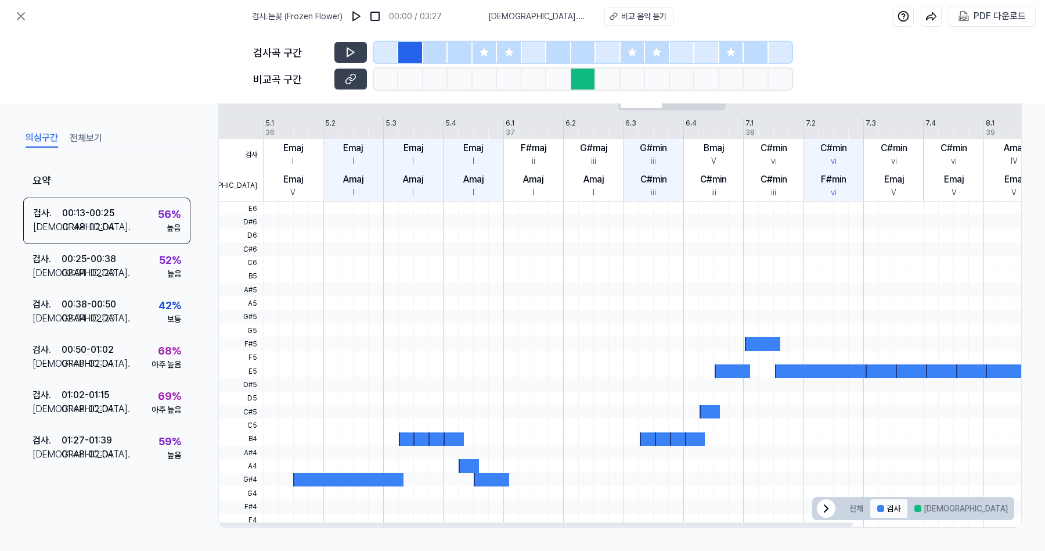
click at [881, 508] on div at bounding box center [881, 508] width 7 height 7
click at [915, 508] on div at bounding box center [918, 508] width 7 height 7
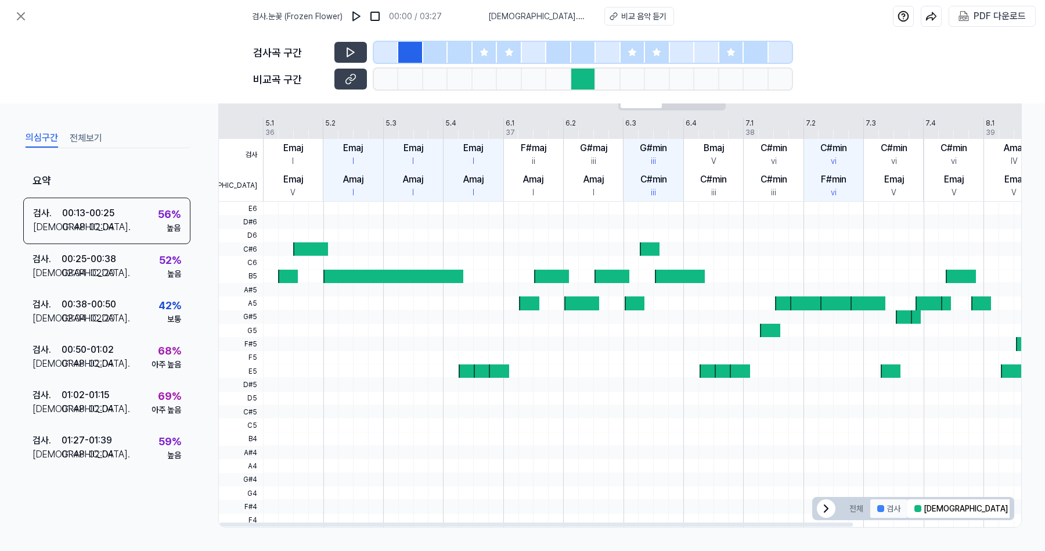
click at [892, 508] on button "검사" at bounding box center [889, 508] width 37 height 19
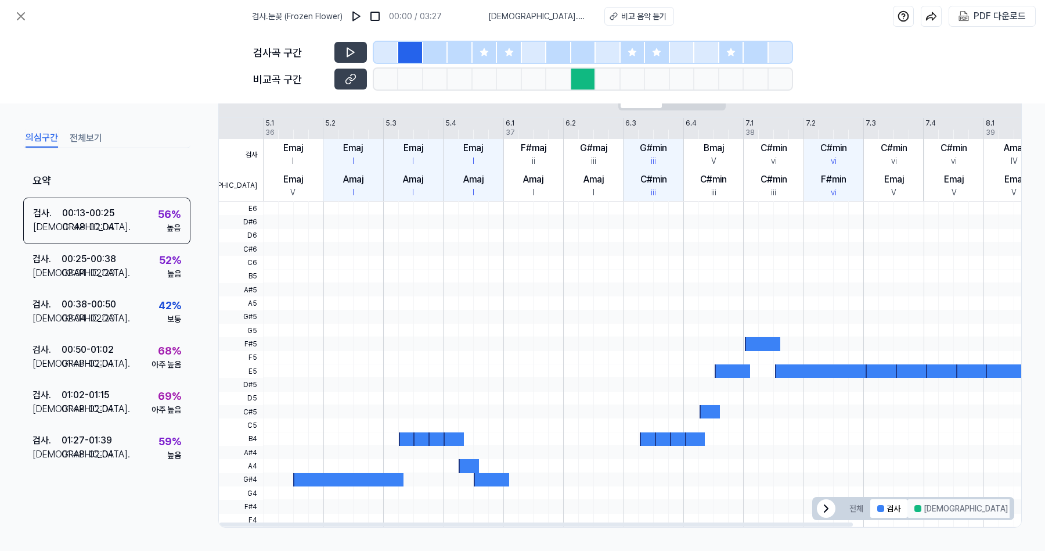
click at [929, 509] on button "[DEMOGRAPHIC_DATA]" at bounding box center [961, 508] width 107 height 19
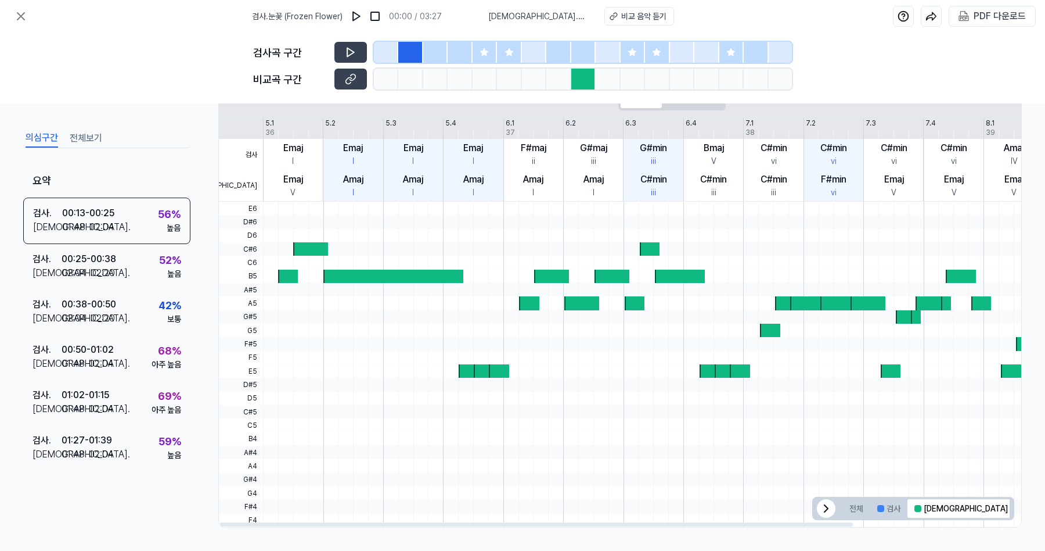
click at [1022, 509] on div at bounding box center [1025, 508] width 7 height 7
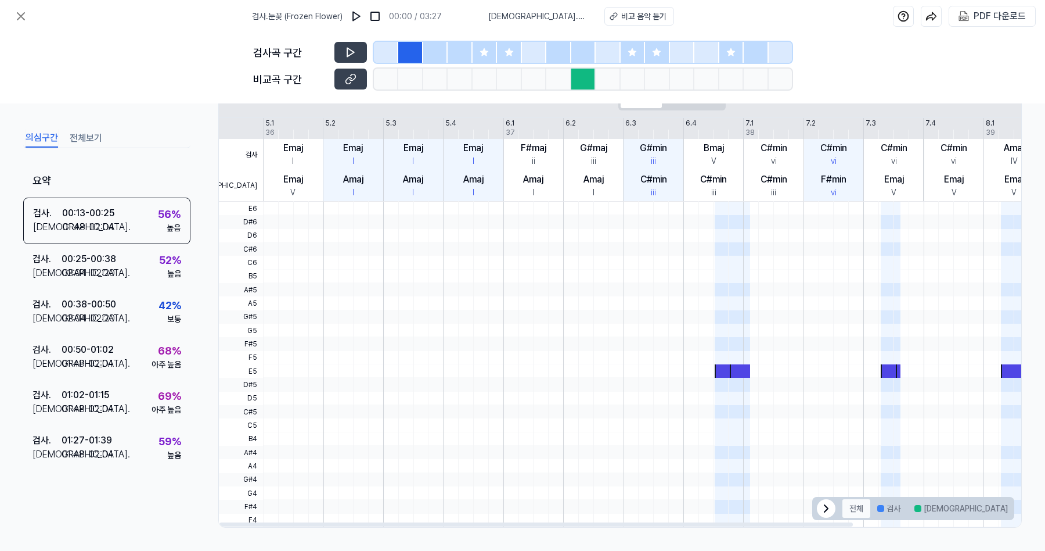
click at [854, 506] on button "전체" at bounding box center [857, 508] width 28 height 19
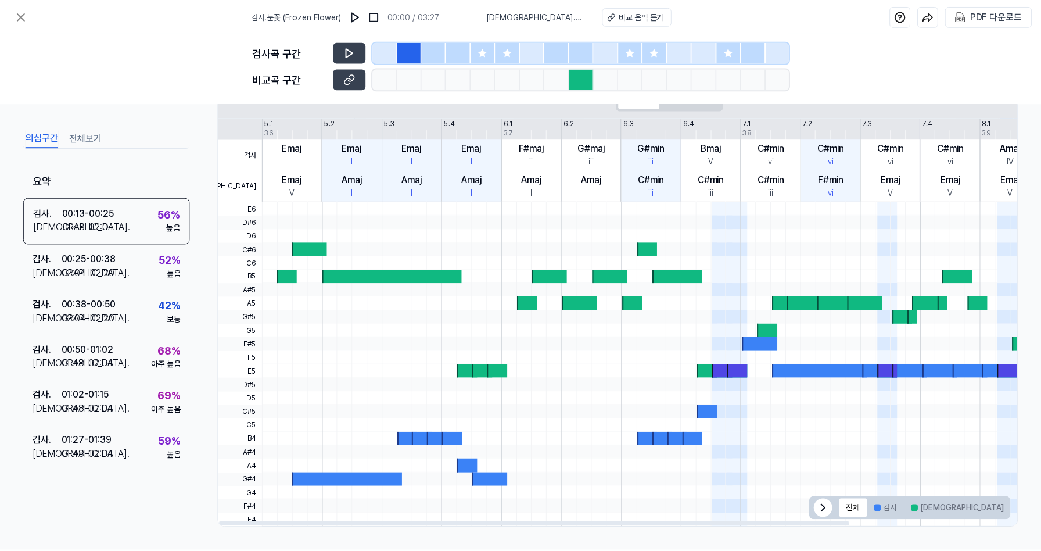
scroll to position [7, 0]
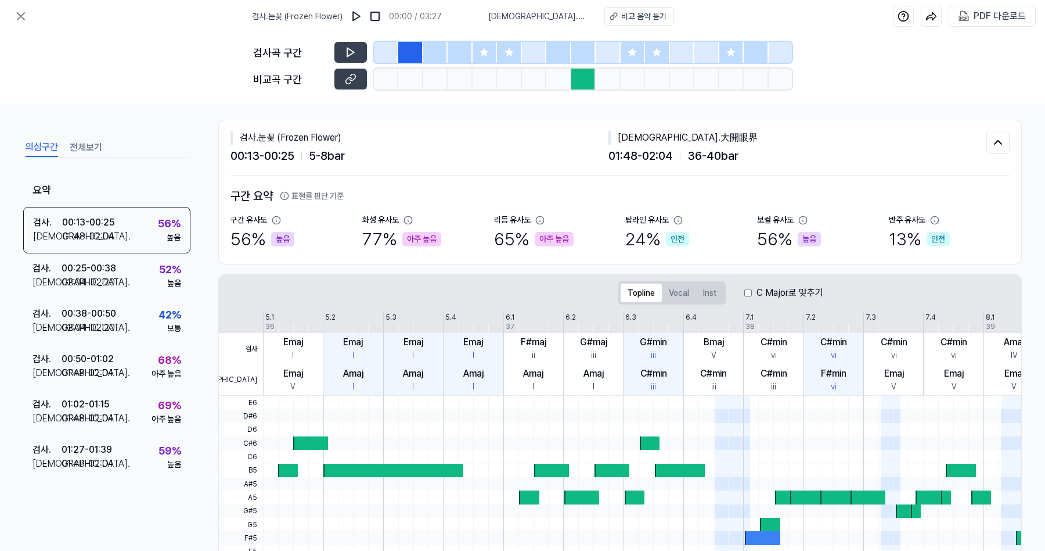
click at [539, 220] on icon at bounding box center [540, 219] width 9 height 9
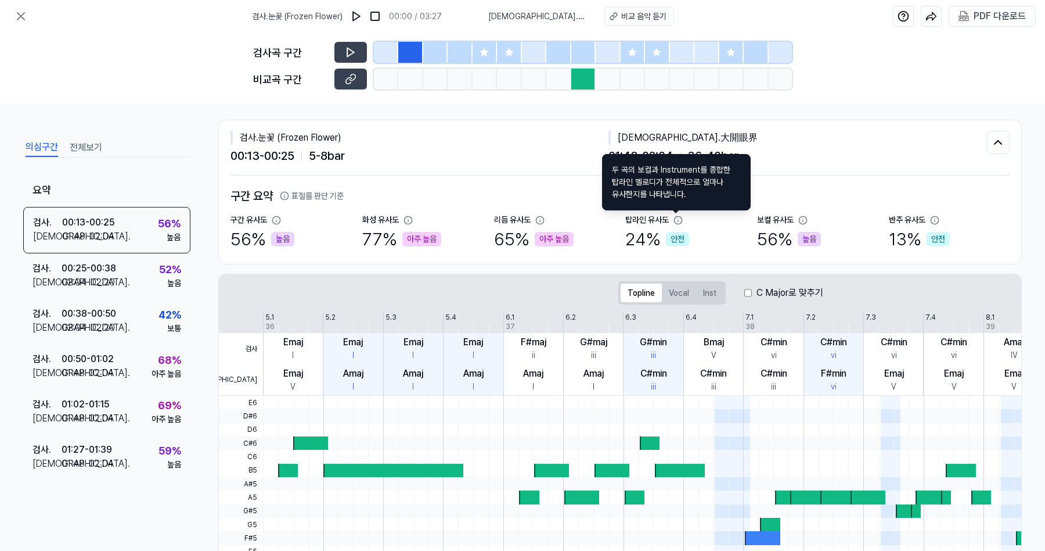
click at [680, 220] on icon at bounding box center [679, 220] width 8 height 8
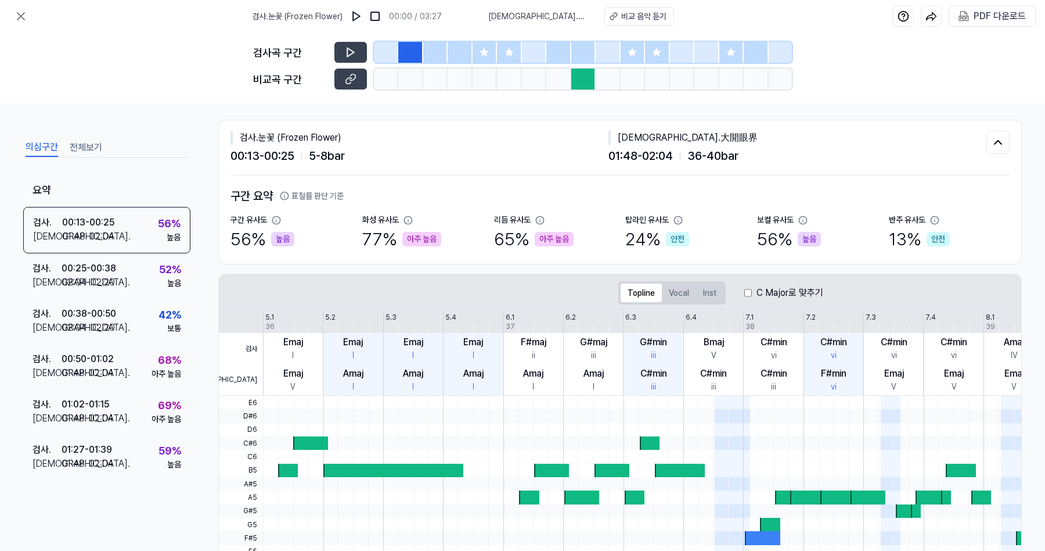
click at [678, 220] on icon at bounding box center [678, 219] width 9 height 9
click at [676, 219] on icon at bounding box center [678, 219] width 9 height 9
click at [675, 219] on icon at bounding box center [678, 219] width 9 height 9
click at [821, 215] on div "보컬 유사도 56 % 높음" at bounding box center [817, 233] width 121 height 38
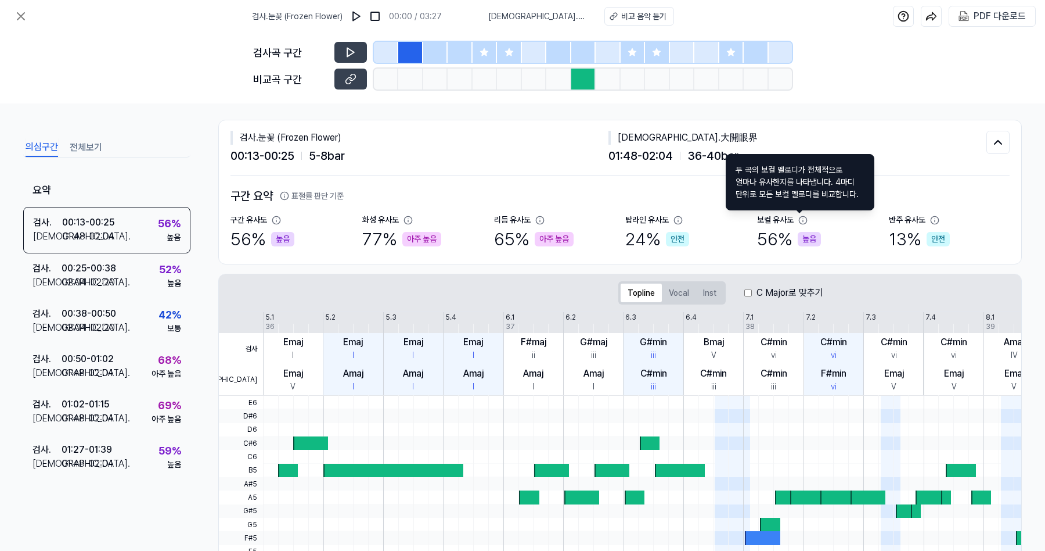
click at [799, 221] on icon at bounding box center [803, 219] width 9 height 9
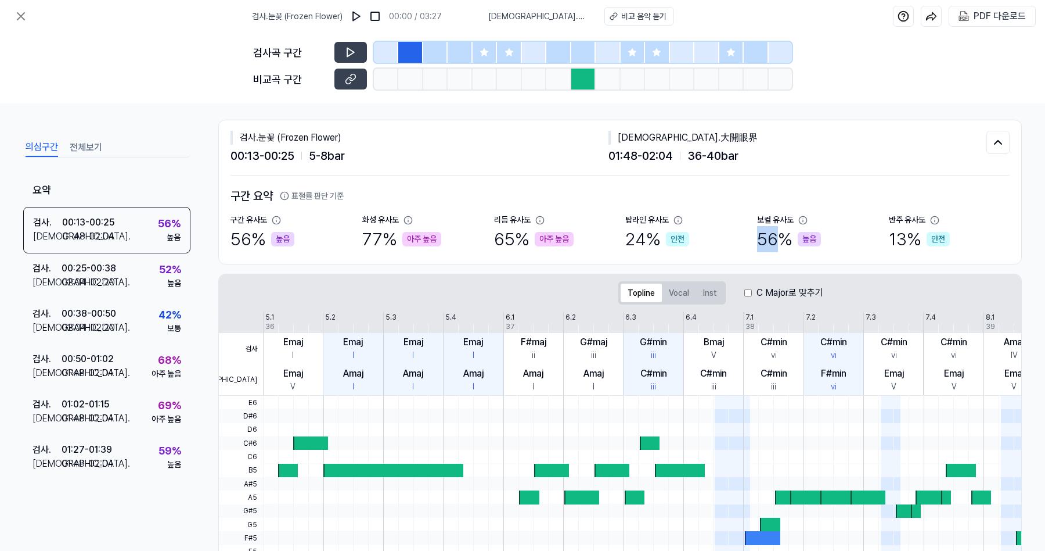
click at [799, 221] on icon at bounding box center [803, 219] width 9 height 9
click at [802, 215] on icon at bounding box center [803, 219] width 9 height 9
click at [800, 220] on icon at bounding box center [804, 220] width 8 height 8
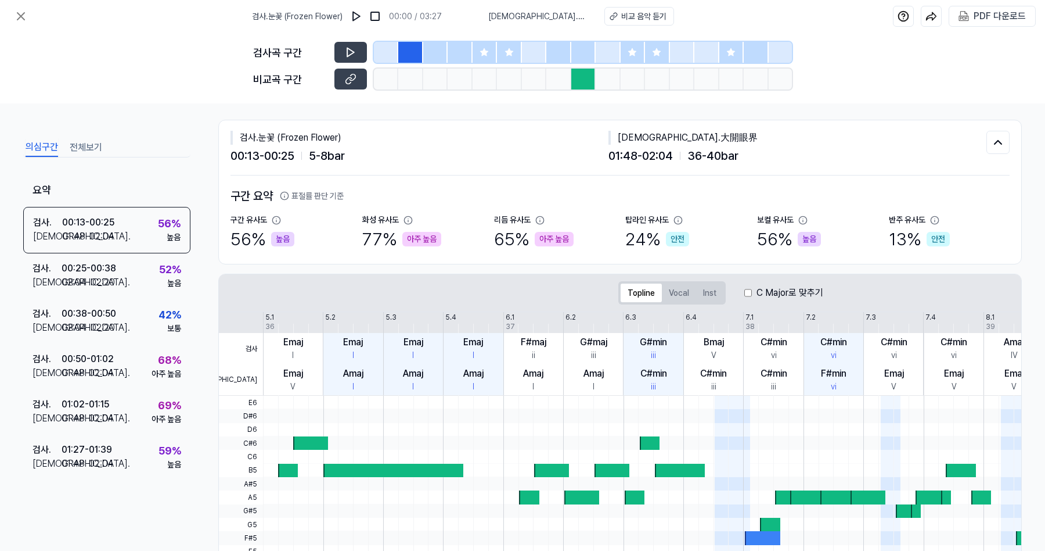
click at [803, 221] on icon at bounding box center [803, 219] width 9 height 9
click at [930, 221] on icon at bounding box center [934, 219] width 9 height 9
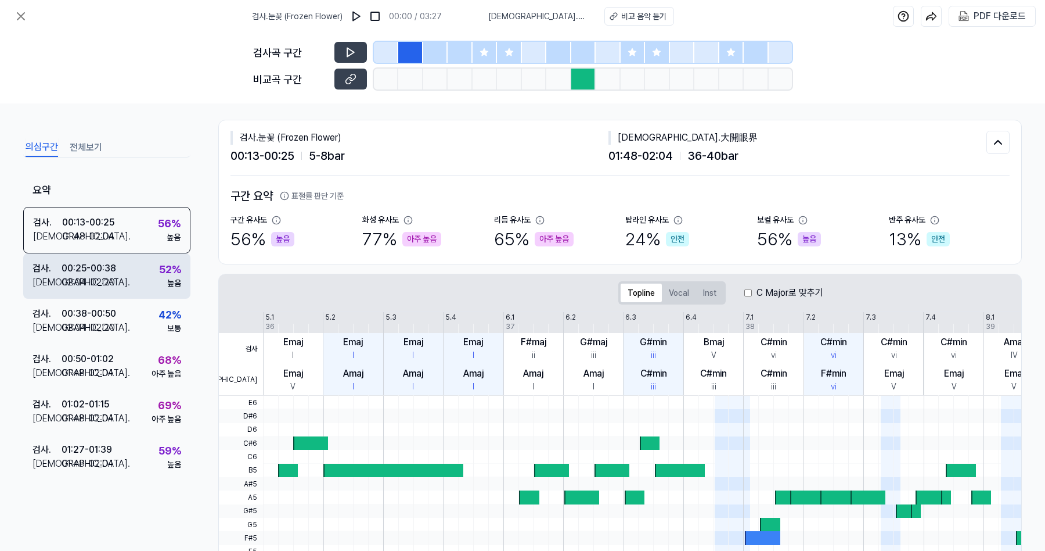
click at [107, 271] on div "00:25 - 00:38" at bounding box center [89, 268] width 55 height 14
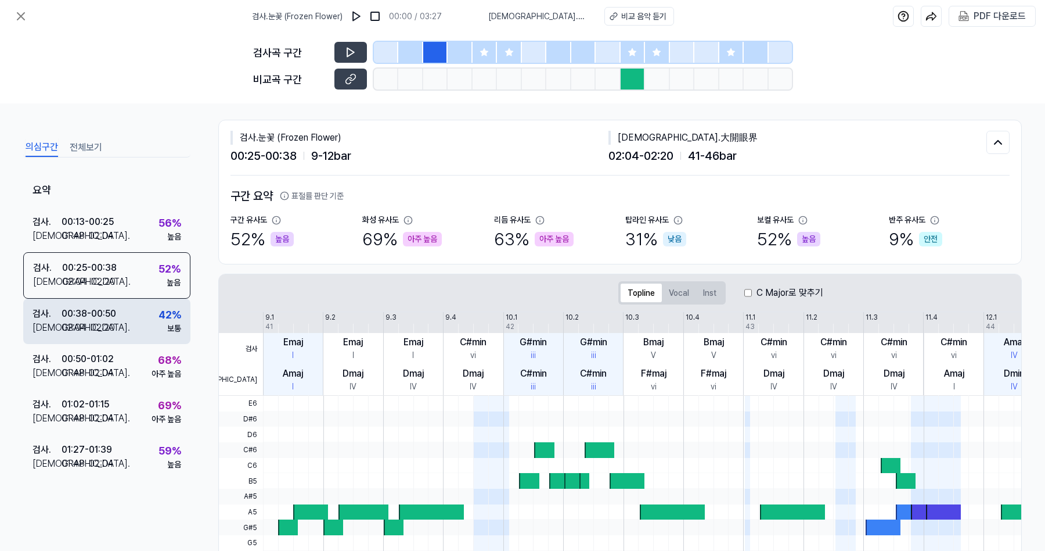
click at [112, 321] on div "02:04 - 02:20" at bounding box center [88, 328] width 53 height 14
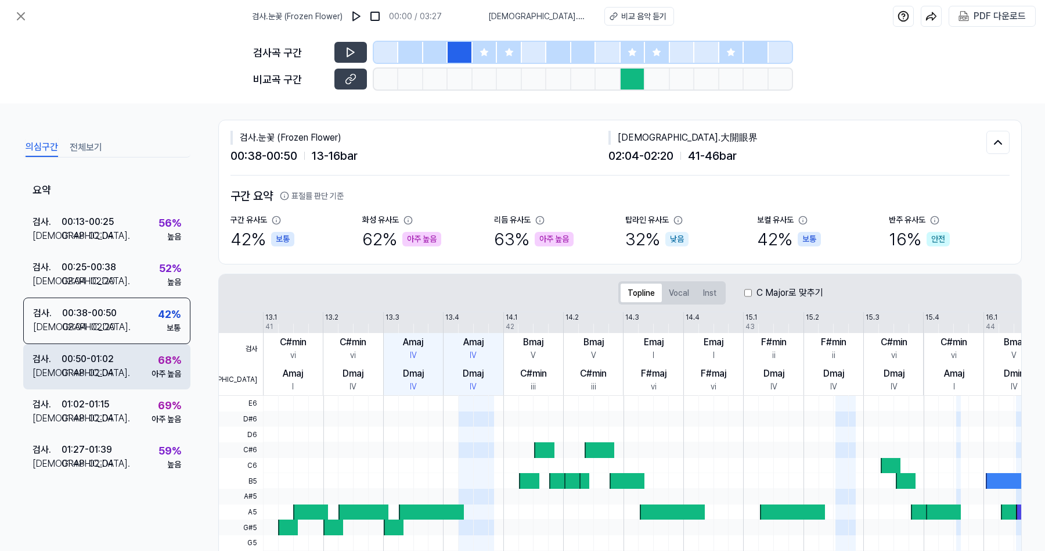
click at [107, 358] on div "00:50 - 01:02" at bounding box center [88, 359] width 52 height 14
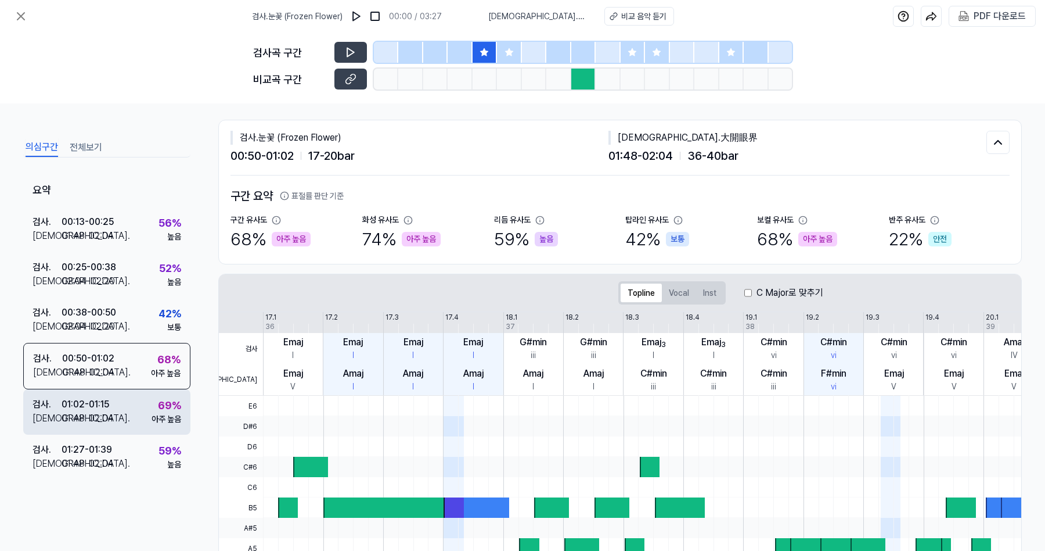
click at [102, 399] on div "01:02 - 01:15" at bounding box center [86, 404] width 48 height 14
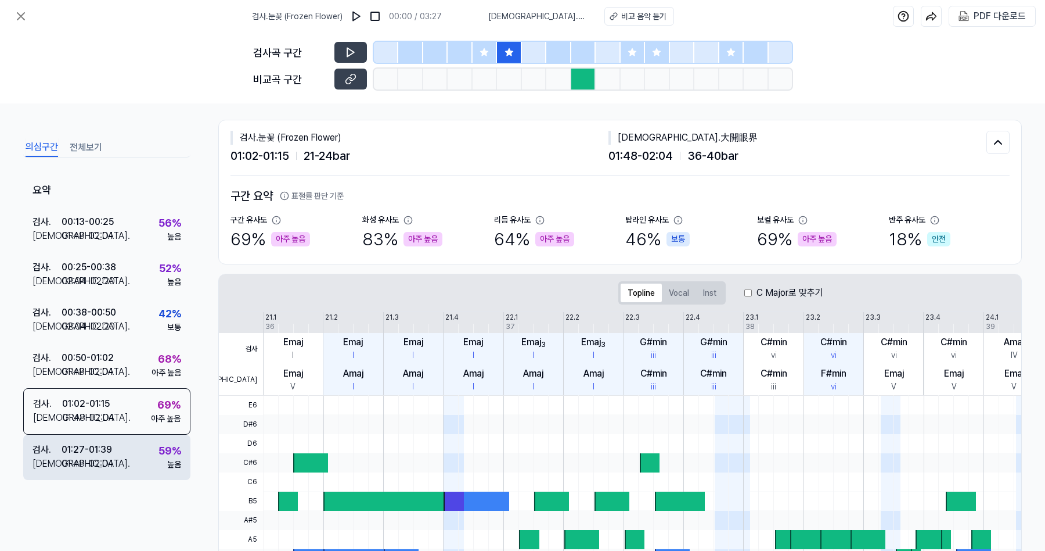
click at [92, 467] on div "01:48 - 02:04" at bounding box center [88, 464] width 52 height 14
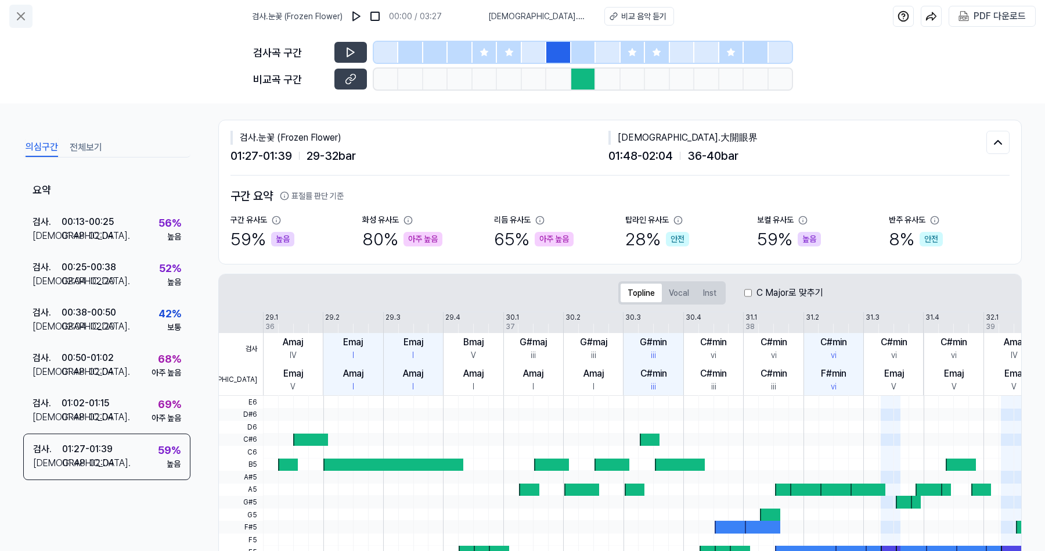
click at [26, 17] on icon at bounding box center [21, 16] width 14 height 14
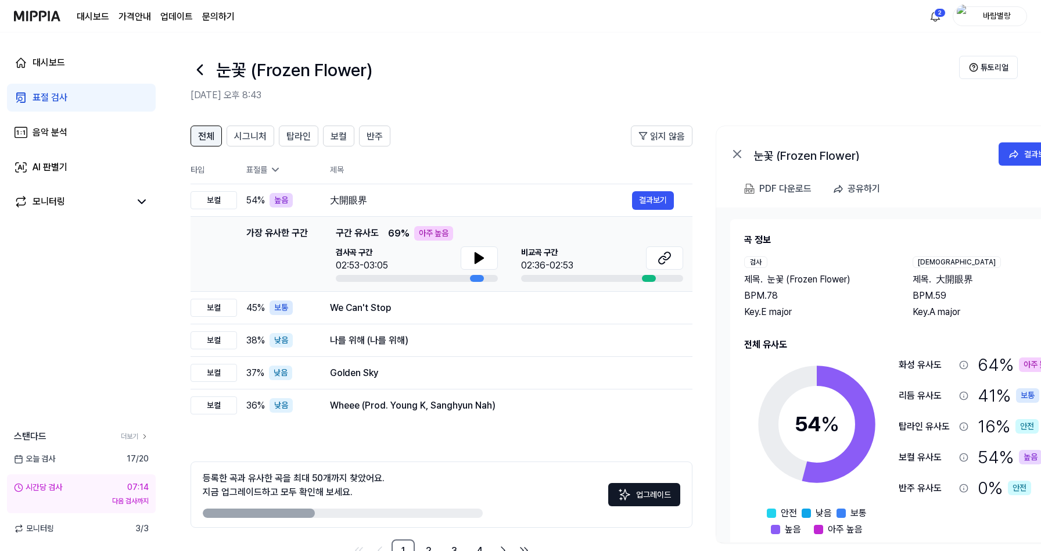
click at [209, 138] on span "전체" at bounding box center [206, 137] width 16 height 14
click at [489, 263] on button at bounding box center [479, 257] width 37 height 23
click at [669, 260] on icon at bounding box center [665, 258] width 14 height 14
click at [378, 139] on span "반주" at bounding box center [375, 137] width 16 height 14
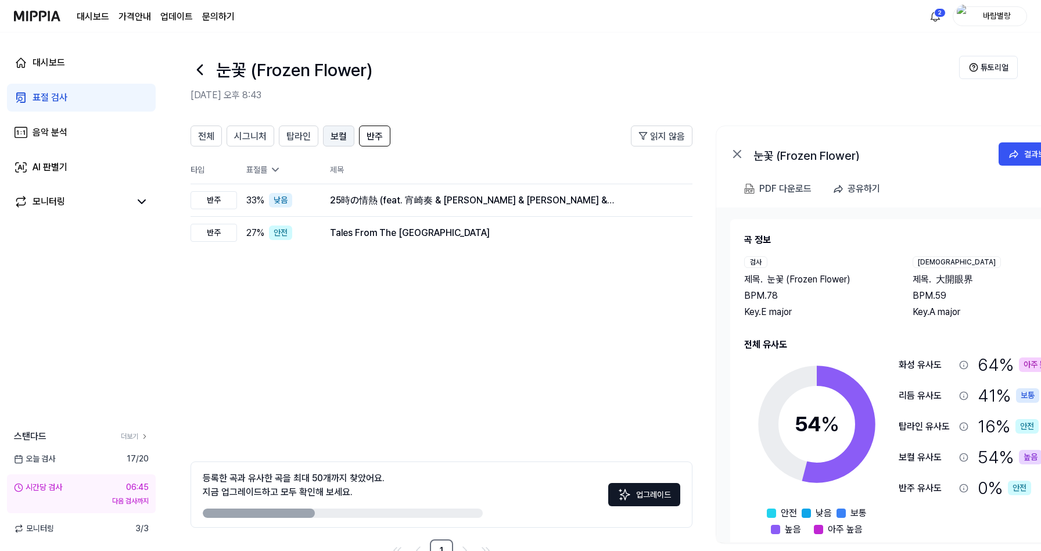
click at [338, 136] on span "보컬" at bounding box center [338, 137] width 16 height 14
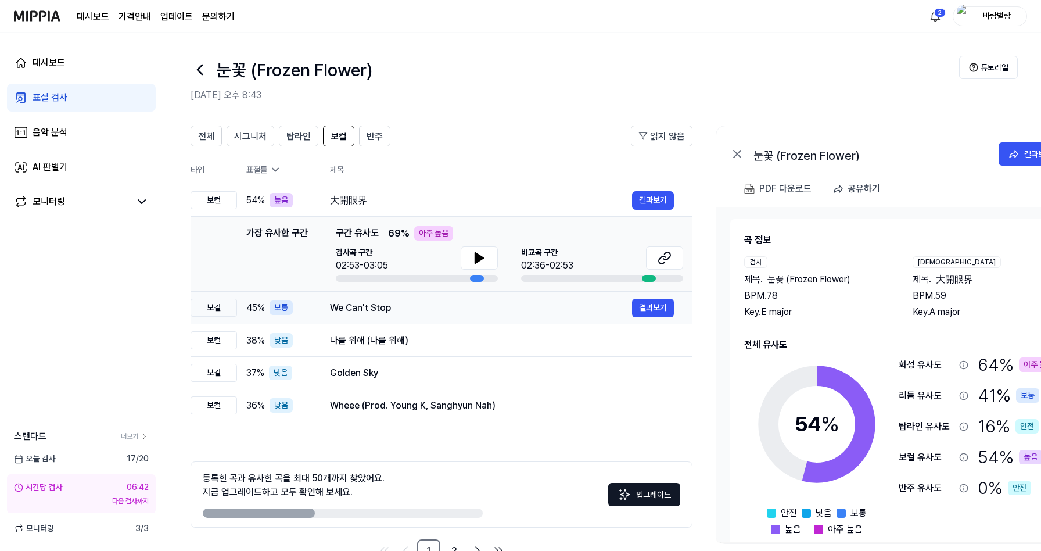
click at [392, 308] on div "We Can't Stop" at bounding box center [481, 308] width 302 height 14
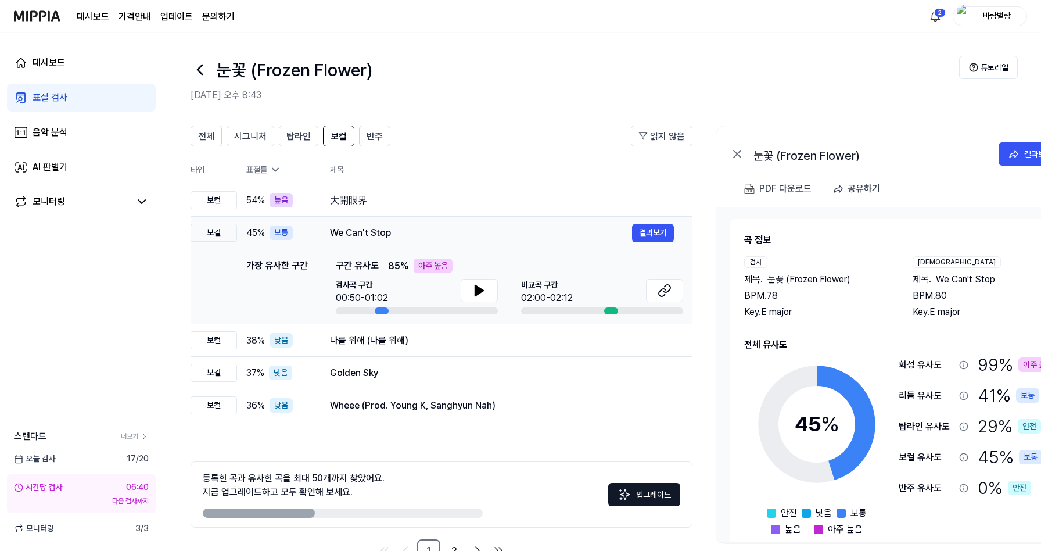
click at [383, 224] on div "We Can't Stop 결과보기" at bounding box center [502, 233] width 344 height 19
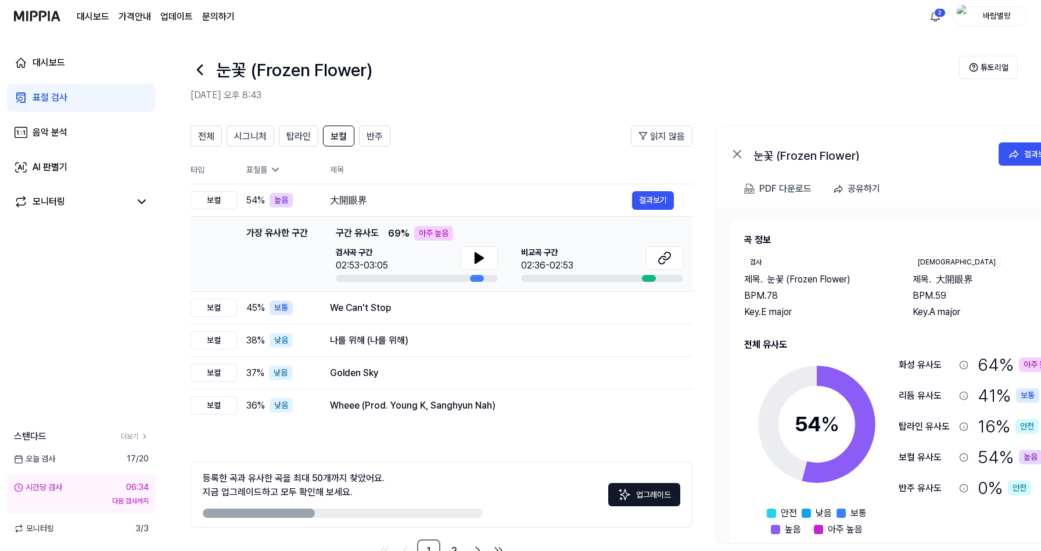
scroll to position [20, 0]
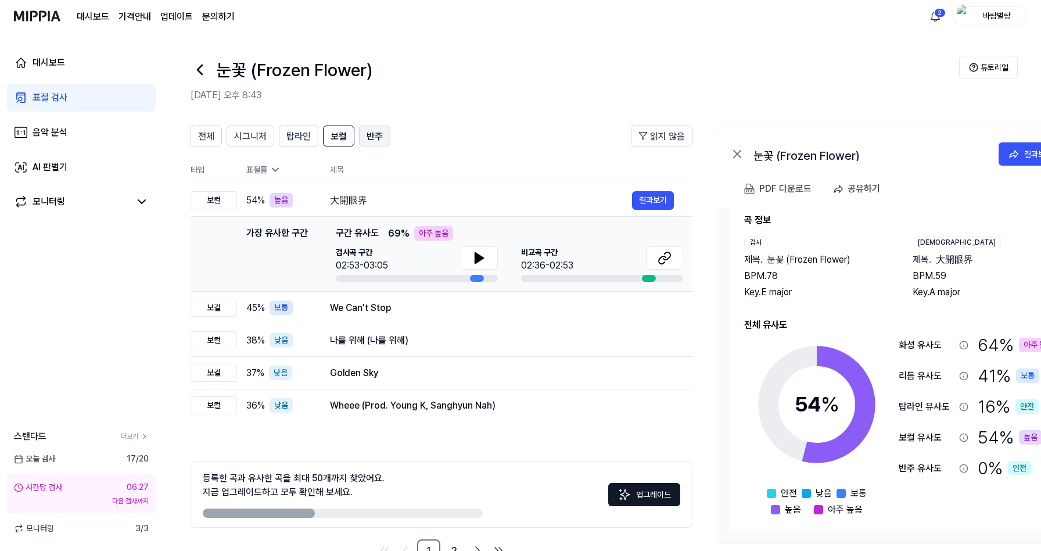
click at [368, 135] on span "반주" at bounding box center [375, 137] width 16 height 14
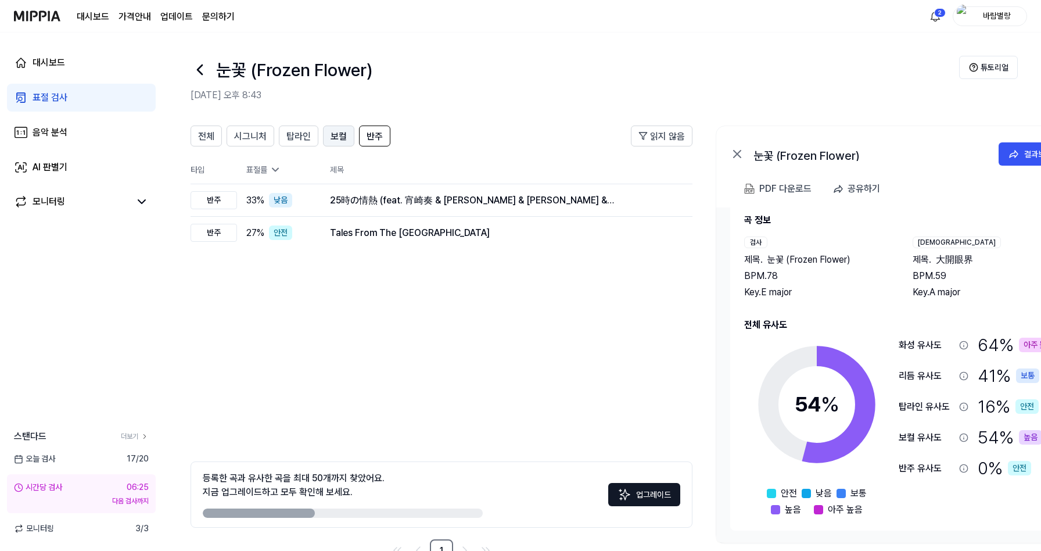
click at [332, 135] on span "보컬" at bounding box center [338, 137] width 16 height 14
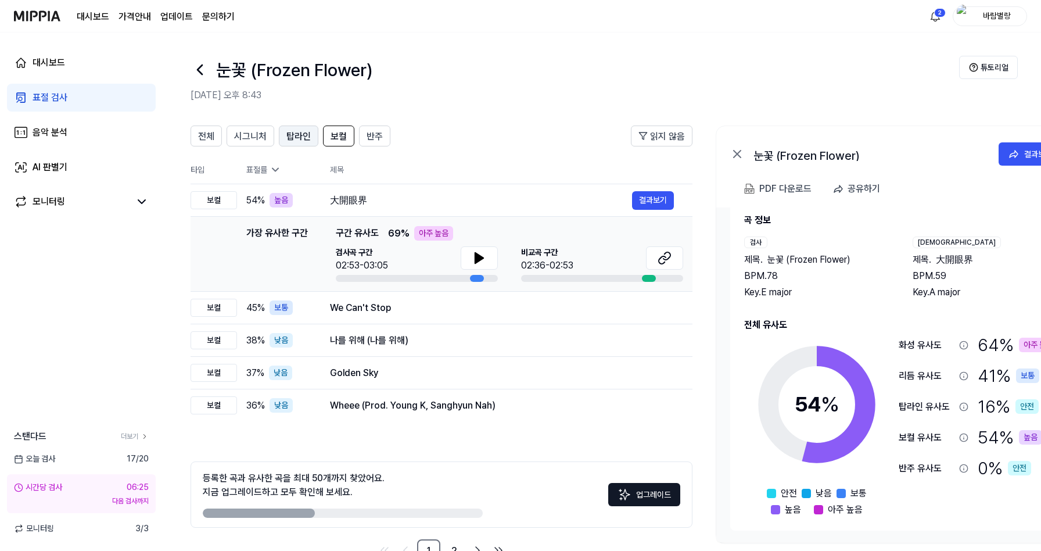
click at [303, 136] on span "탑라인" at bounding box center [298, 137] width 24 height 14
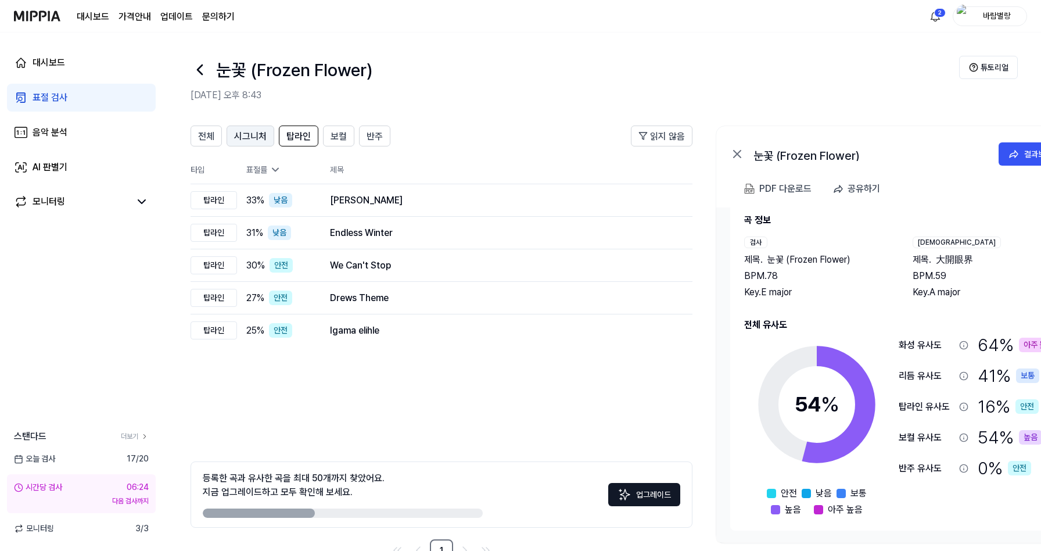
click at [264, 139] on span "시그니처" at bounding box center [250, 137] width 33 height 14
click at [210, 141] on span "전체" at bounding box center [206, 137] width 16 height 14
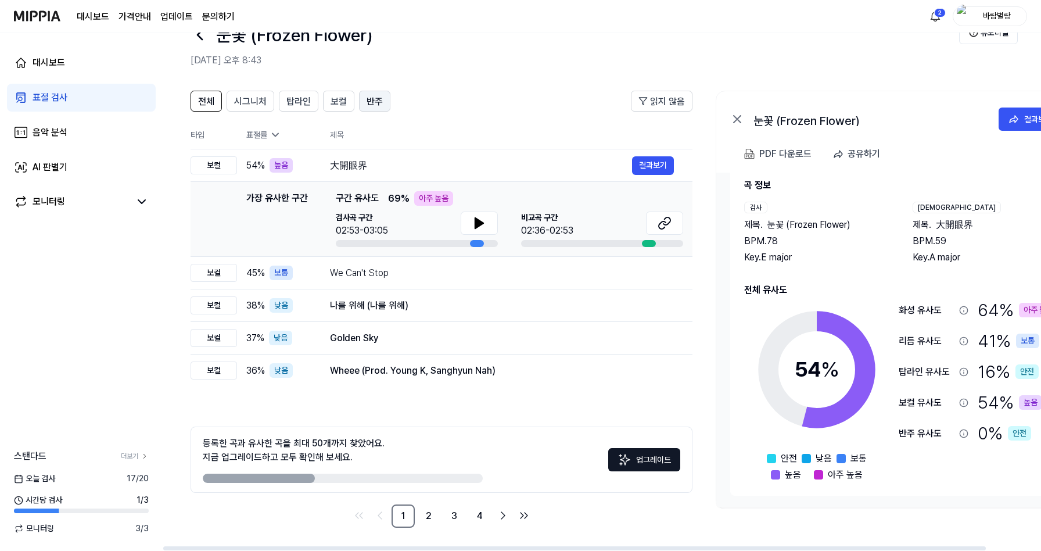
click at [369, 103] on span "반주" at bounding box center [375, 102] width 16 height 14
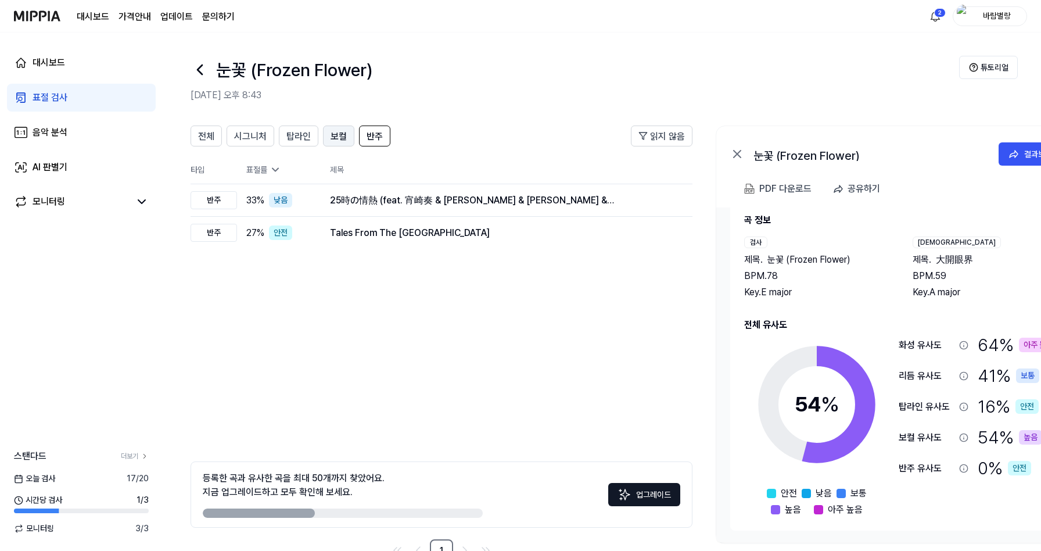
click at [340, 142] on span "보컬" at bounding box center [338, 137] width 16 height 14
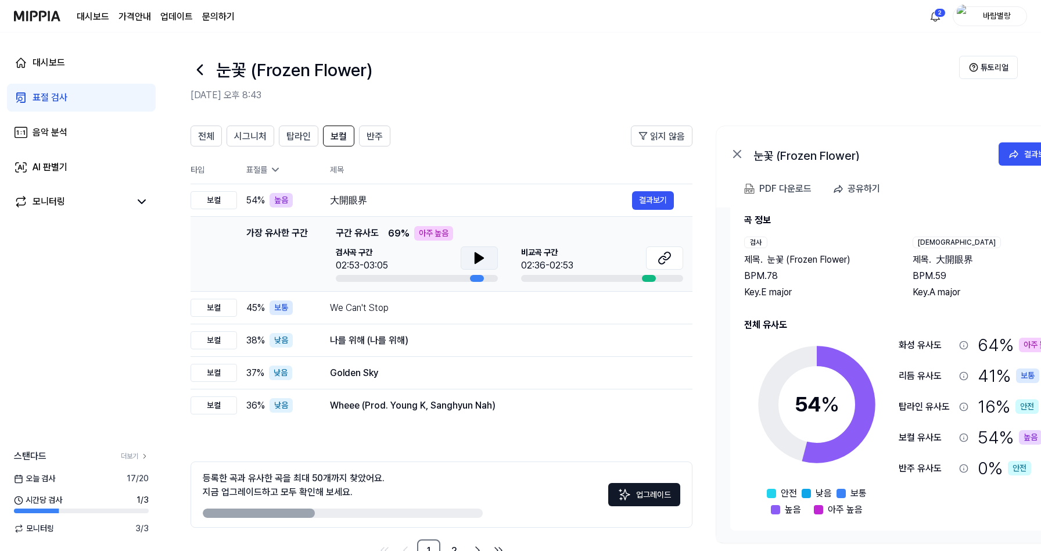
click at [480, 260] on icon at bounding box center [479, 258] width 14 height 14
click at [659, 262] on icon at bounding box center [662, 260] width 7 height 8
click at [47, 19] on img at bounding box center [37, 16] width 46 height 32
